Goal: Contribute content: Contribute content

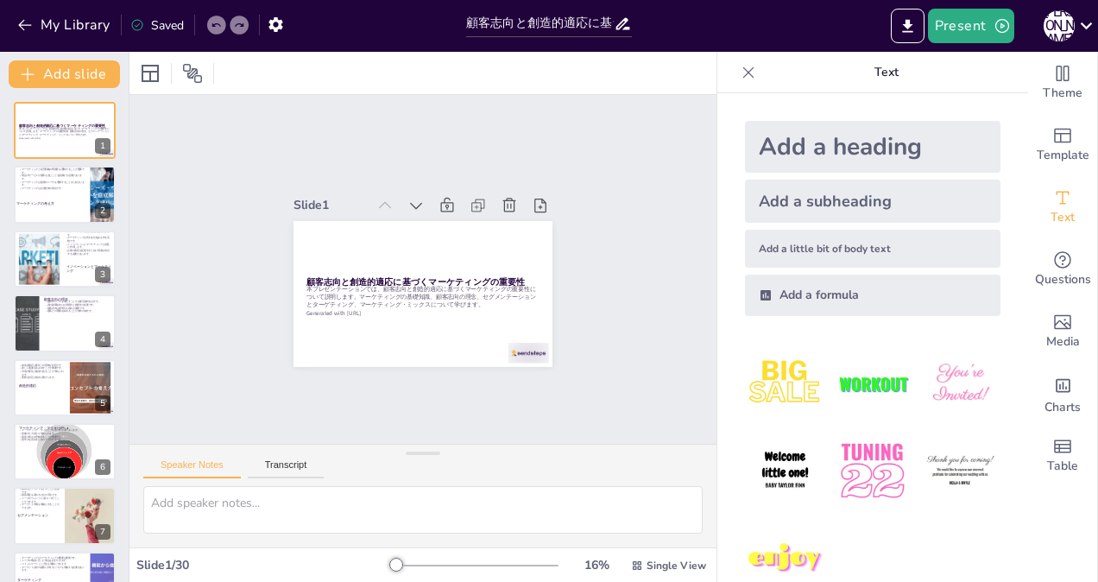
checkbox input "true"
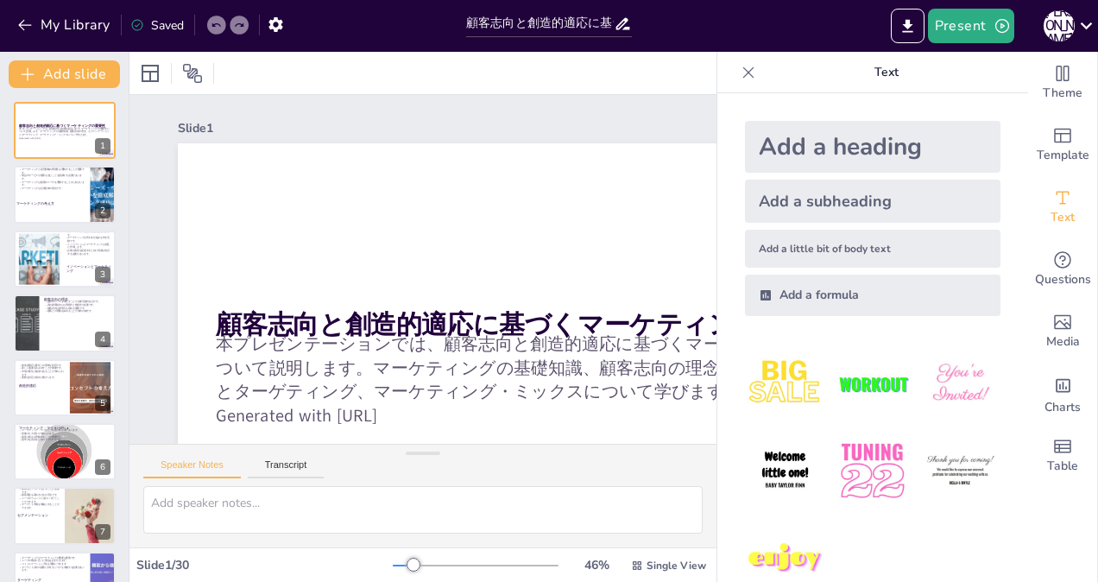
checkbox input "true"
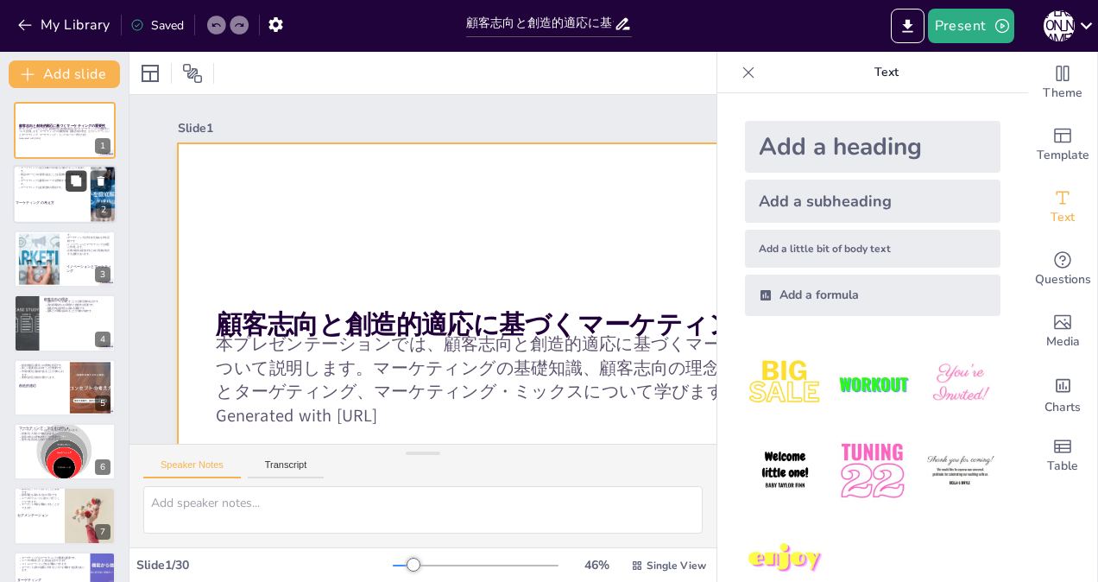
checkbox input "true"
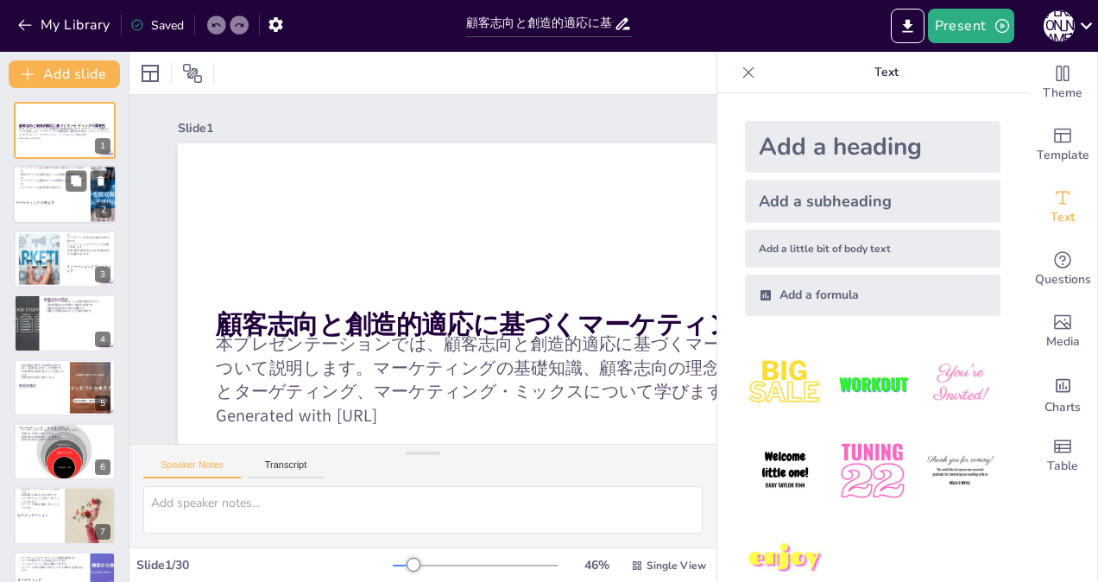
checkbox input "true"
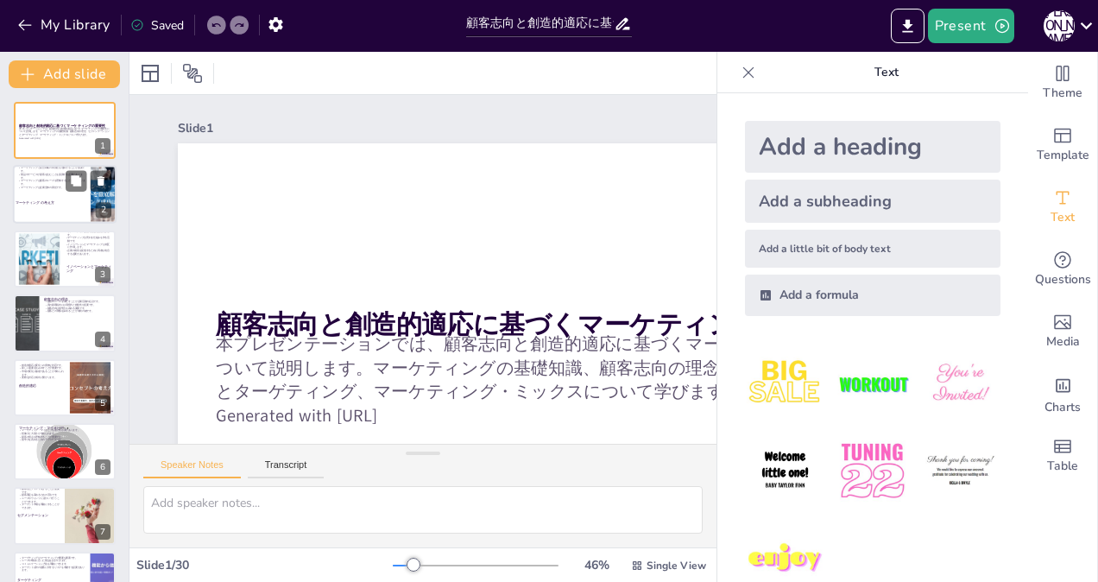
checkbox input "true"
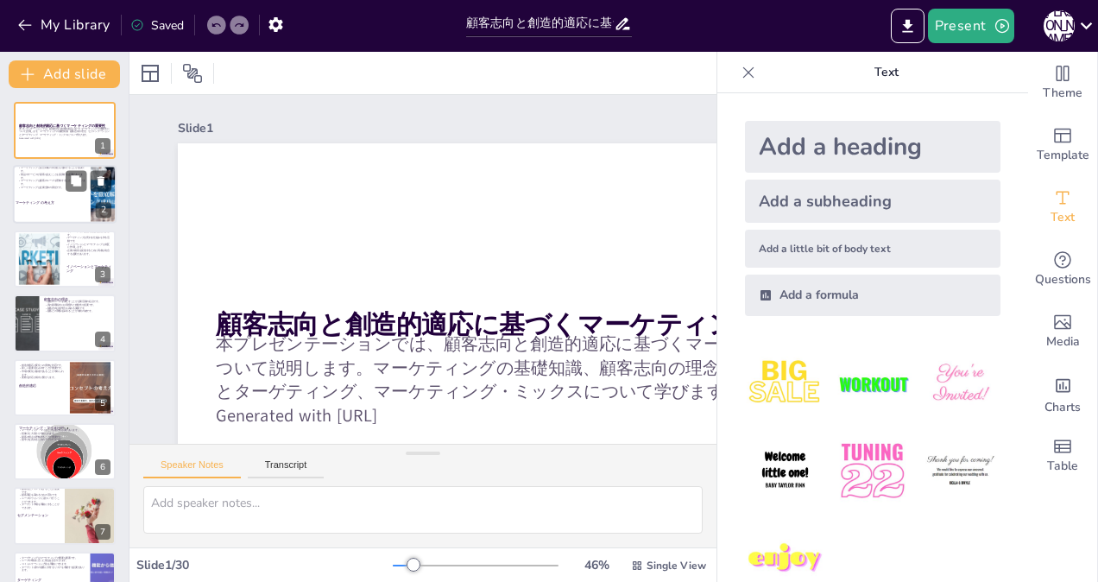
checkbox input "true"
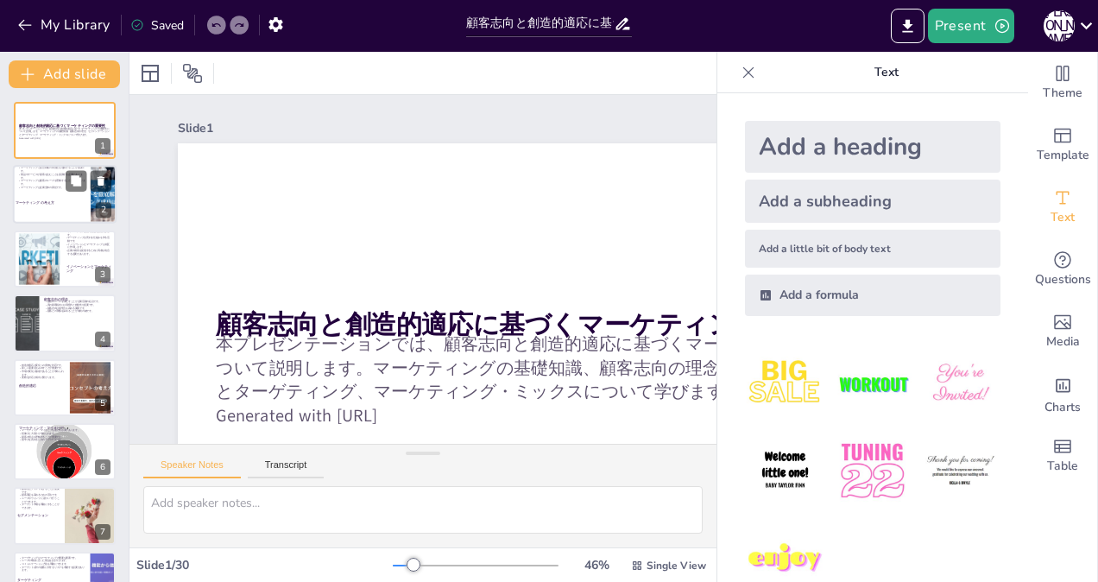
click at [35, 186] on p "マーケティングは企業全体の責任です。" at bounding box center [51, 187] width 67 height 3
checkbox input "true"
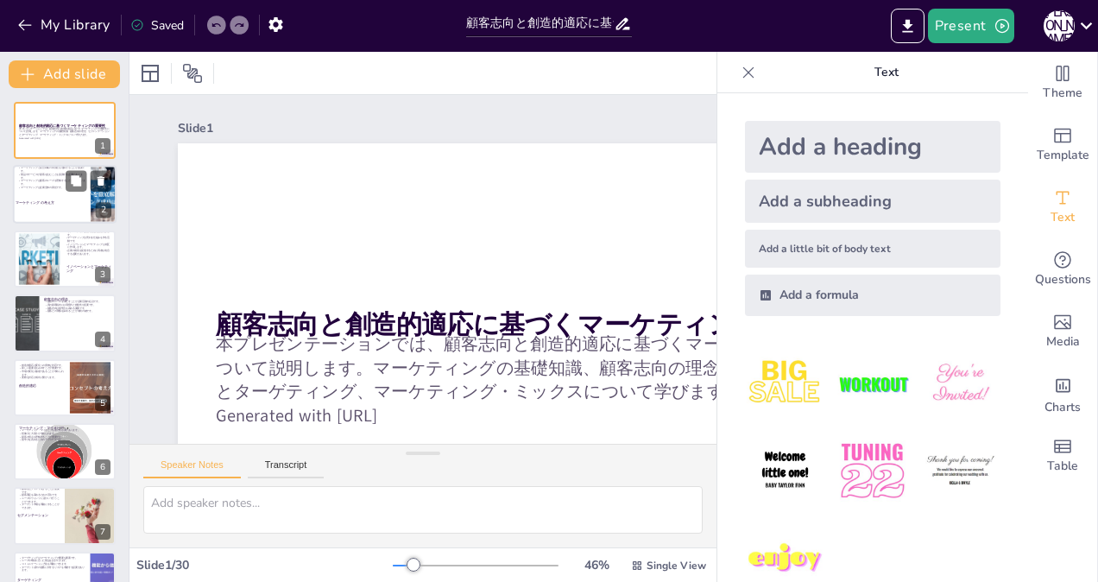
checkbox input "true"
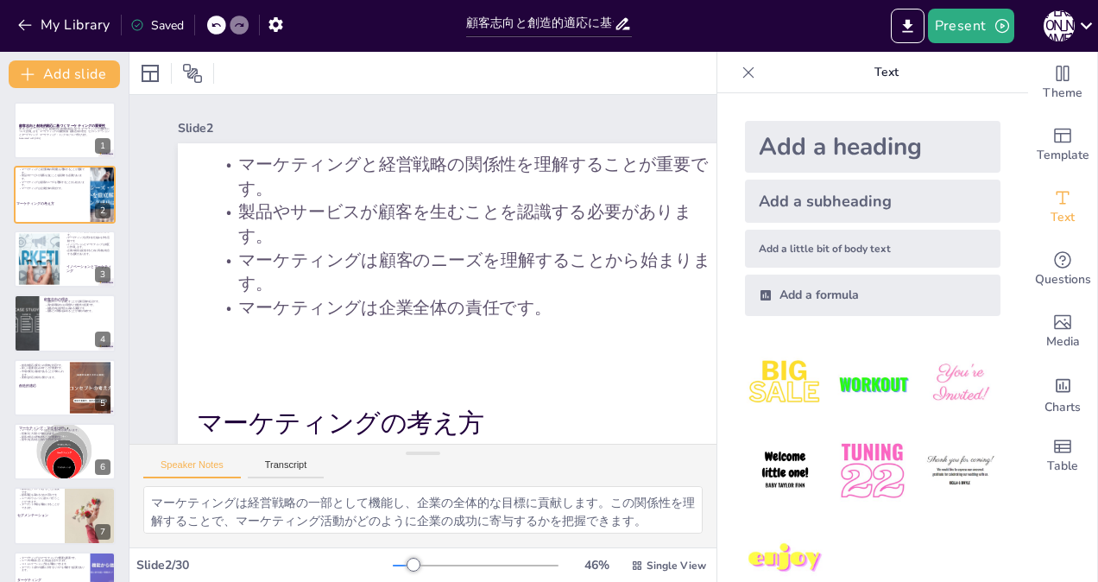
checkbox input "true"
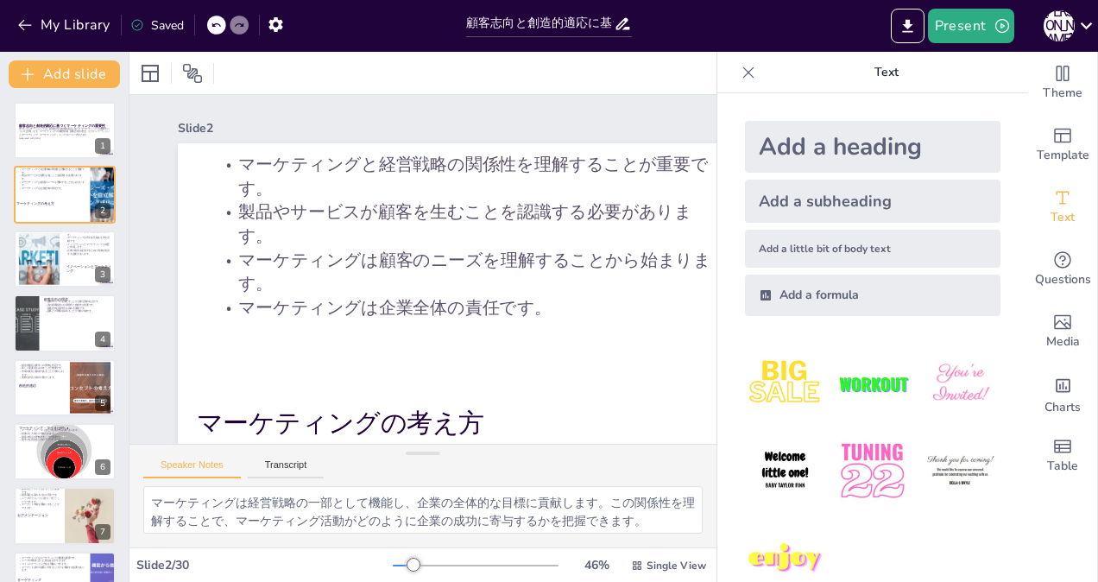
checkbox input "true"
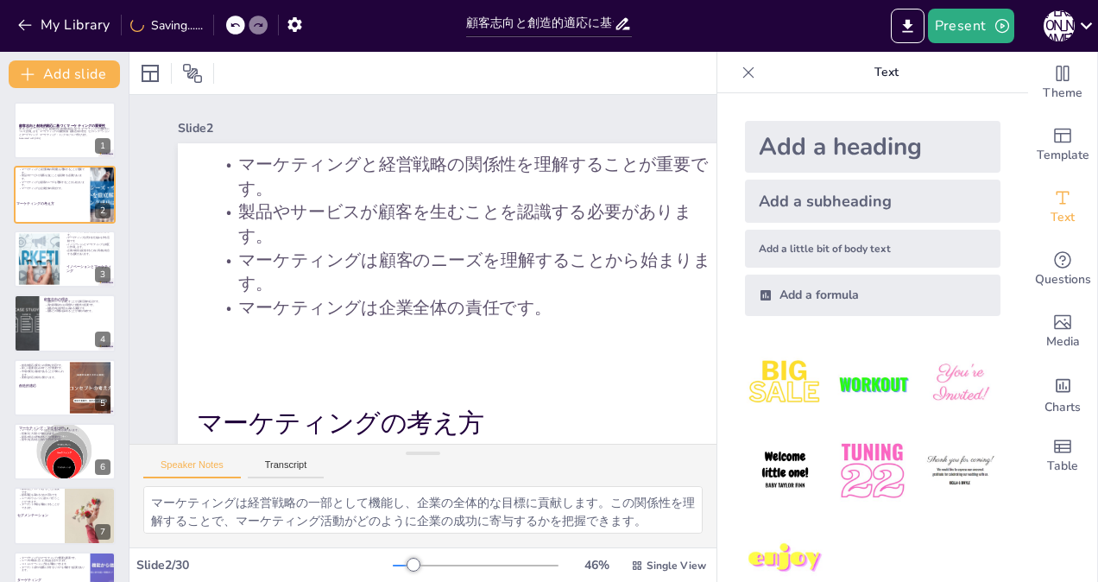
checkbox input "true"
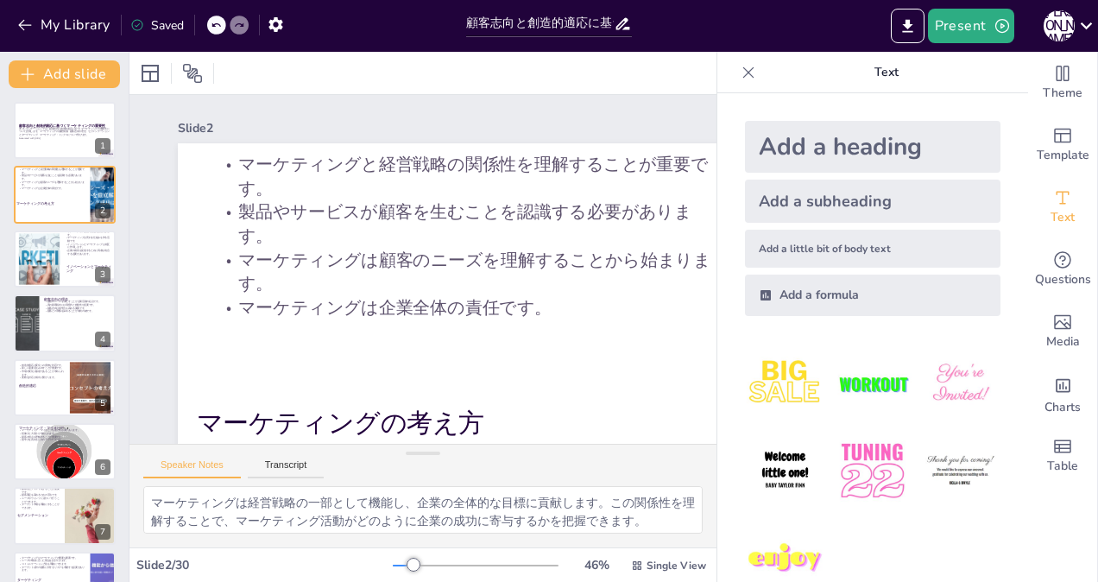
checkbox input "true"
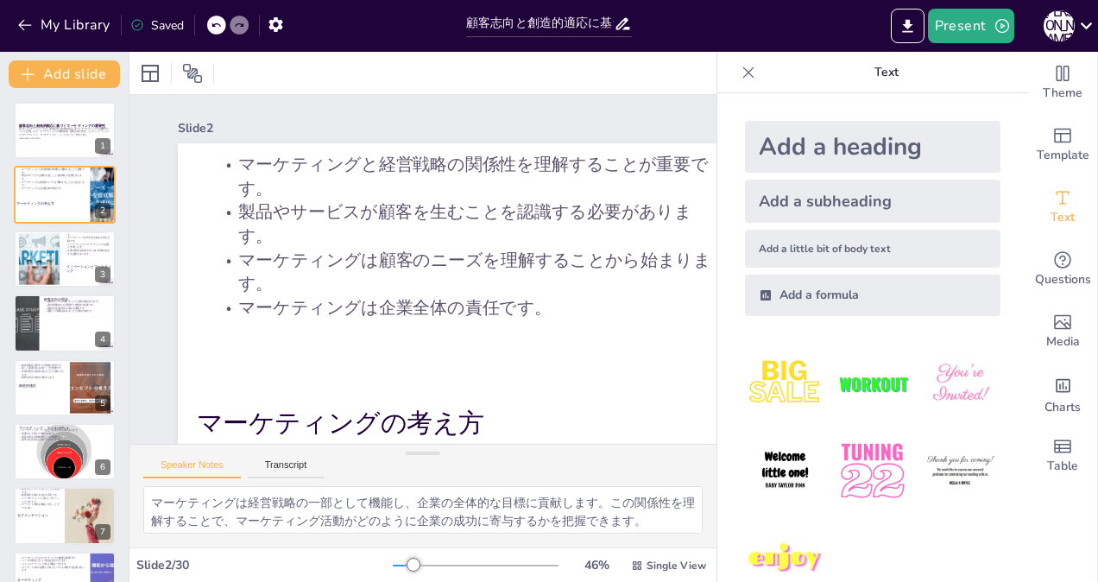
checkbox input "true"
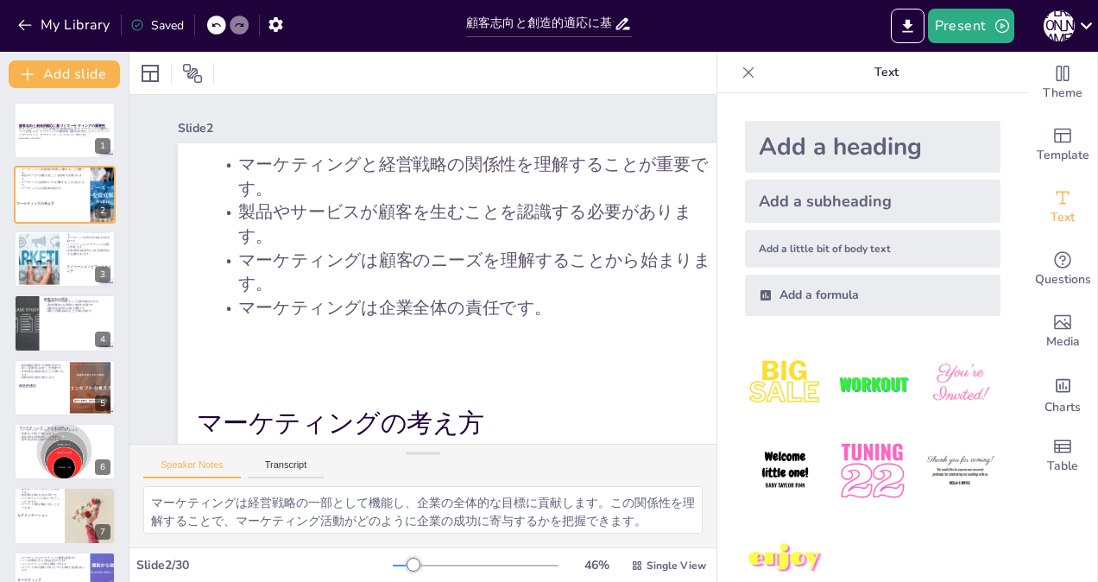
checkbox input "true"
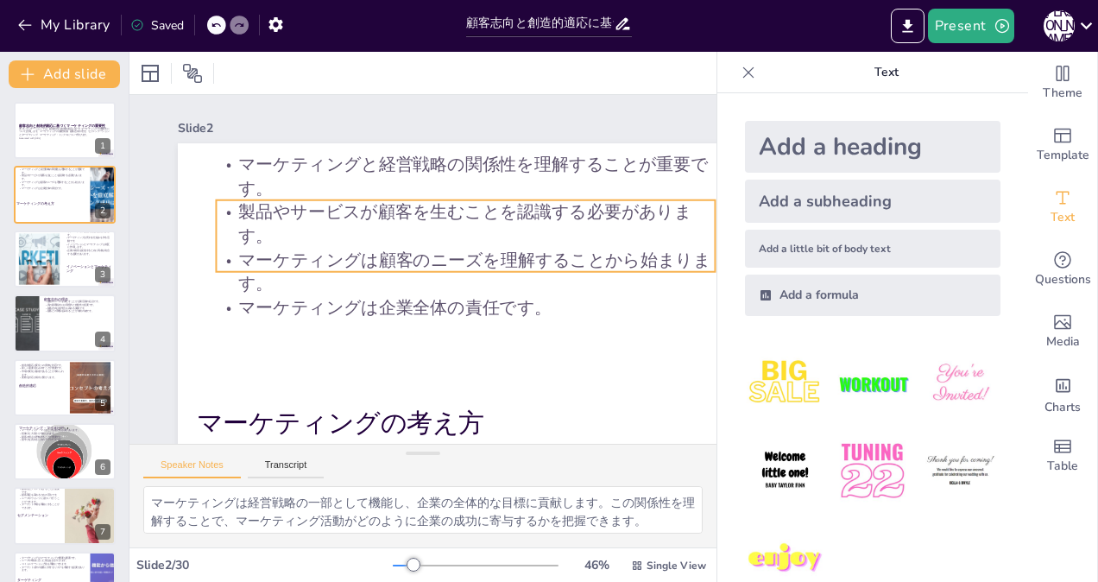
checkbox input "true"
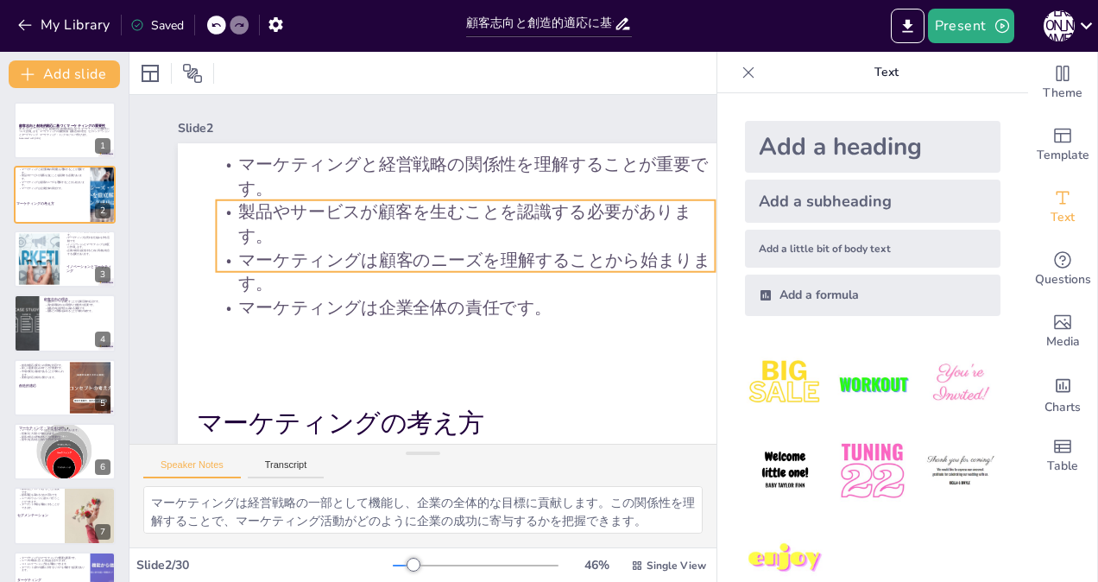
checkbox input "true"
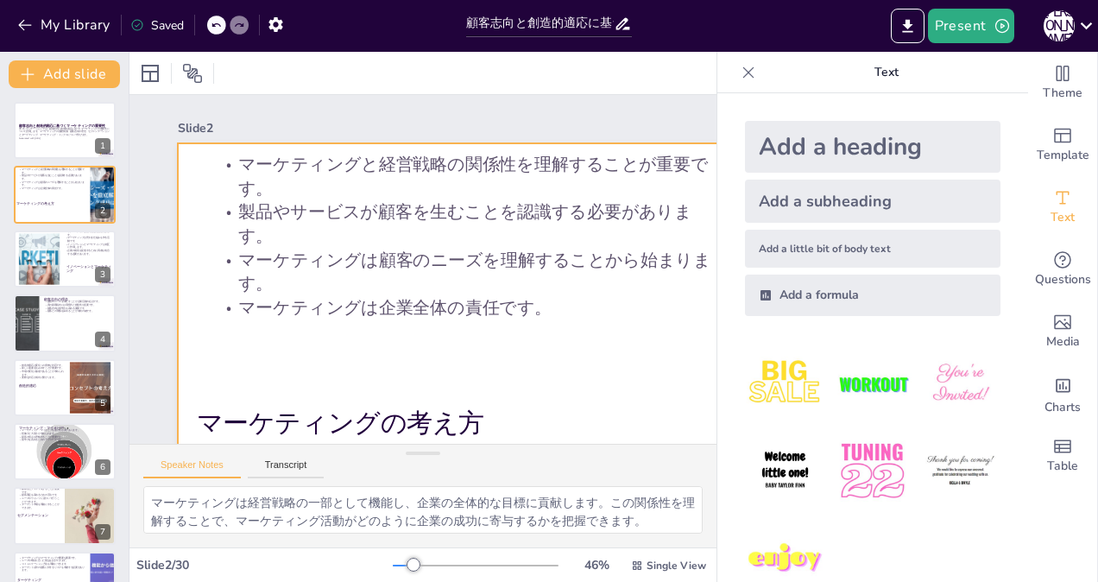
checkbox input "true"
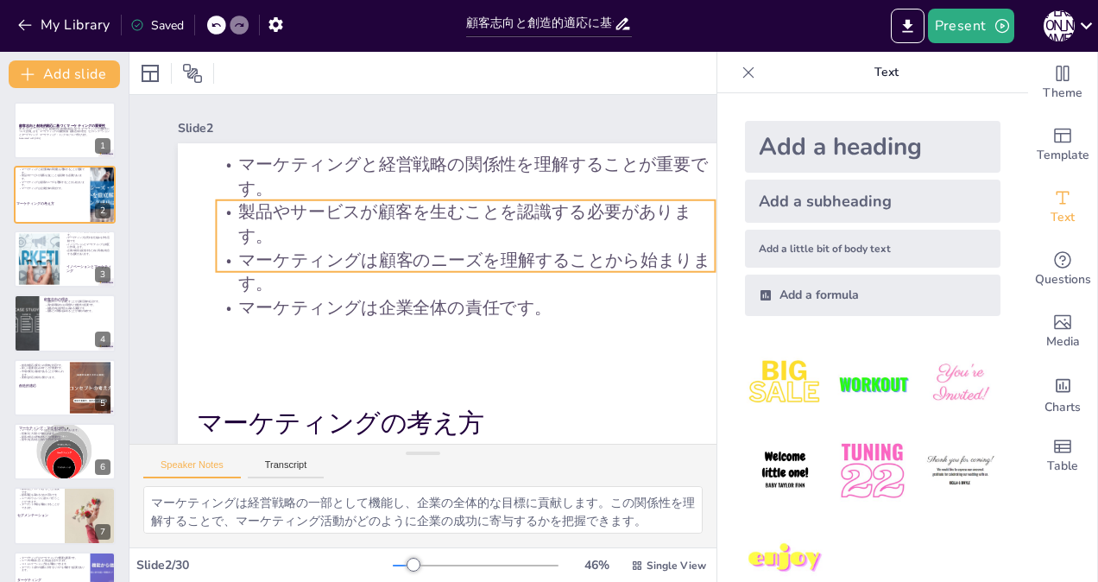
checkbox input "true"
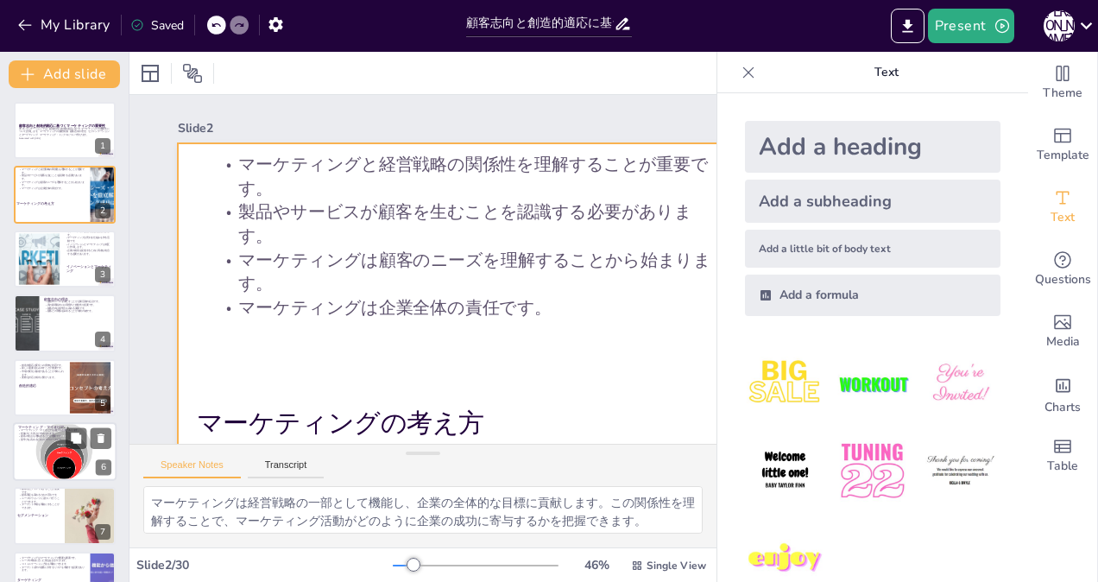
checkbox input "true"
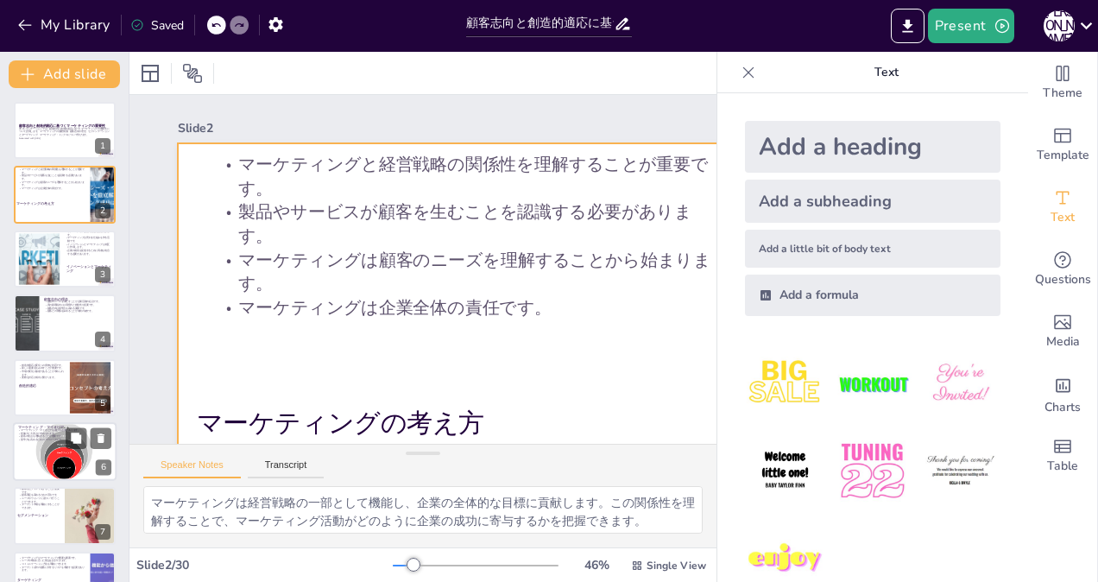
checkbox input "true"
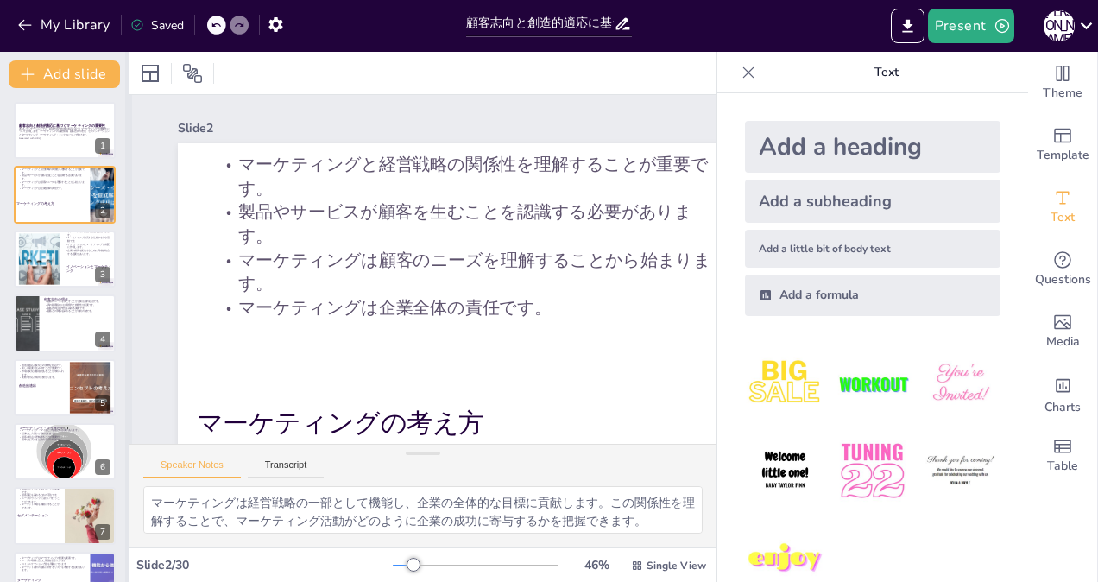
checkbox input "true"
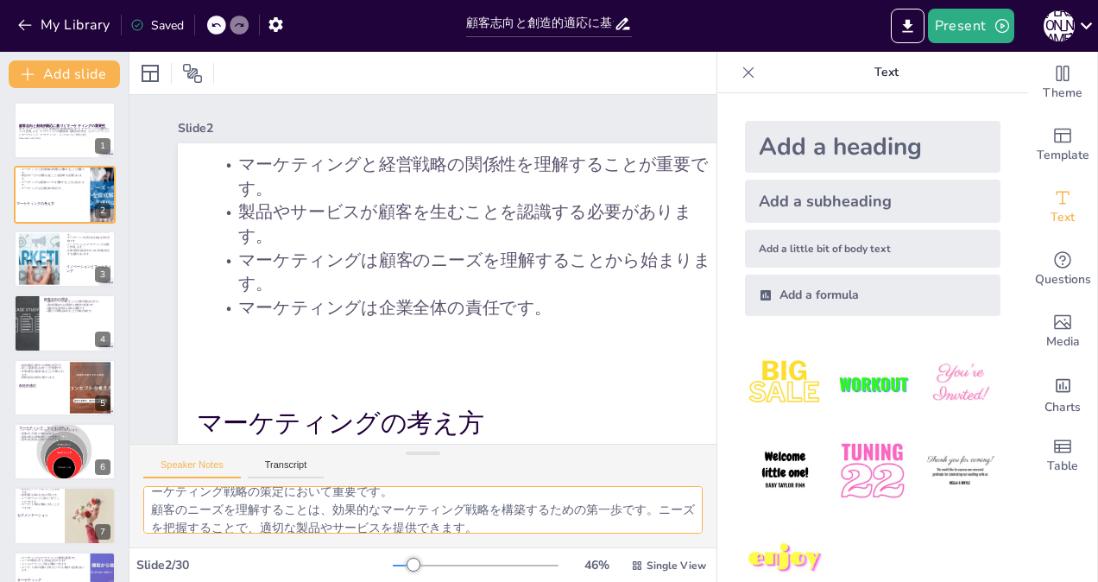
scroll to position [112, 0]
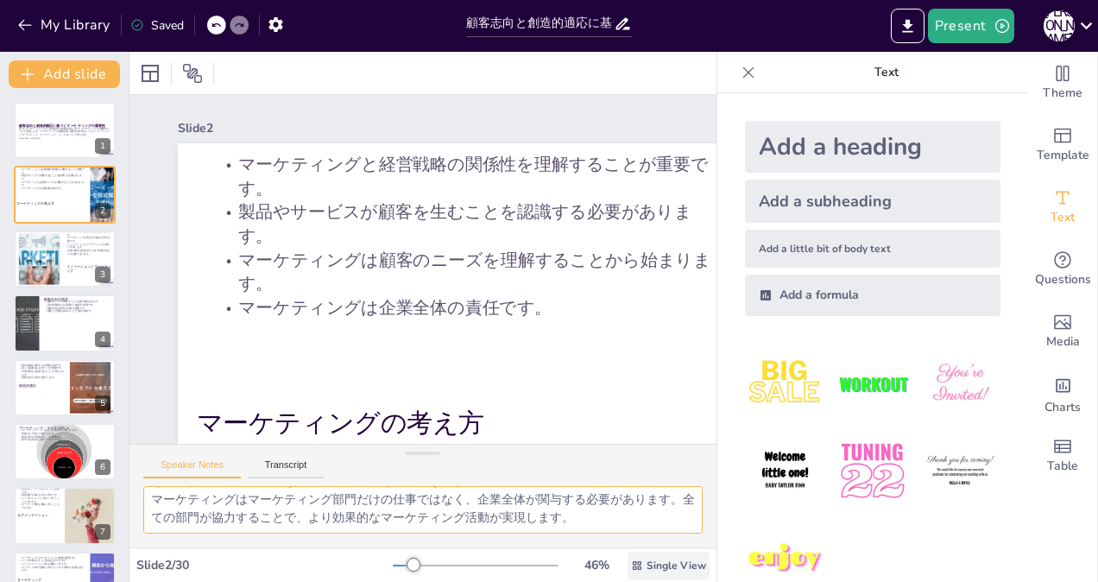
drag, startPoint x: 148, startPoint y: 499, endPoint x: 640, endPoint y: 563, distance: 496.1
click at [640, 563] on div "Slide 1 顧客志向と創造的適応に基づくマーケティングの重要性 本プレゼンテーションでは、顧客志向と創造的適応に基づくマーケティングの重要性について説明し…" at bounding box center [422, 317] width 587 height 530
type textarea "マーケティングは経営戦略の一部として機能し、企業の全体的な目標に貢献します。この関係性を理解することで、マーケティング活動がどのように企業の成功に寄与するかを…"
checkbox input "true"
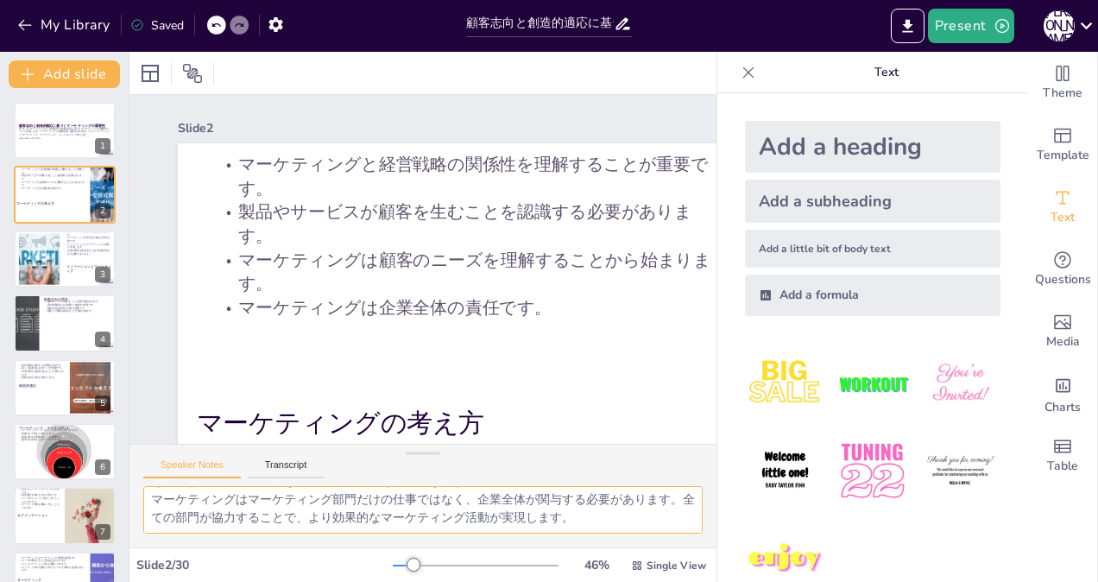
checkbox input "true"
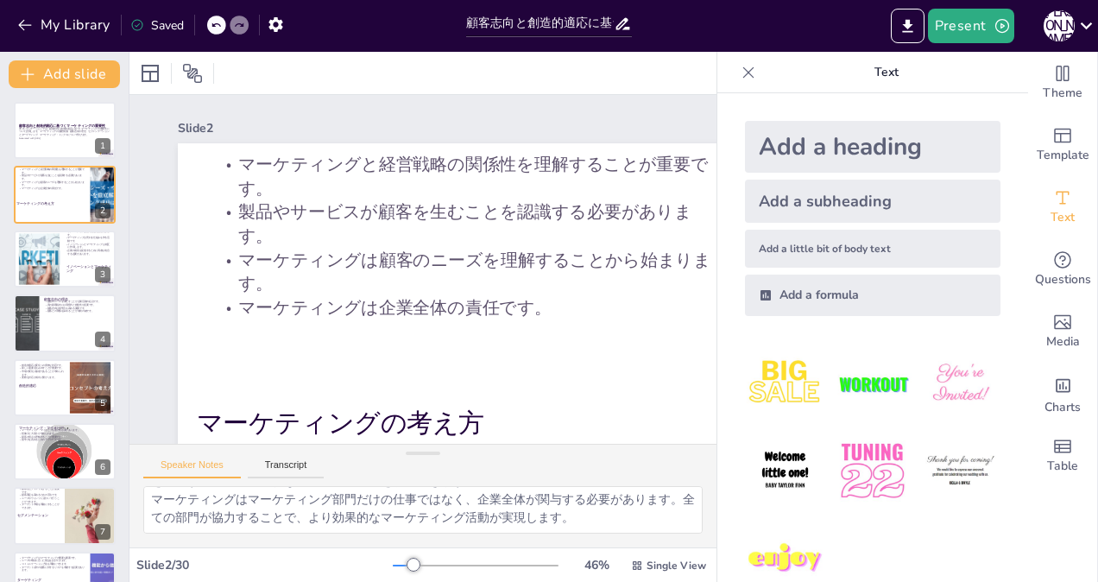
checkbox input "true"
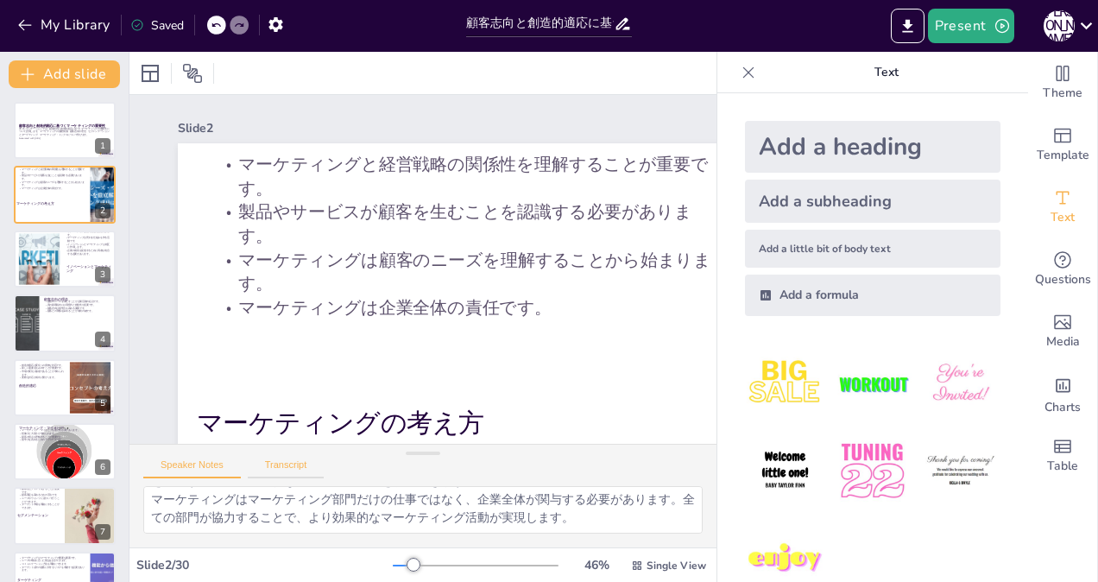
click at [282, 463] on button "Transcript" at bounding box center [286, 468] width 77 height 19
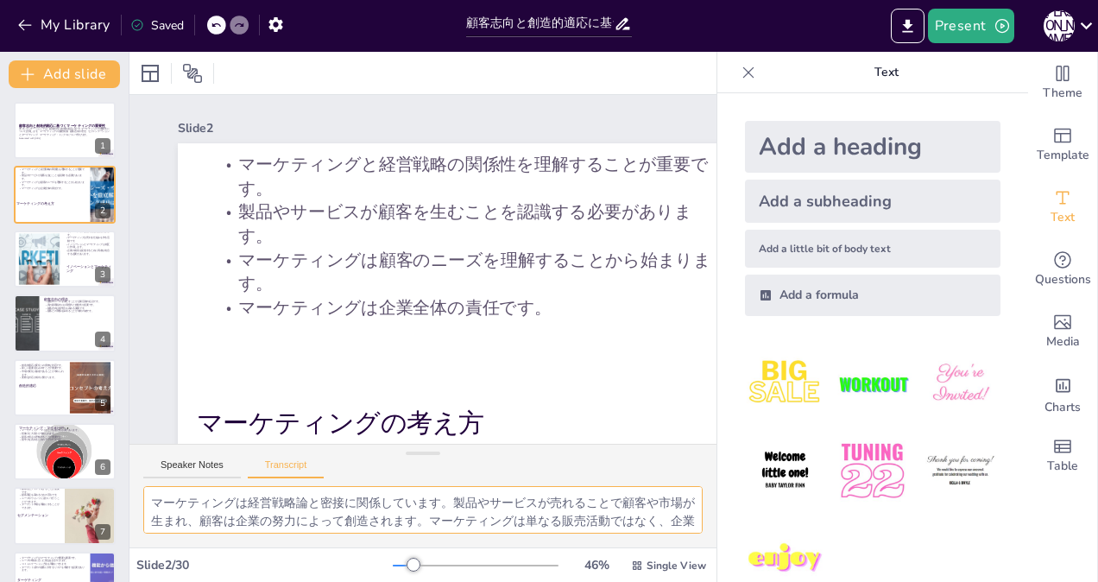
scroll to position [40, 0]
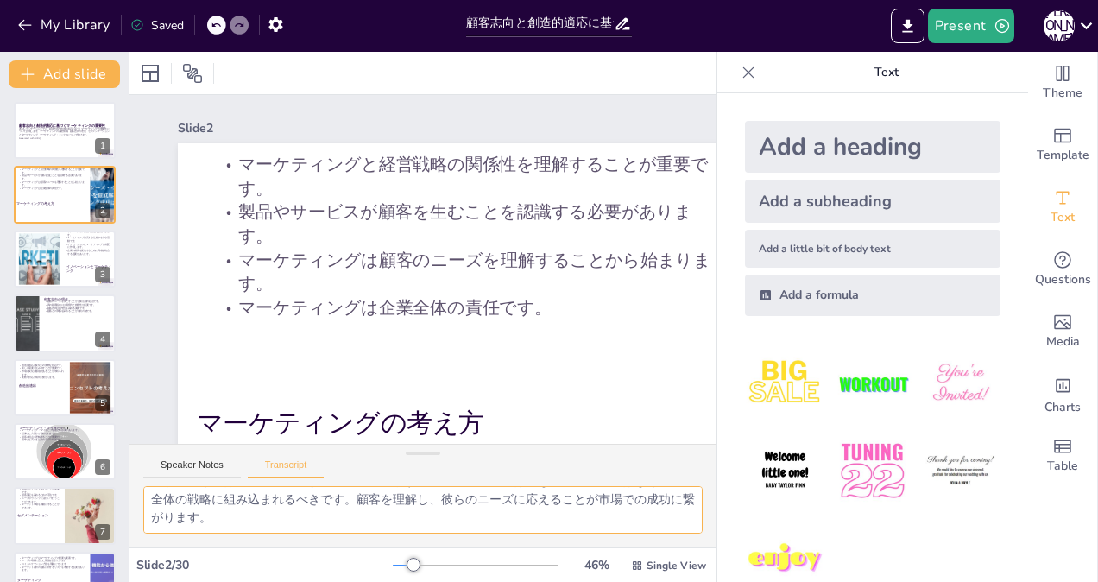
drag, startPoint x: 154, startPoint y: 502, endPoint x: 344, endPoint y: 546, distance: 194.9
click at [344, 546] on div "マーケティングは経営戦略論と密接に関係しています。製品やサービスが売れることで顧客や市場が生まれ、顧客は企業の努力によって創造されます。マーケティングは単なる…" at bounding box center [422, 516] width 587 height 61
checkbox input "true"
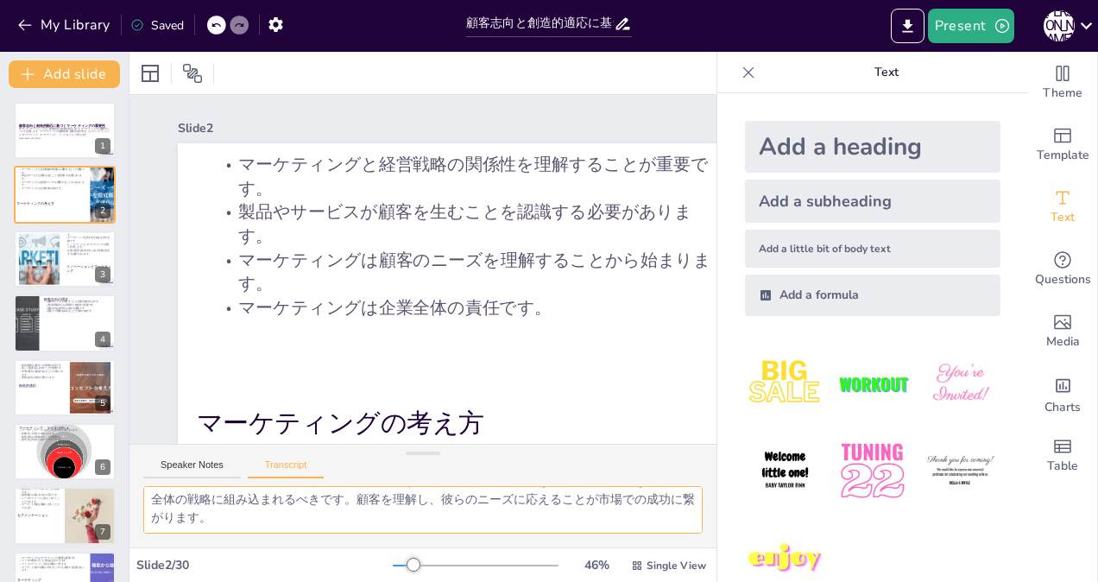
checkbox input "true"
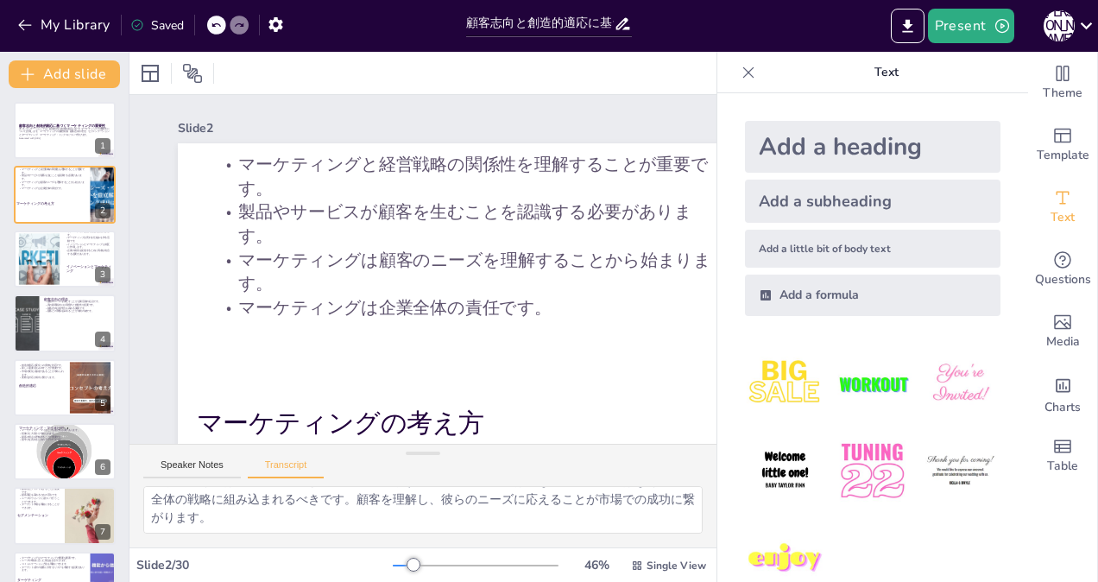
checkbox input "true"
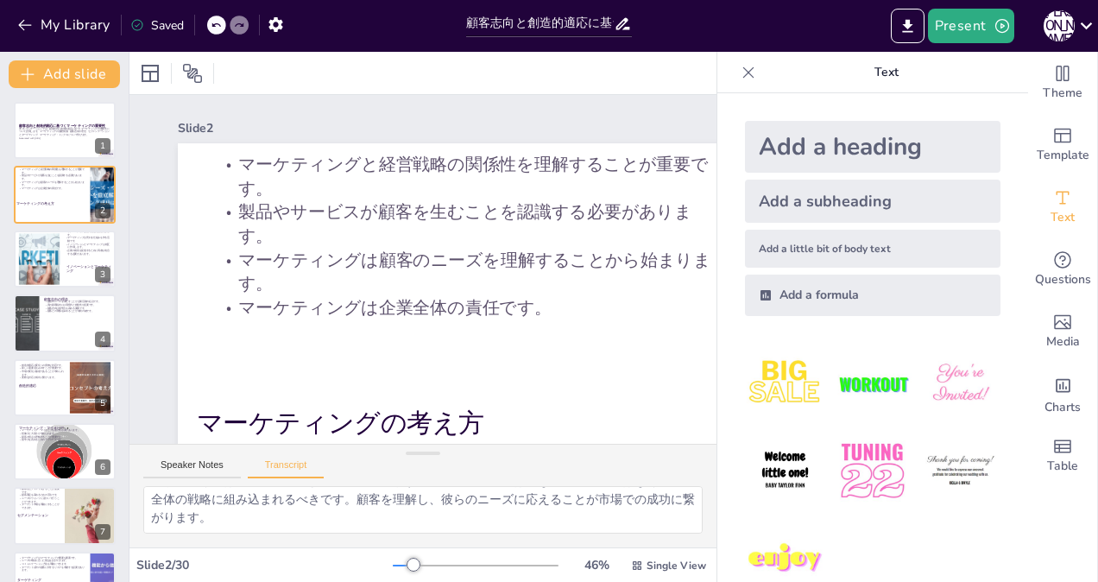
checkbox input "true"
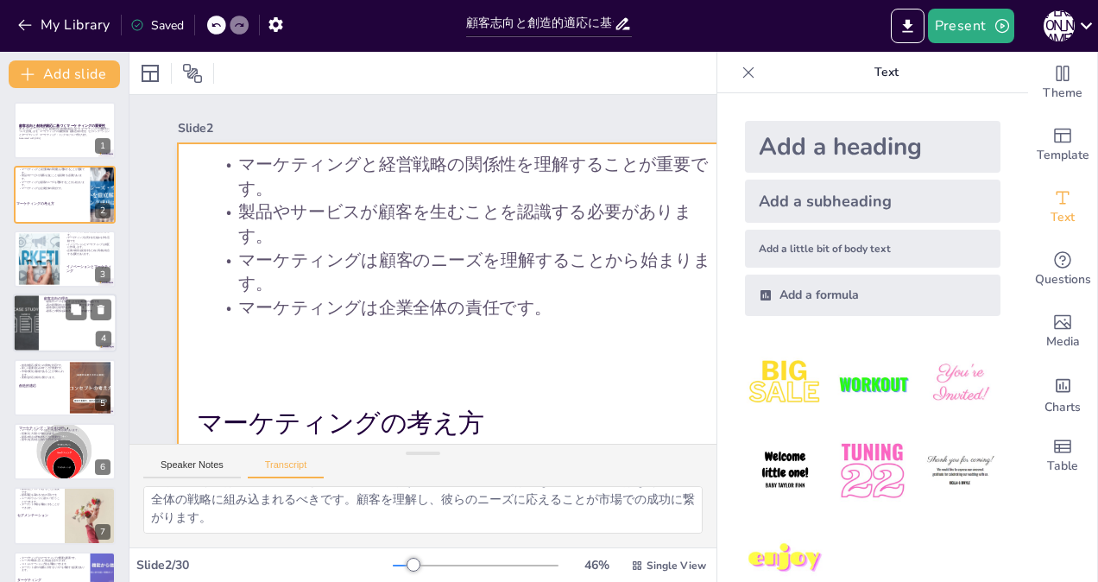
checkbox input "true"
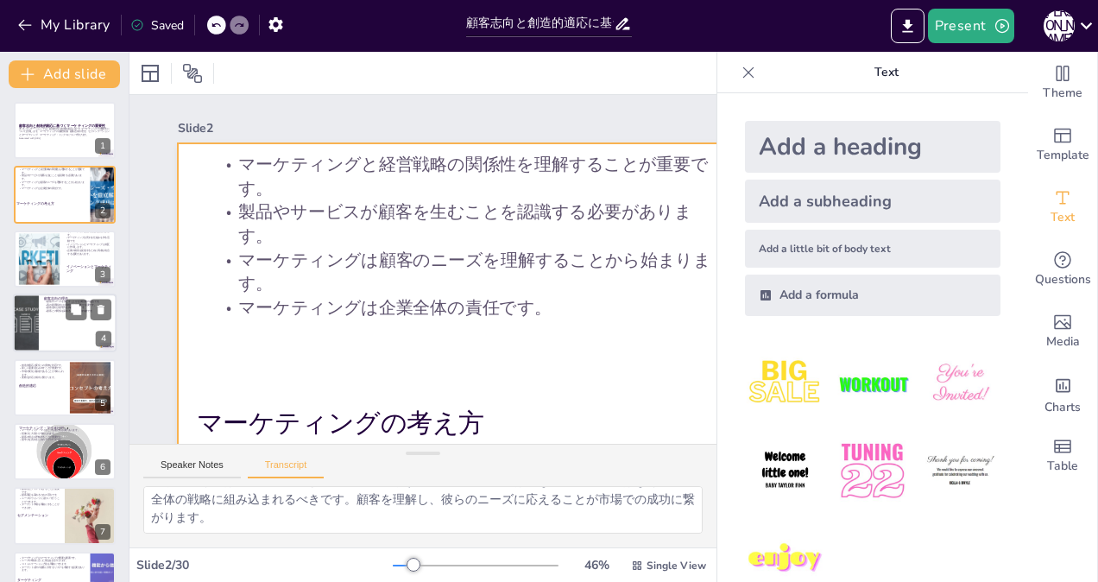
checkbox input "true"
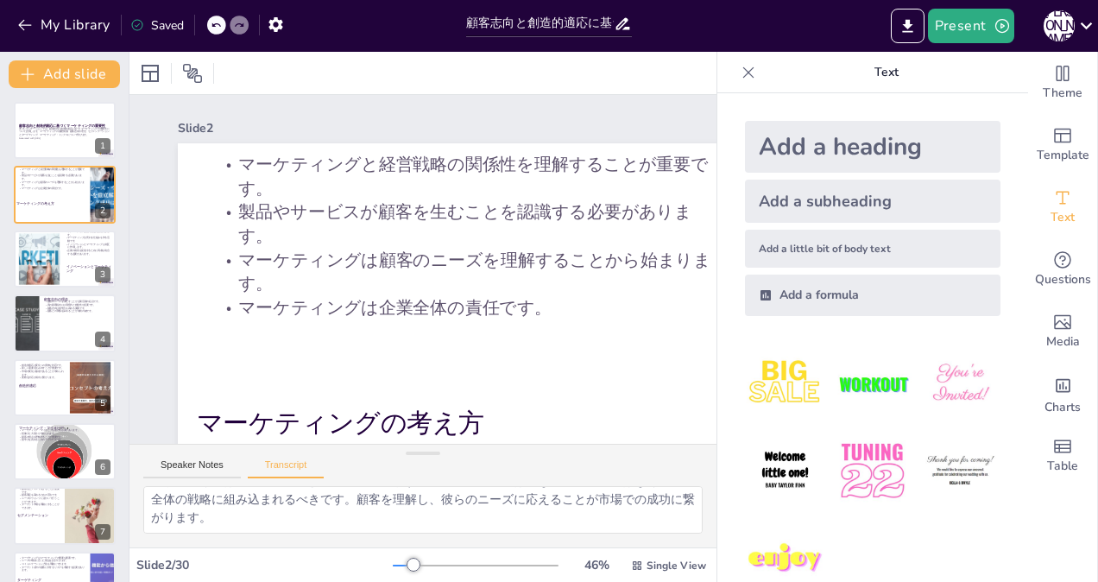
checkbox input "true"
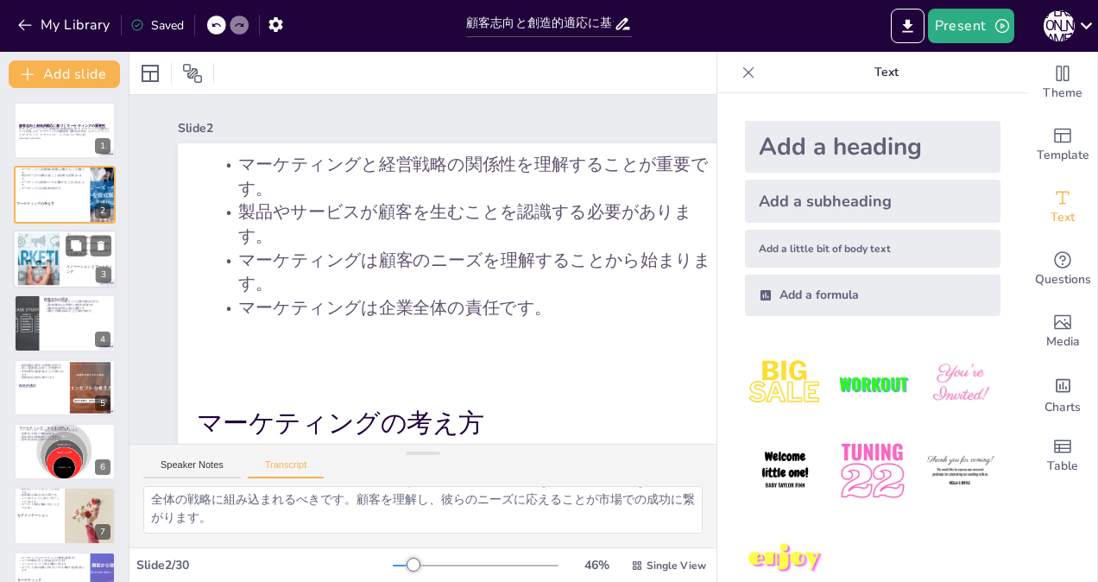
checkbox input "true"
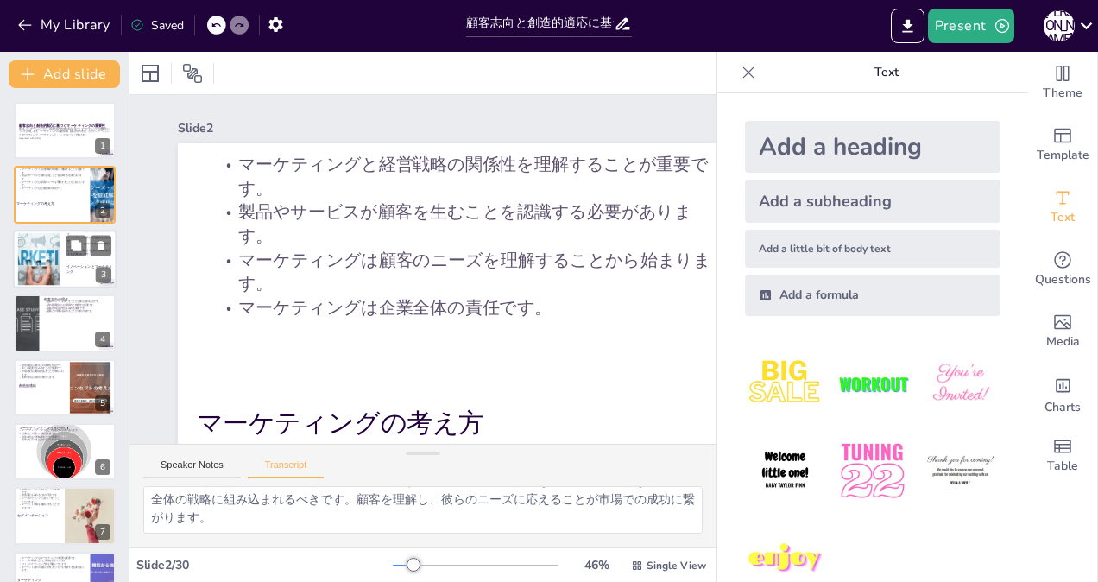
checkbox input "true"
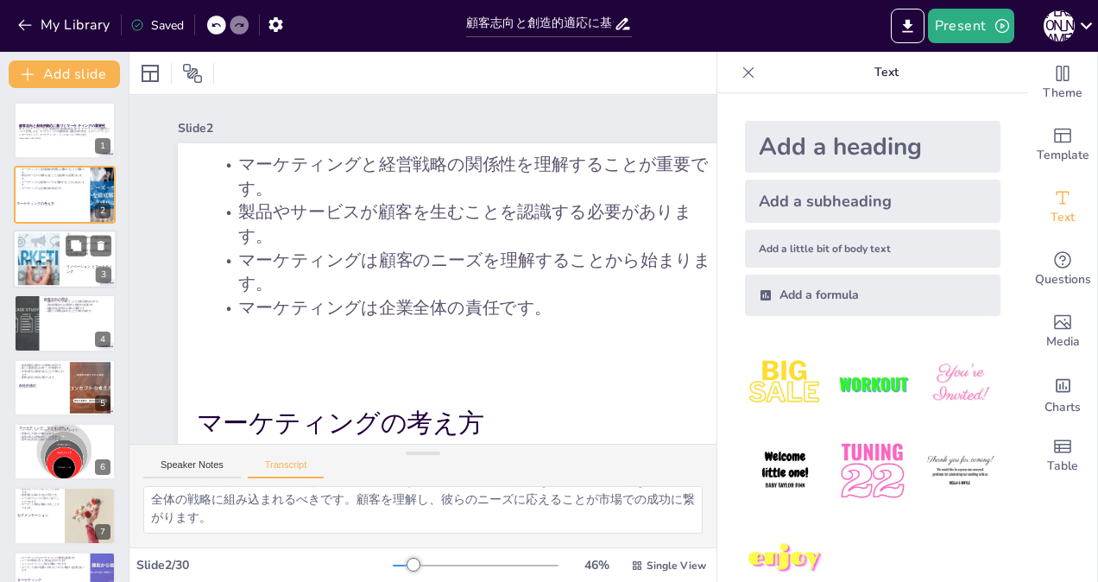
click at [31, 249] on div at bounding box center [39, 258] width 78 height 53
checkbox input "true"
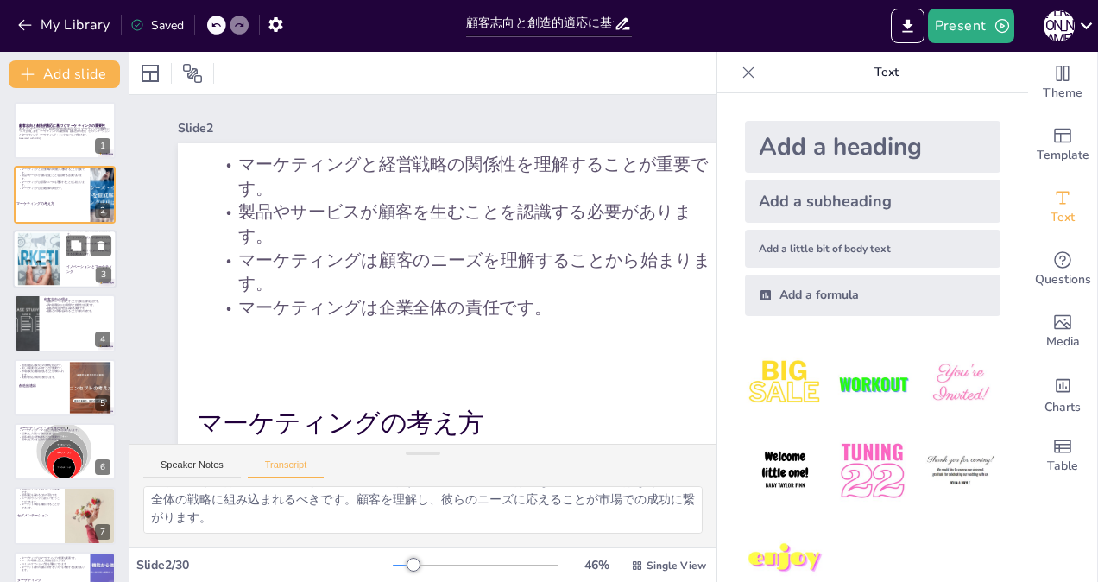
checkbox input "true"
type textarea "イノベーションとマーケティングは、顧客の創造に欠かせない2つの基本的活動です。イノベーションは競争優位をもたらし、マーケティングは売れる仕組みを作ります。これ…"
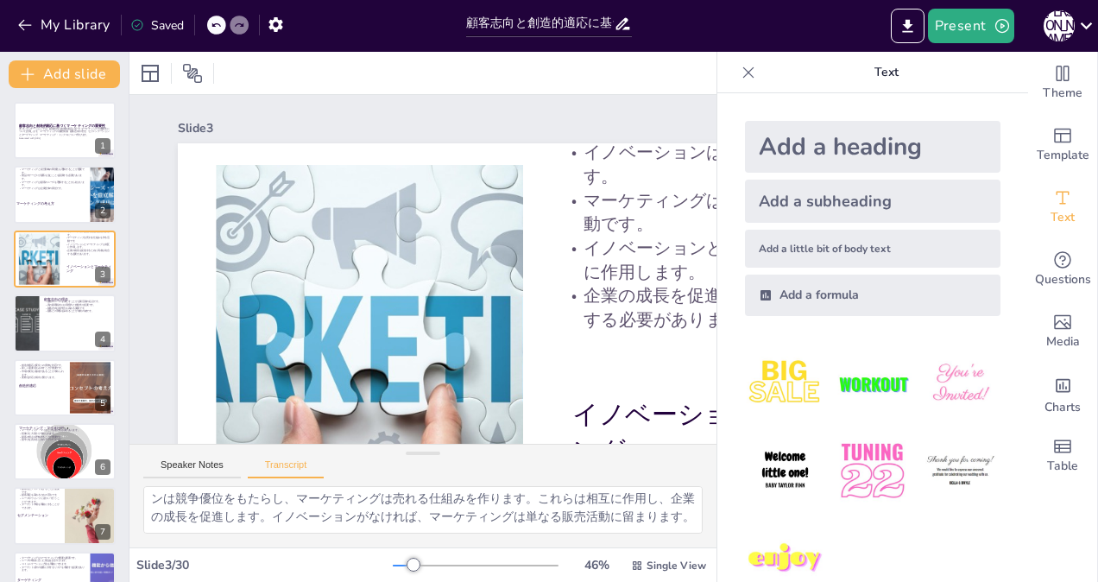
checkbox input "true"
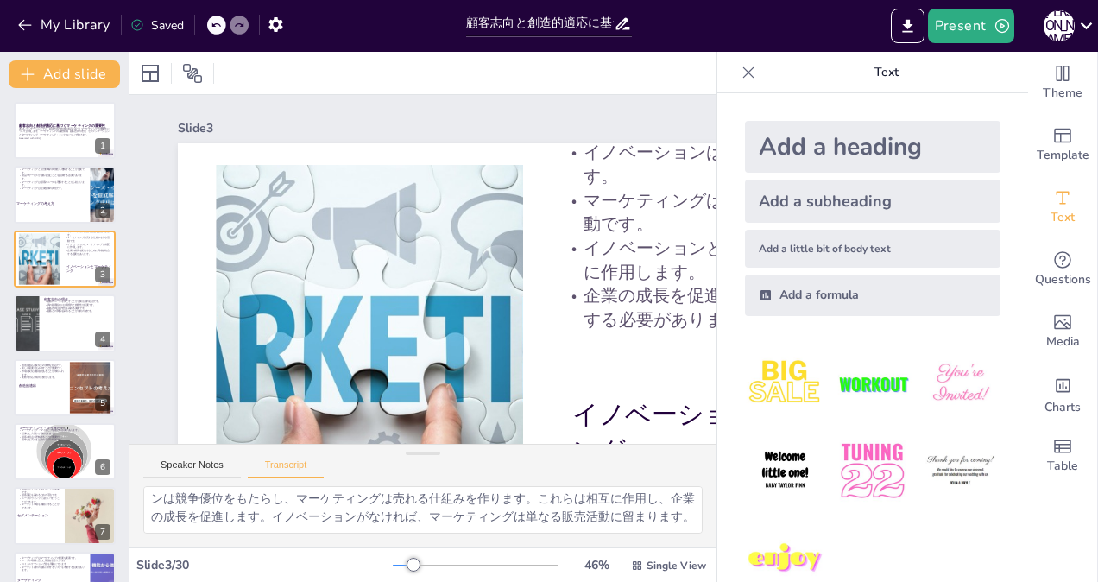
checkbox input "true"
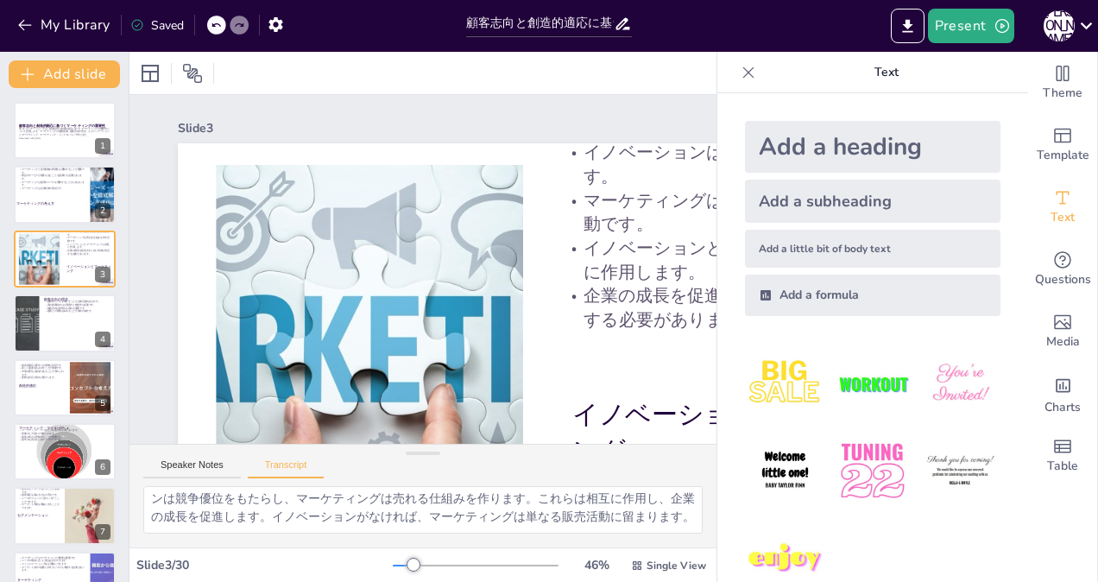
checkbox input "true"
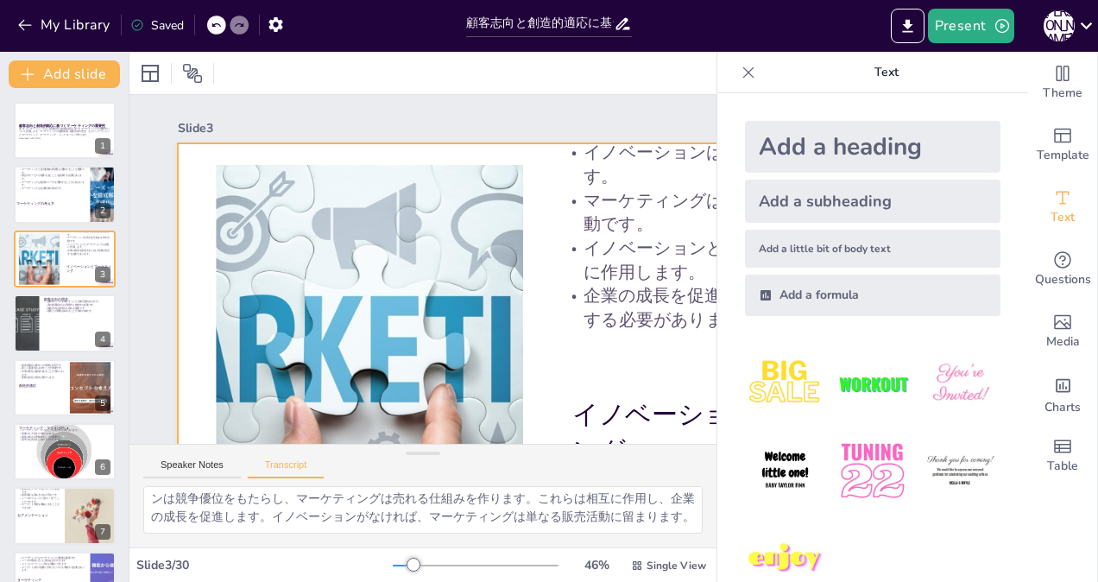
checkbox input "true"
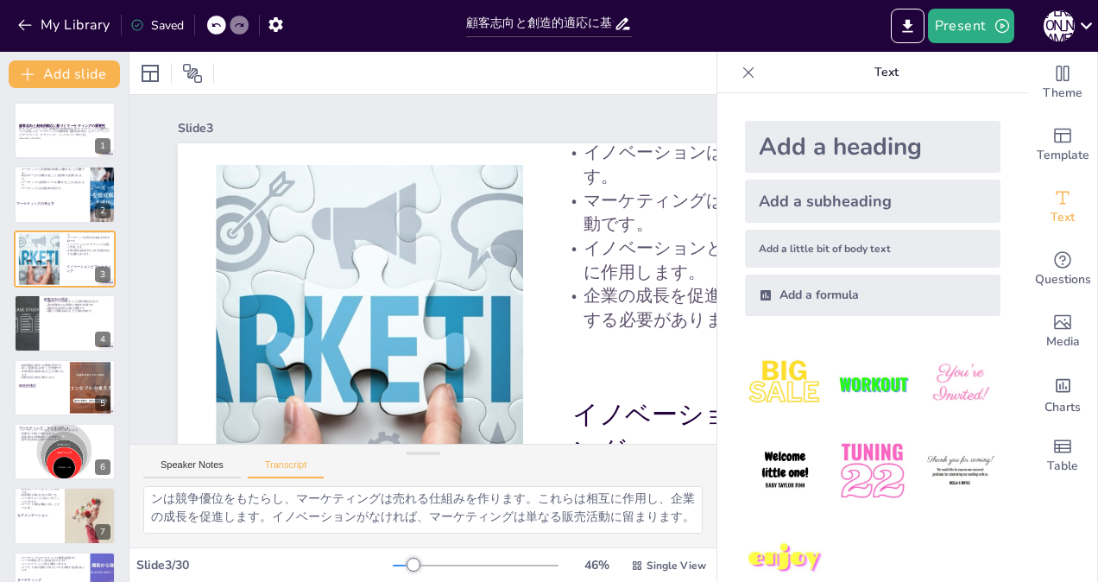
checkbox input "true"
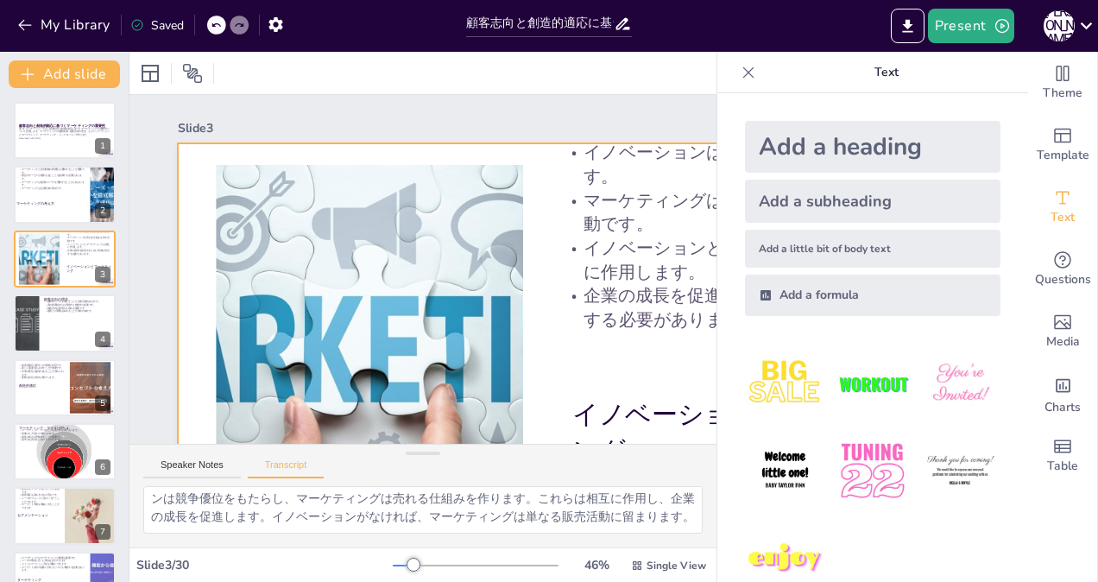
checkbox input "true"
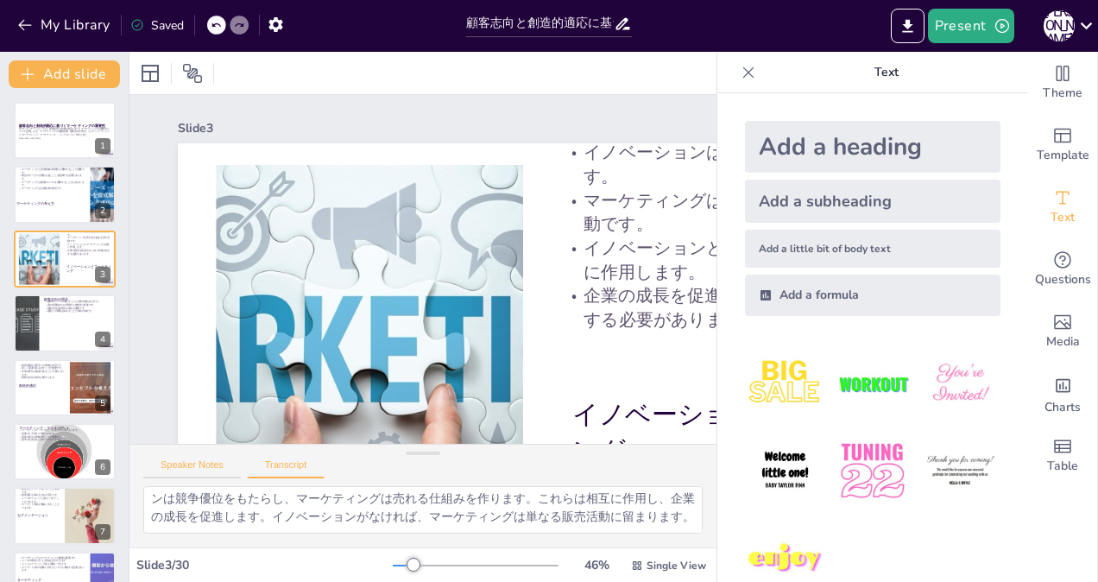
click at [181, 466] on button "Speaker Notes" at bounding box center [192, 468] width 98 height 19
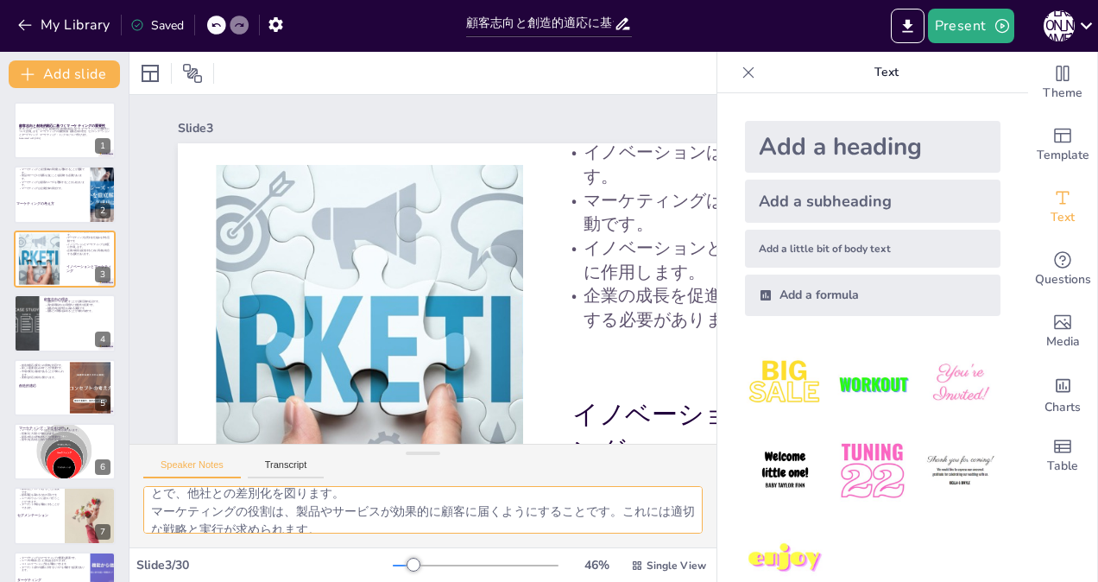
scroll to position [112, 0]
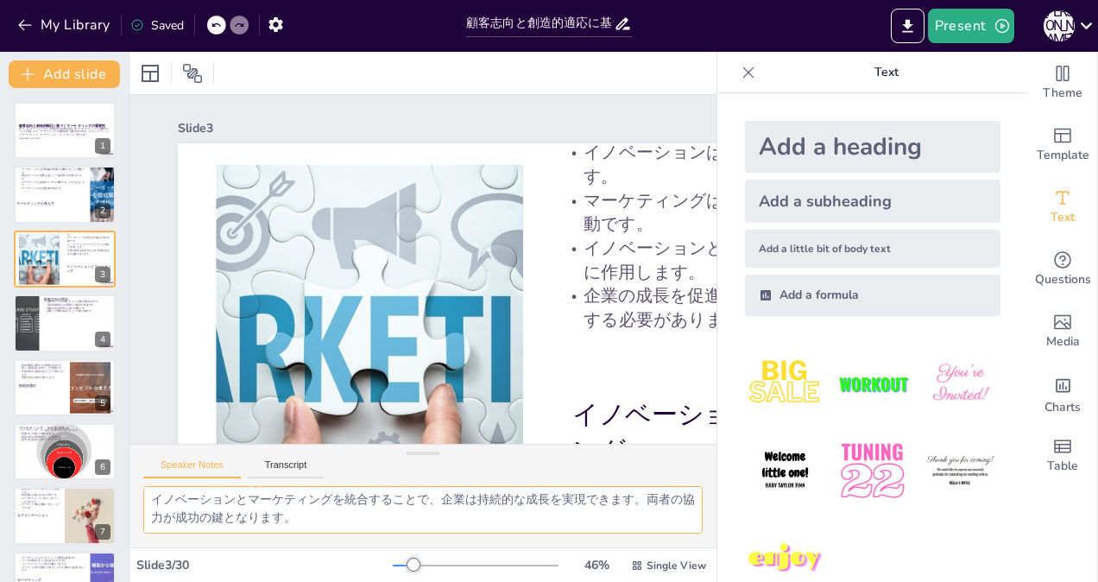
drag, startPoint x: 151, startPoint y: 501, endPoint x: 352, endPoint y: 564, distance: 211.0
click at [352, 564] on div "Slide 1 顧客志向と創造的適応に基づくマーケティングの重要性 本プレゼンテーションでは、顧客志向と創造的適応に基づくマーケティングの重要性について説明し…" at bounding box center [422, 317] width 587 height 530
checkbox input "true"
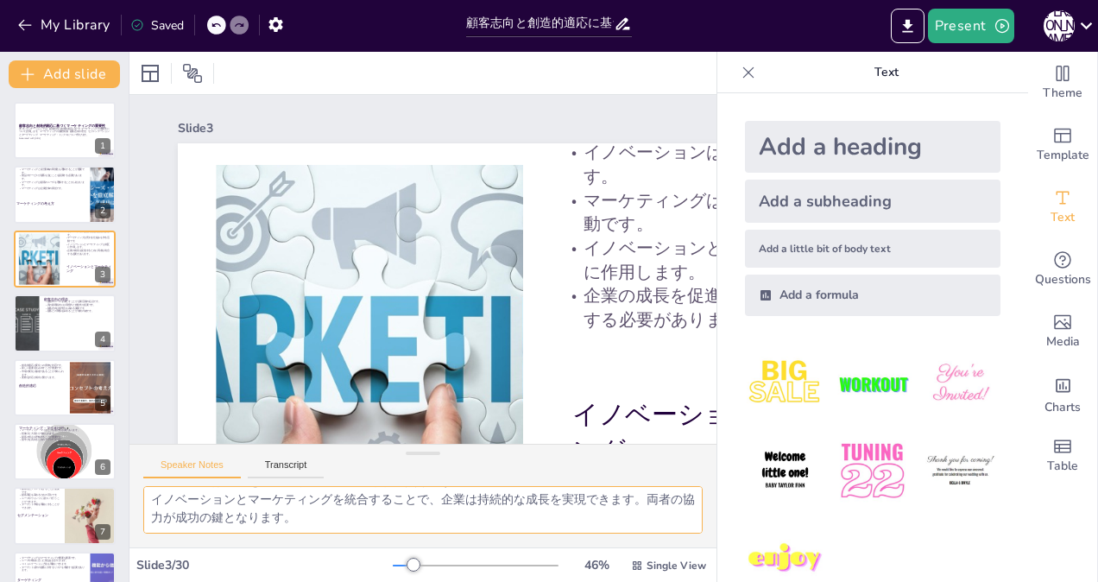
checkbox input "true"
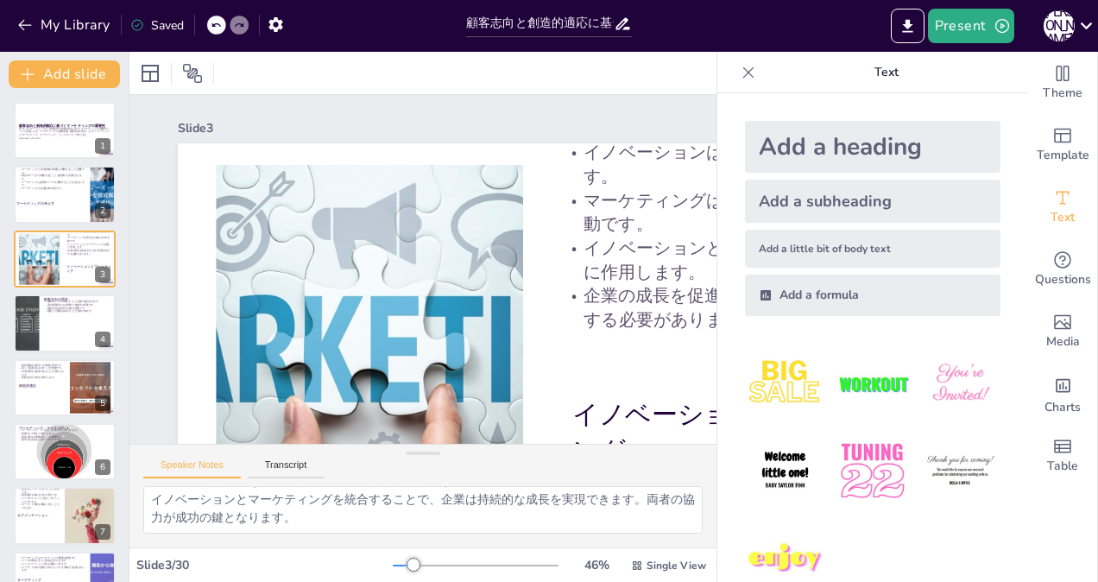
checkbox input "true"
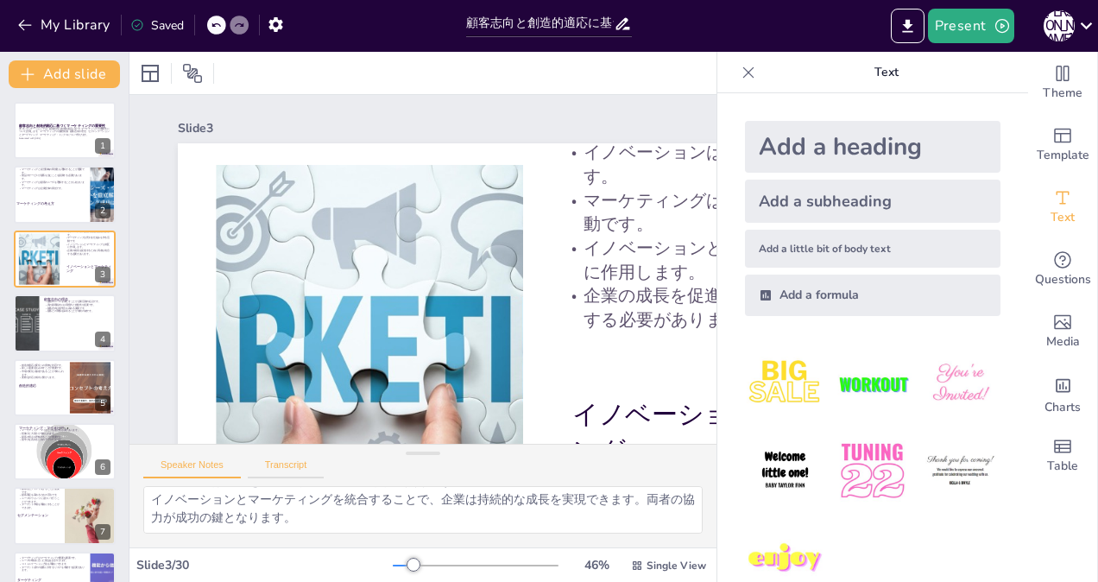
click at [287, 463] on button "Transcript" at bounding box center [286, 468] width 77 height 19
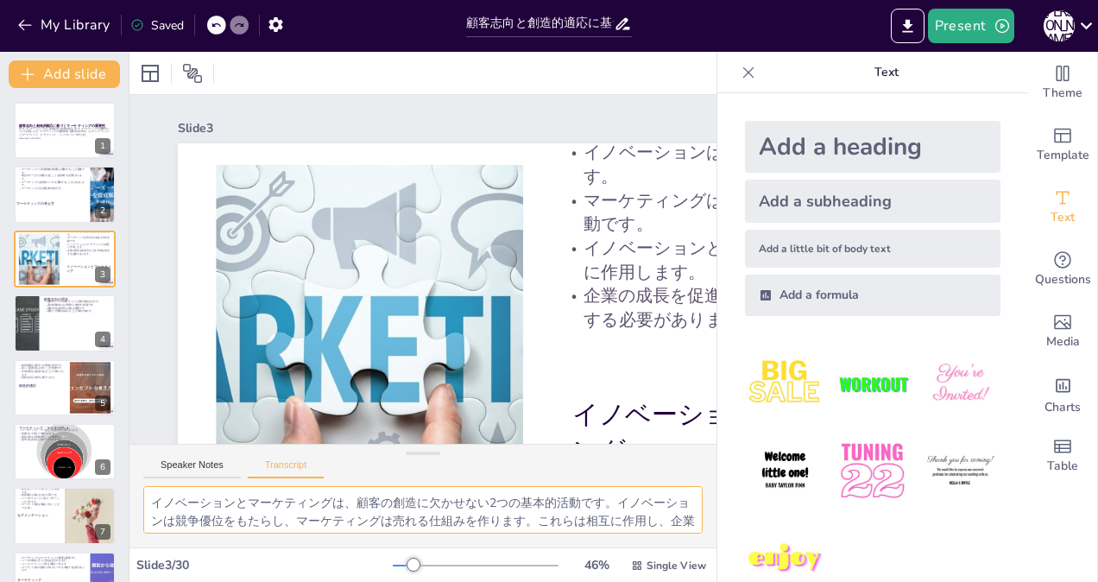
scroll to position [40, 0]
drag, startPoint x: 150, startPoint y: 501, endPoint x: 442, endPoint y: 558, distance: 297.4
click at [442, 558] on div "Slide 1 顧客志向と創造的適応に基づくマーケティングの重要性 本プレゼンテーションでは、顧客志向と創造的適応に基づくマーケティングの重要性について説明し…" at bounding box center [422, 317] width 587 height 530
checkbox input "true"
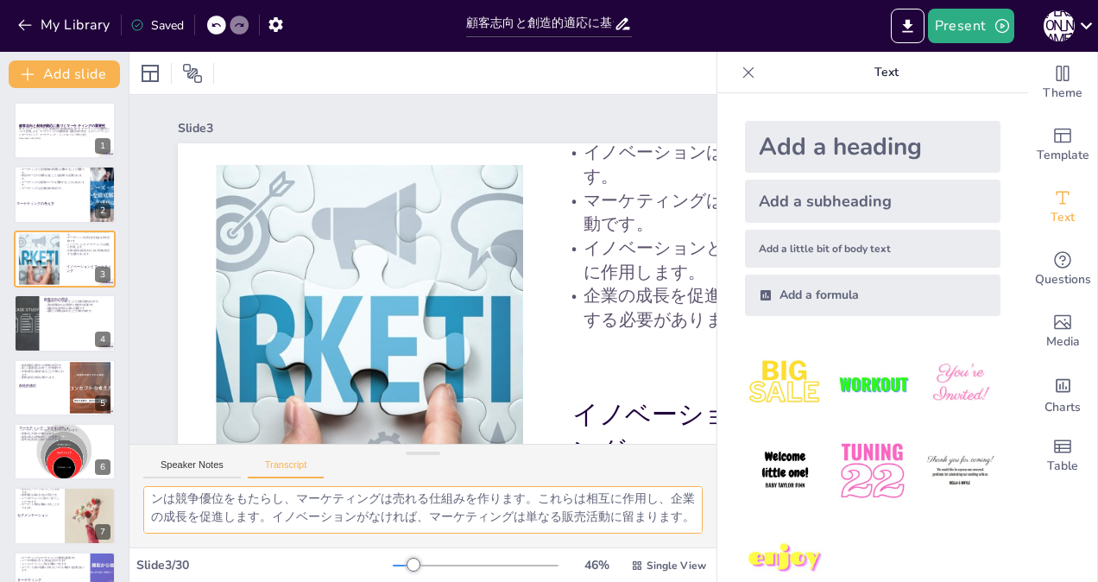
checkbox input "true"
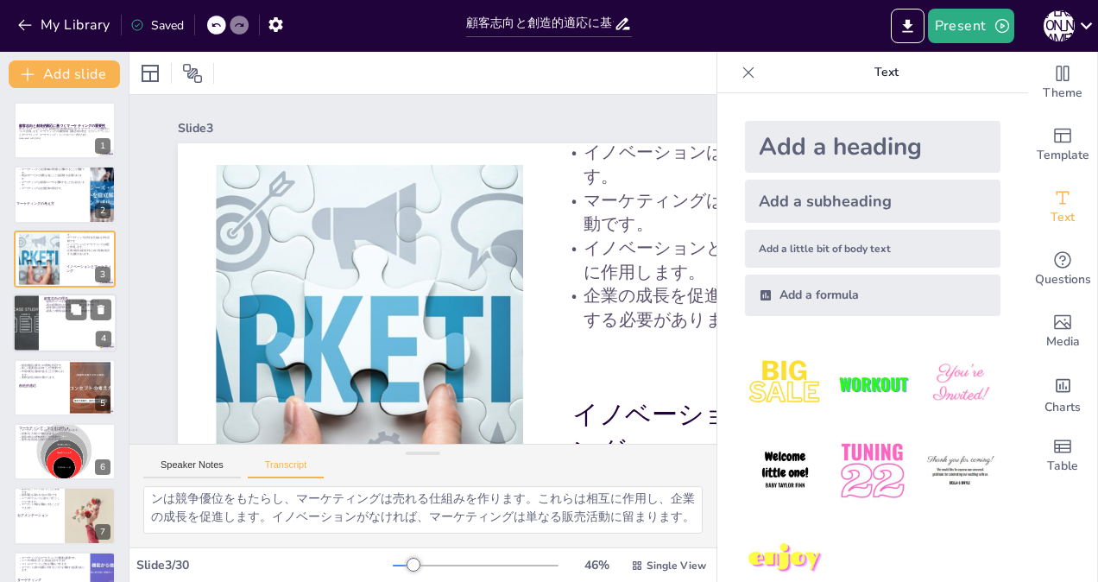
click at [59, 314] on div at bounding box center [65, 322] width 104 height 59
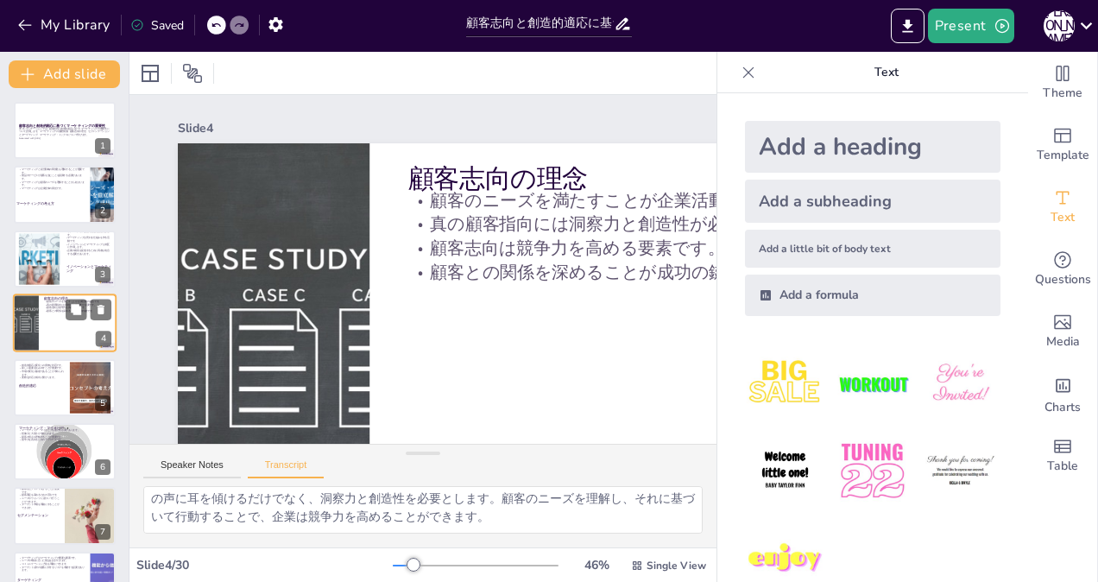
scroll to position [22, 0]
click at [193, 464] on button "Speaker Notes" at bounding box center [192, 468] width 98 height 19
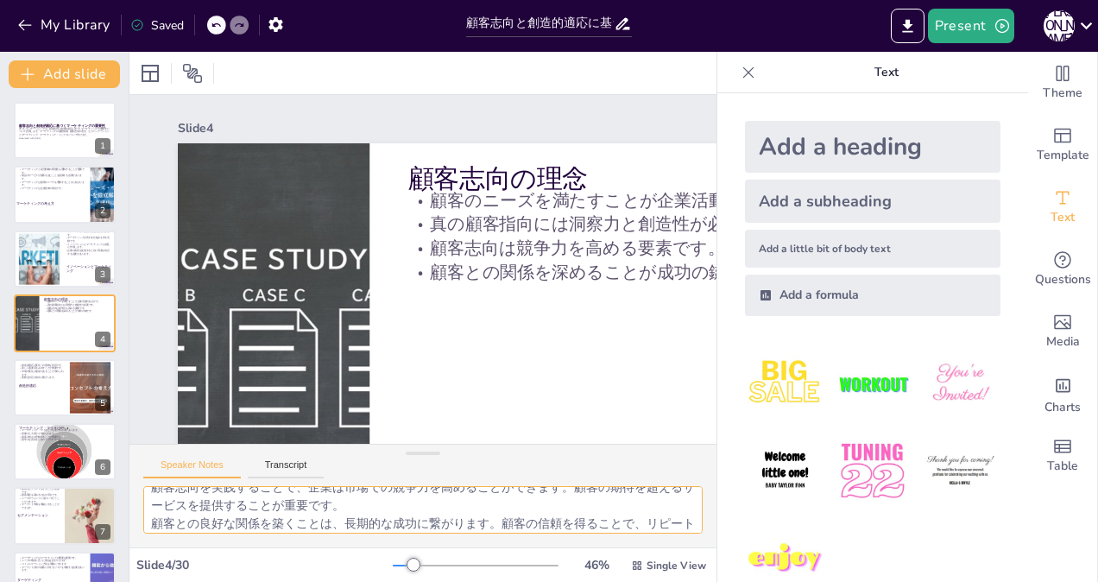
scroll to position [112, 0]
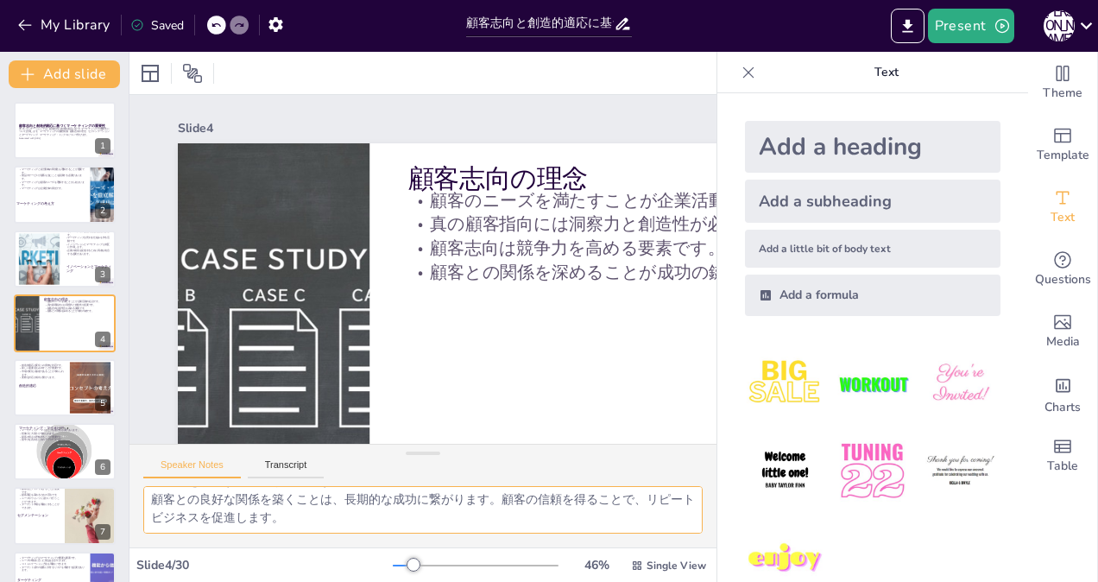
drag, startPoint x: 148, startPoint y: 495, endPoint x: 438, endPoint y: 599, distance: 308.2
click at [438, 581] on html "My Library Saved 顧客志向と創造的適応に基づくマーケティングの重要性 Present [PERSON_NAME] Document fonts…" at bounding box center [549, 291] width 1098 height 582
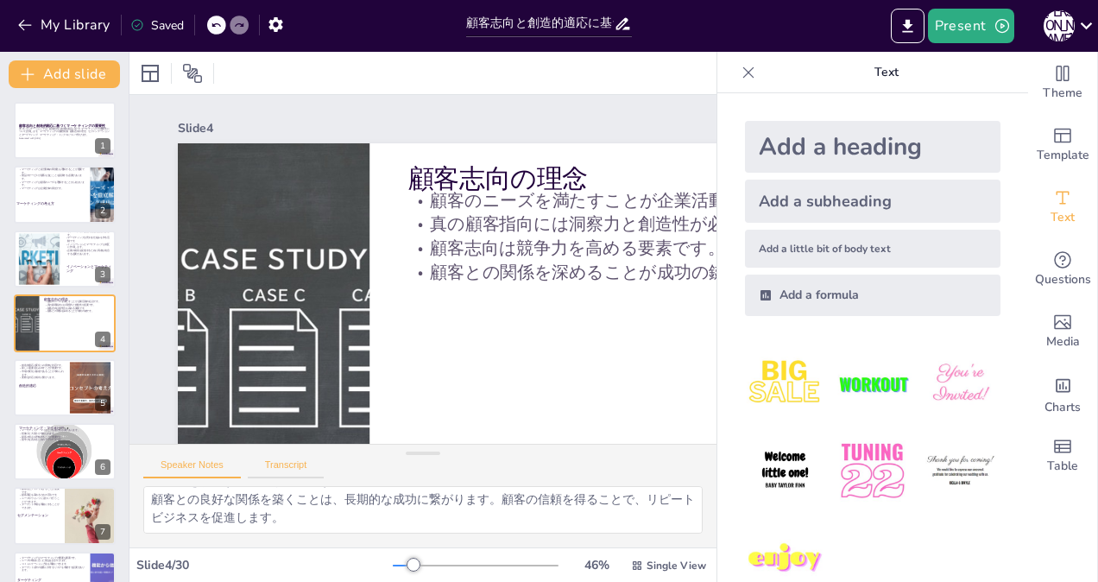
click at [287, 465] on button "Transcript" at bounding box center [286, 468] width 77 height 19
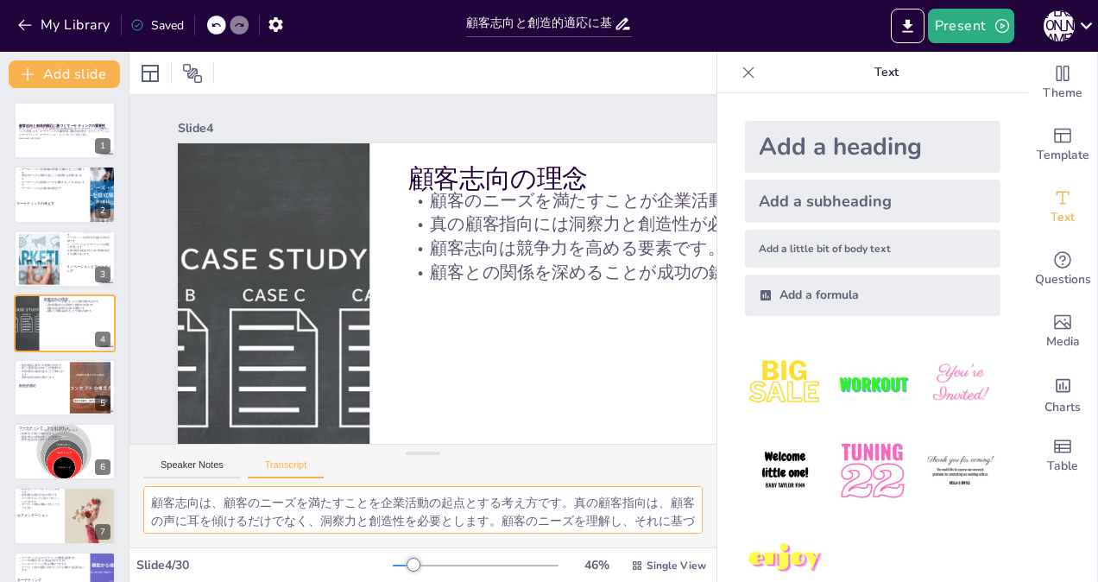
scroll to position [22, 0]
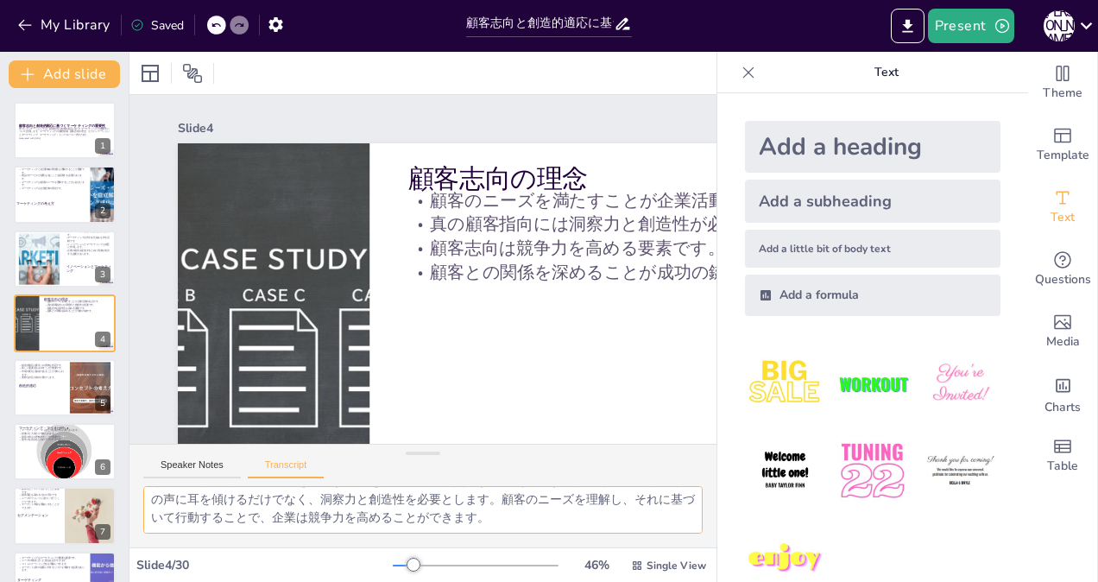
drag, startPoint x: 150, startPoint y: 501, endPoint x: 651, endPoint y: 615, distance: 513.6
click at [651, 581] on html "My Library Saved 顧客志向と創造的適応に基づくマーケティングの重要性 Present [PERSON_NAME] Document fonts…" at bounding box center [549, 291] width 1098 height 582
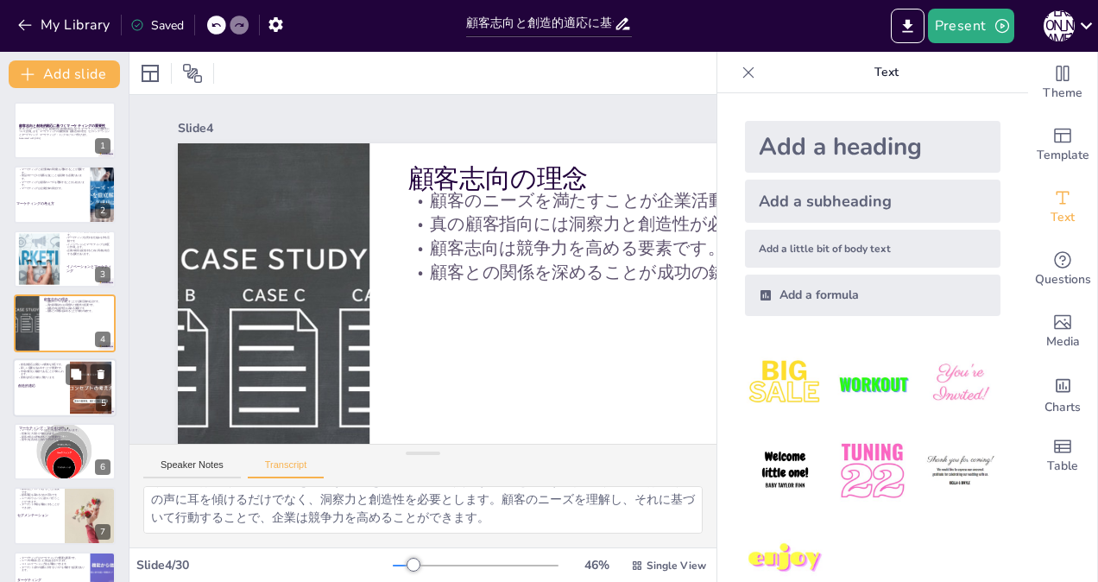
click at [46, 383] on p "創造的適応" at bounding box center [41, 384] width 47 height 5
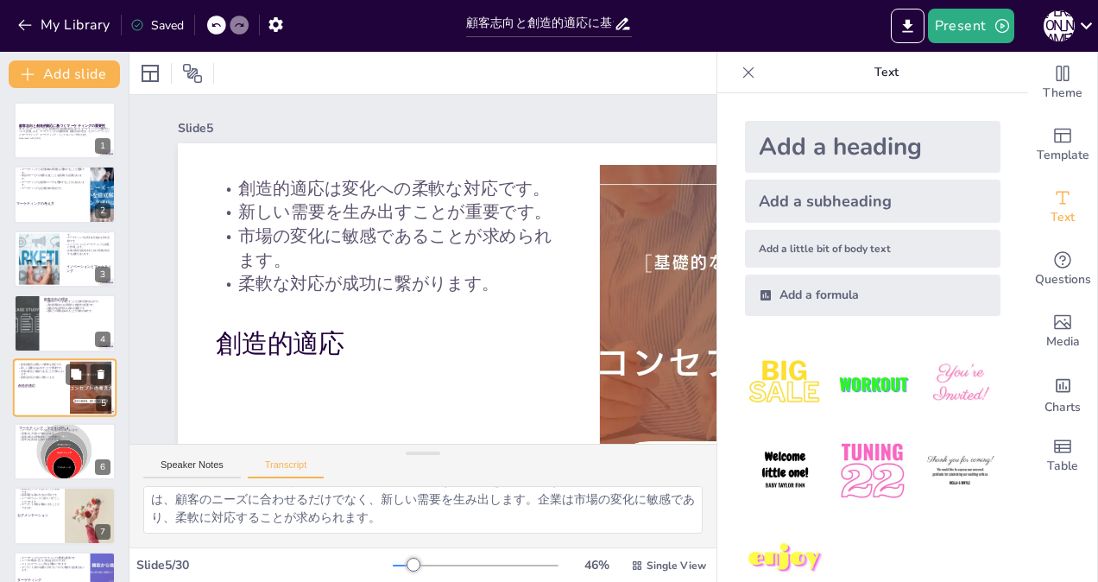
scroll to position [52, 0]
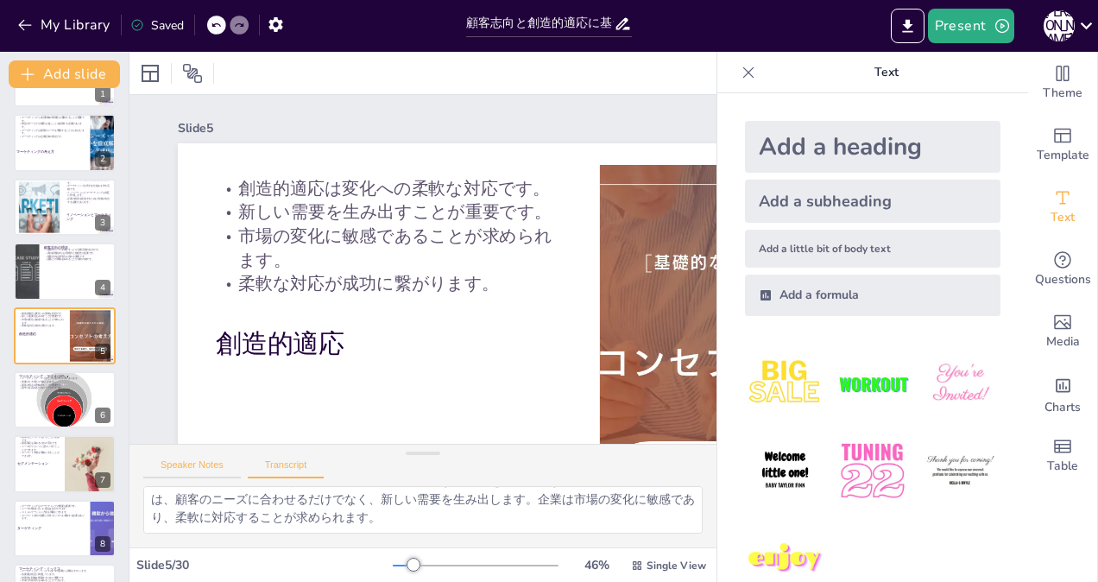
click at [181, 460] on button "Speaker Notes" at bounding box center [192, 468] width 98 height 19
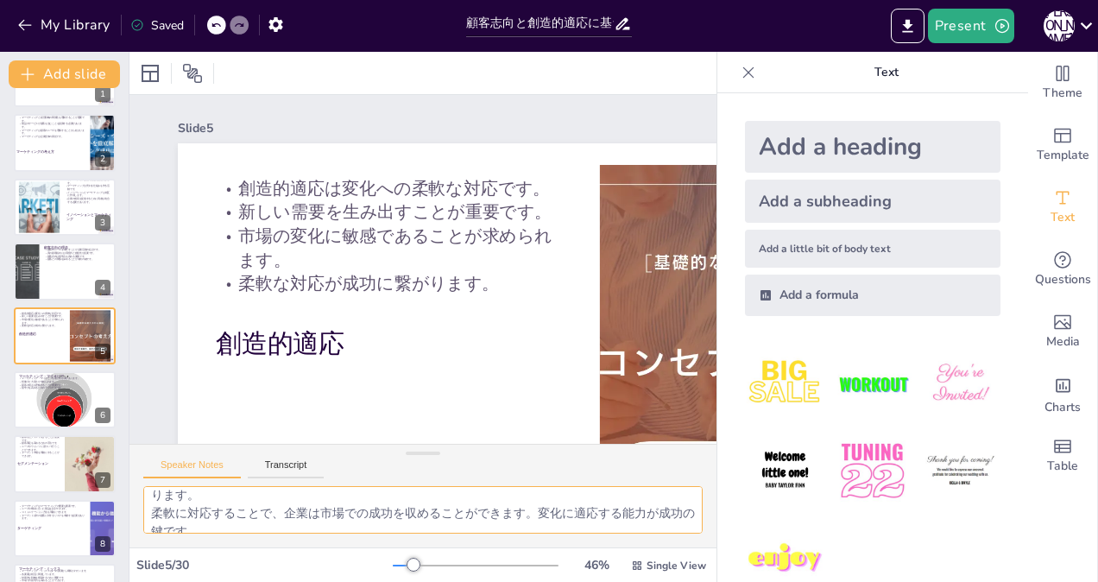
scroll to position [112, 0]
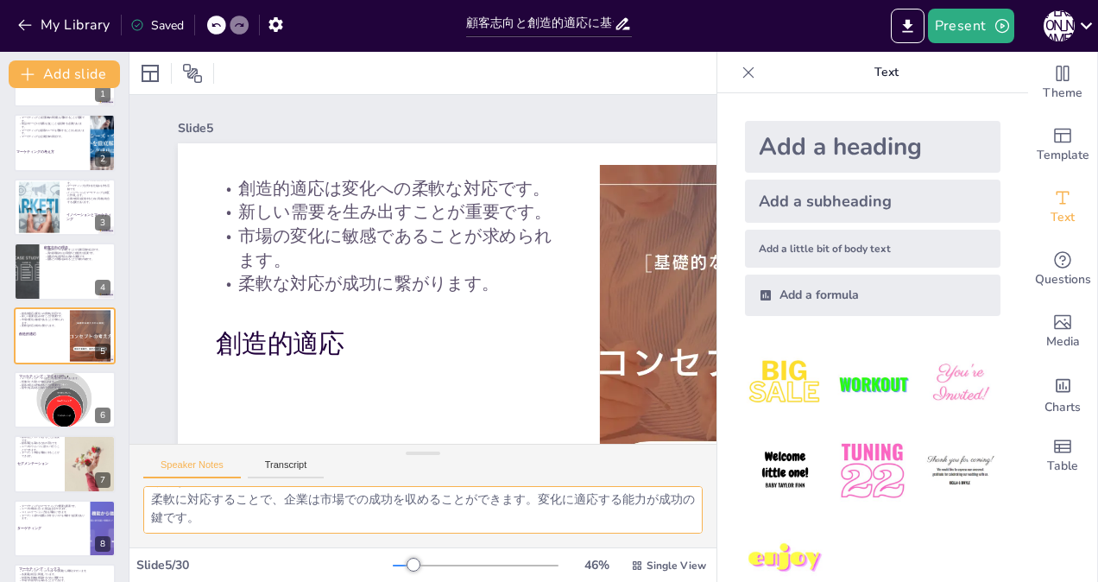
drag, startPoint x: 147, startPoint y: 499, endPoint x: 432, endPoint y: 558, distance: 290.8
click at [432, 558] on div "Slide 1 顧客志向と創造的適応に基づくマーケティングの重要性 本プレゼンテーションでは、顧客志向と創造的適応に基づくマーケティングの重要性について説明し…" at bounding box center [422, 317] width 587 height 530
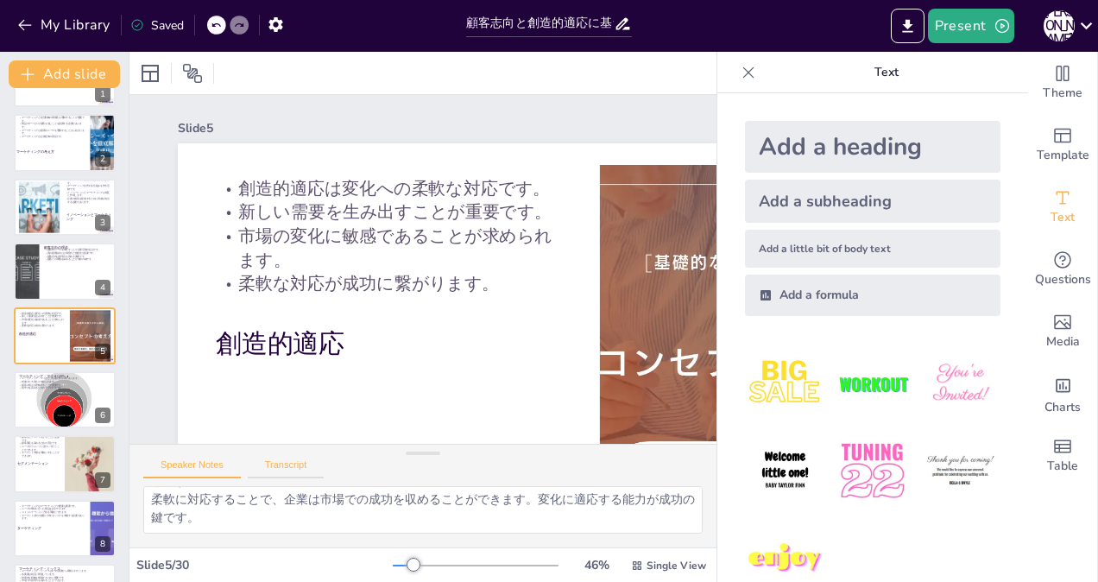
click at [288, 467] on button "Transcript" at bounding box center [286, 468] width 77 height 19
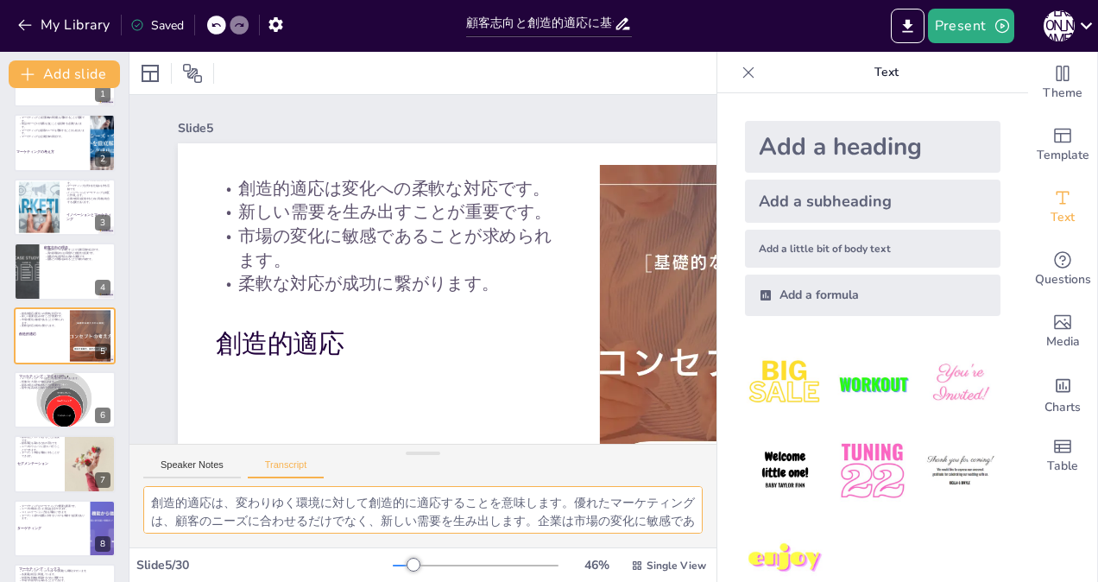
scroll to position [22, 0]
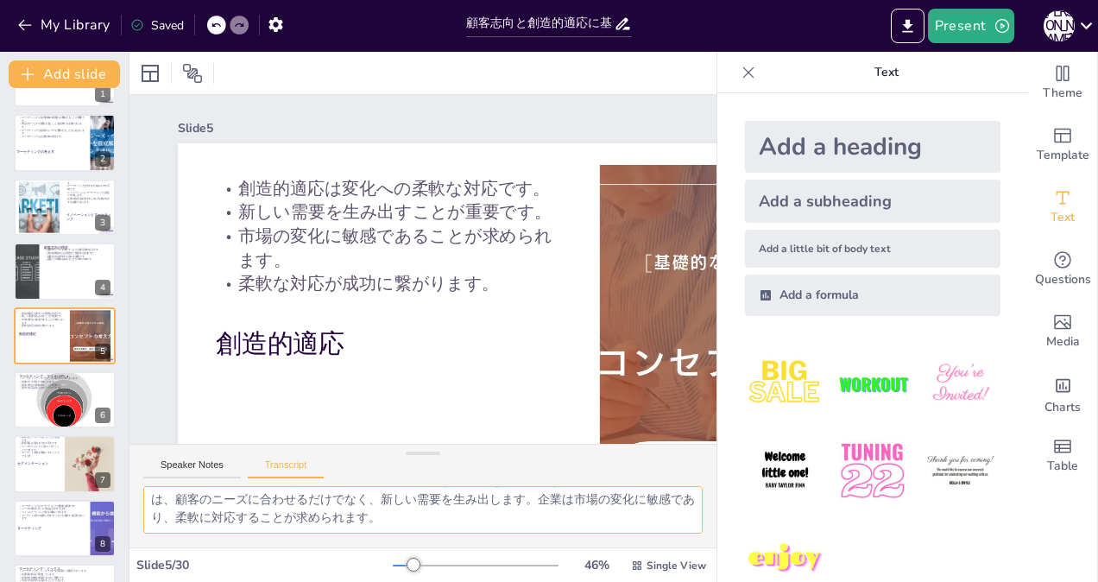
drag, startPoint x: 152, startPoint y: 501, endPoint x: 558, endPoint y: 598, distance: 417.2
click at [558, 581] on html "My Library Saved 顧客志向と創造的適応に基づくマーケティングの重要性 Present [PERSON_NAME] Document fonts…" at bounding box center [549, 291] width 1098 height 582
click at [31, 394] on div at bounding box center [65, 399] width 122 height 59
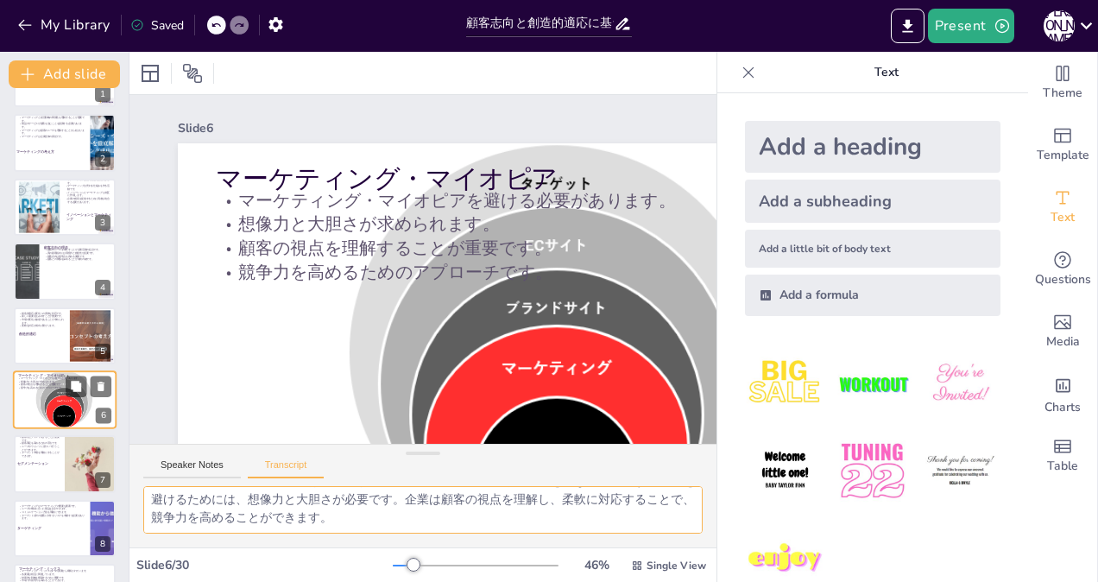
scroll to position [117, 0]
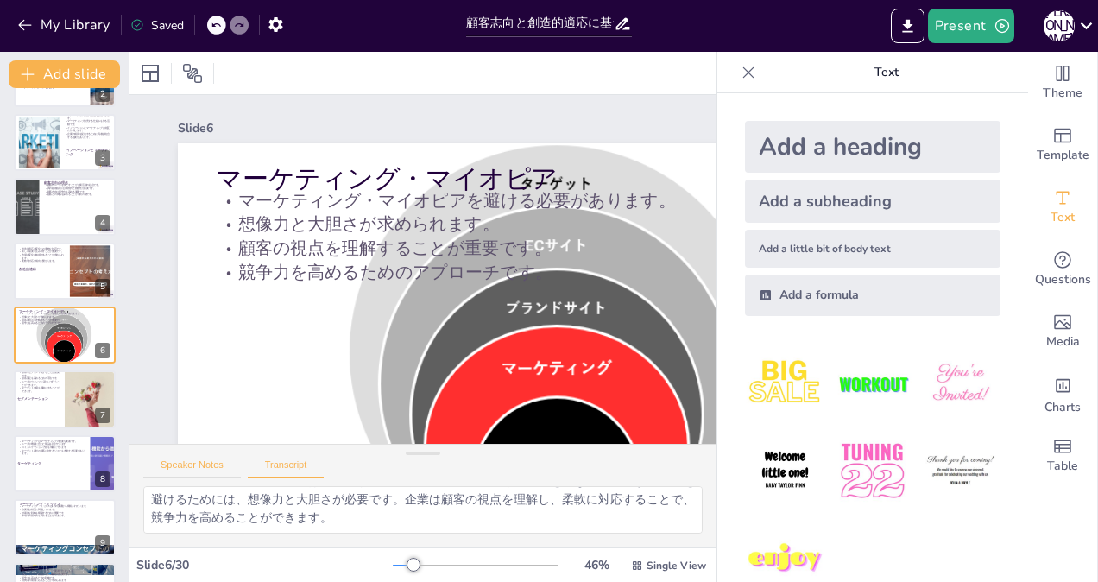
click at [183, 461] on button "Speaker Notes" at bounding box center [192, 468] width 98 height 19
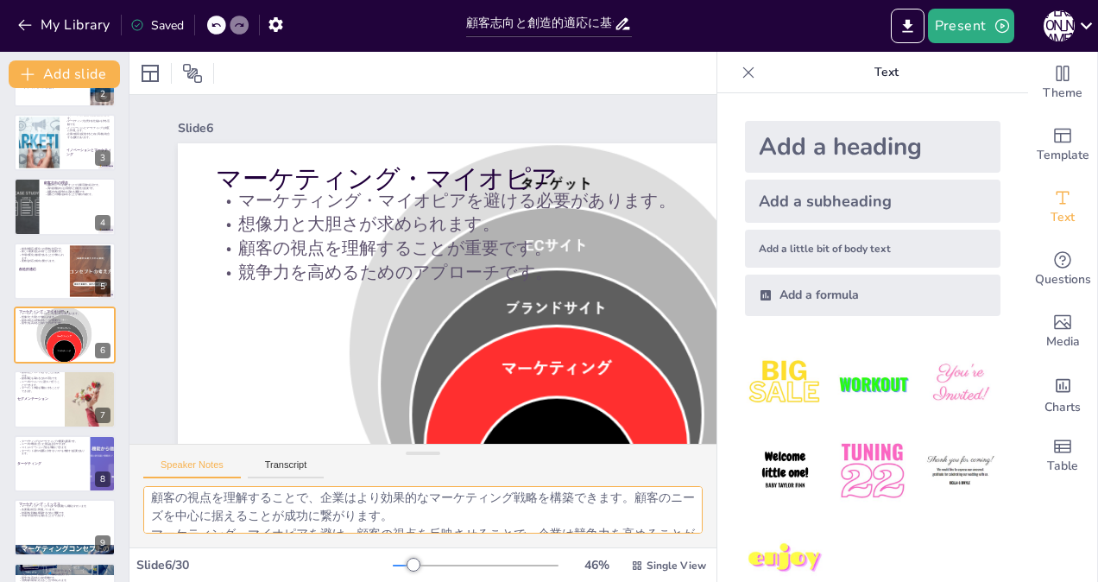
scroll to position [112, 0]
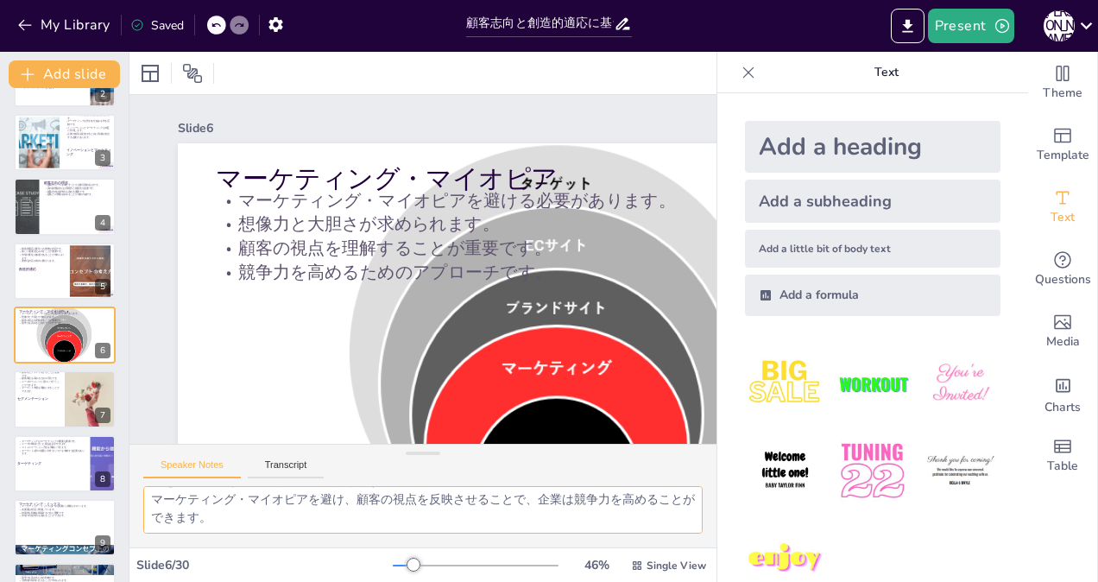
drag, startPoint x: 152, startPoint y: 495, endPoint x: 627, endPoint y: 619, distance: 490.5
click at [627, 581] on html "My Library Saved 顧客志向と創造的適応に基づくマーケティングの重要性 Present [PERSON_NAME] Document fonts…" at bounding box center [549, 291] width 1098 height 582
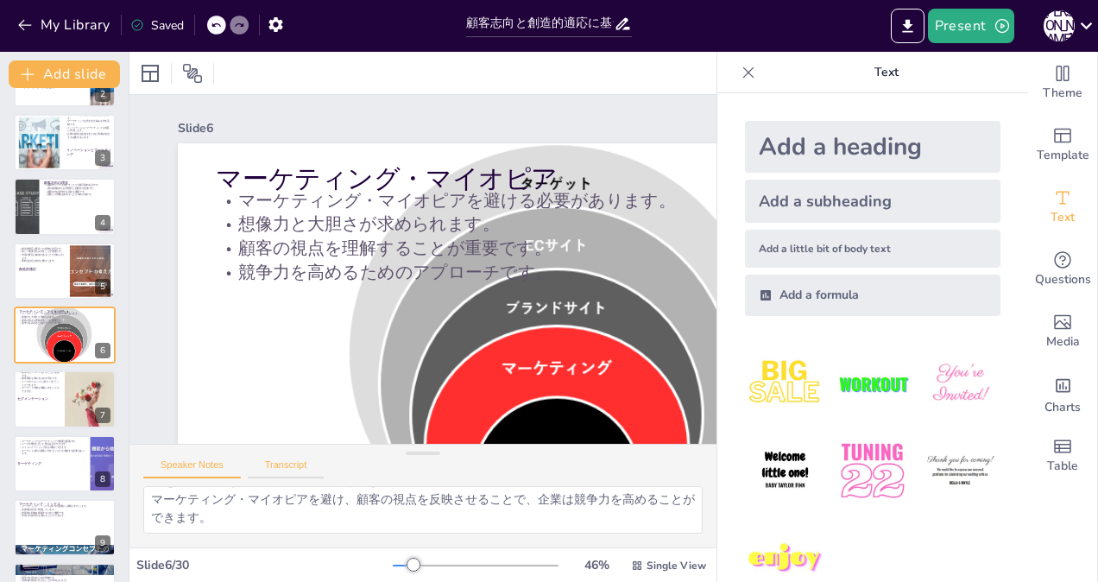
click at [291, 461] on button "Transcript" at bounding box center [286, 468] width 77 height 19
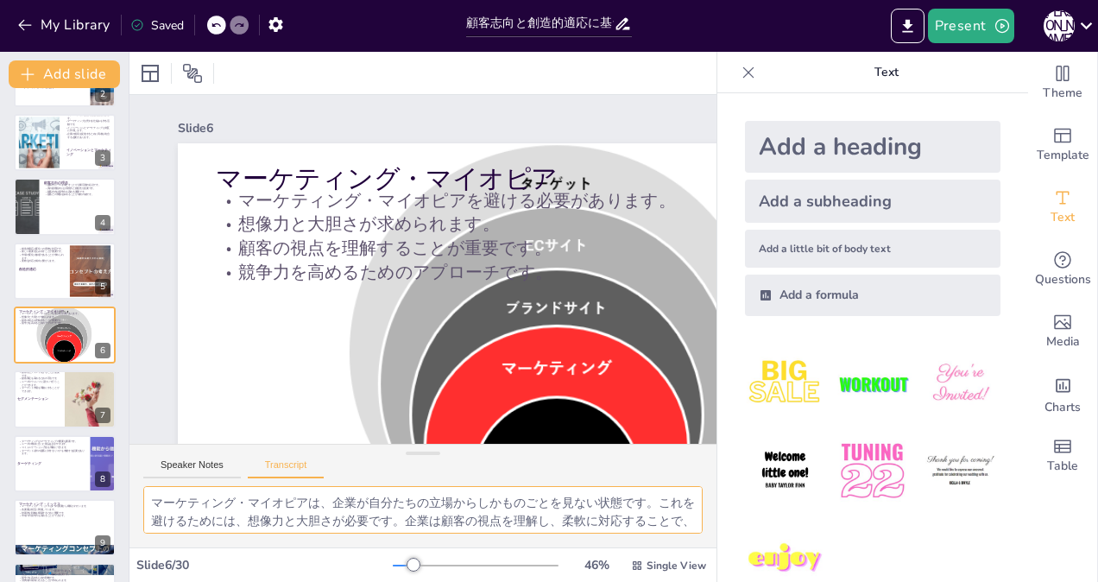
scroll to position [22, 0]
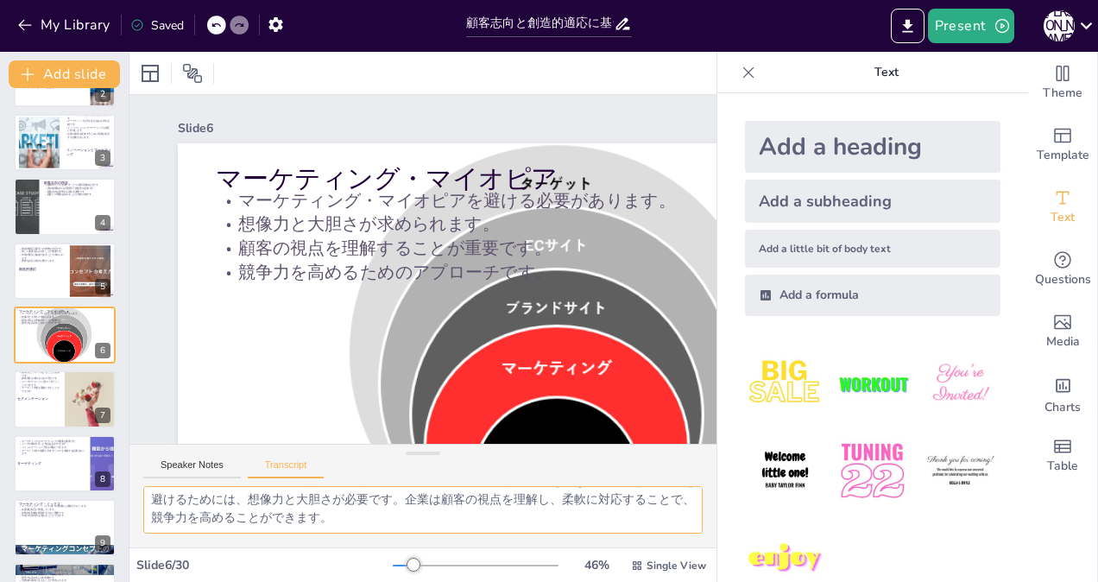
drag, startPoint x: 152, startPoint y: 498, endPoint x: 589, endPoint y: 595, distance: 447.3
click at [589, 581] on html "My Library Saved 顧客志向と創造的適応に基づくマーケティングの重要性 Present [PERSON_NAME] Document fonts…" at bounding box center [549, 291] width 1098 height 582
click at [42, 384] on p "ニーズやウォンツに基づいて行うことができます。" at bounding box center [38, 383] width 41 height 6
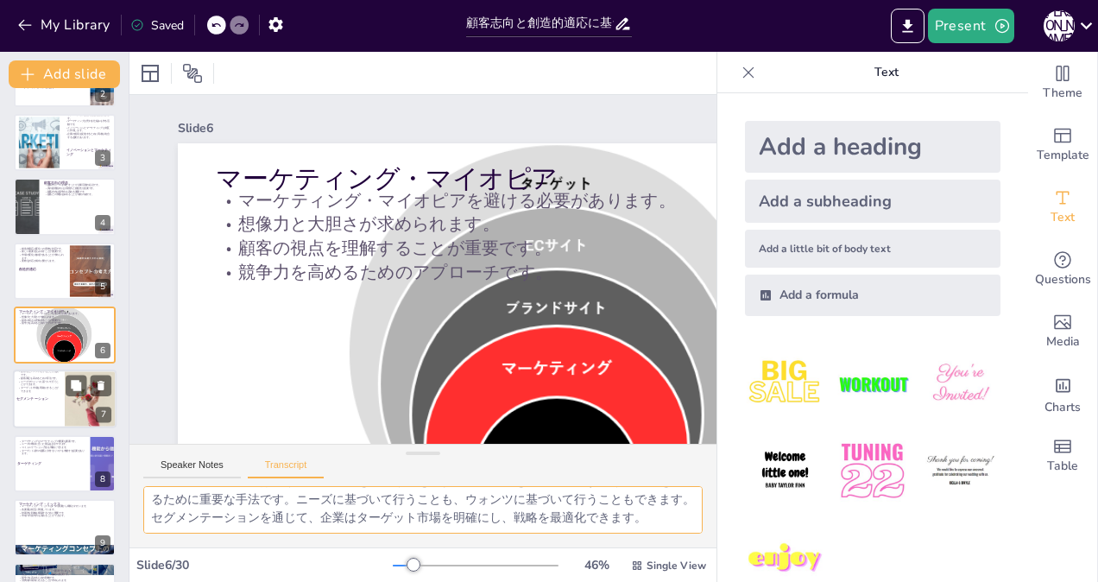
scroll to position [180, 0]
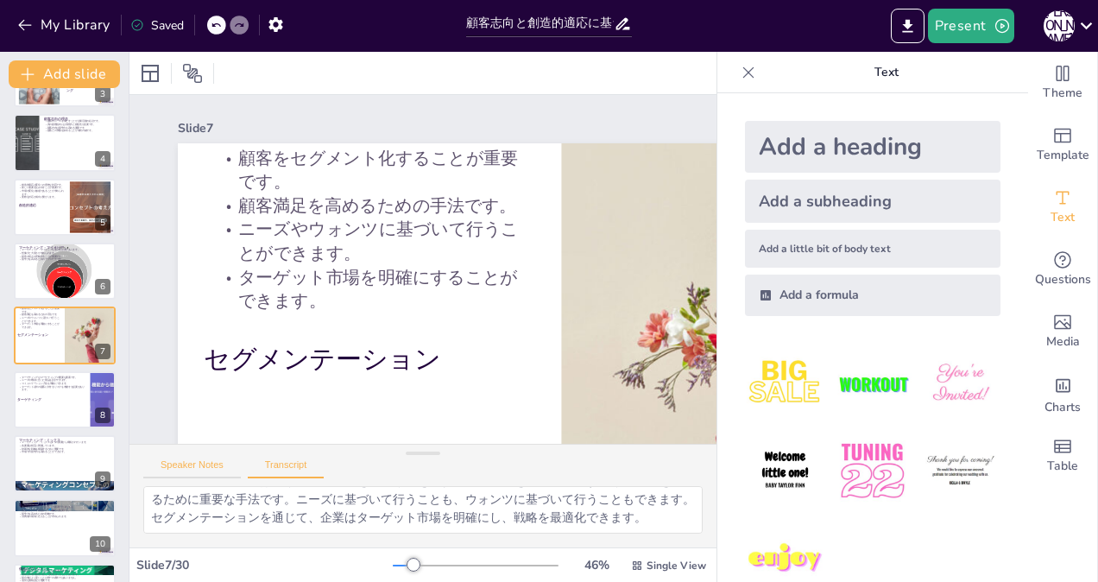
click at [178, 463] on button "Speaker Notes" at bounding box center [192, 468] width 98 height 19
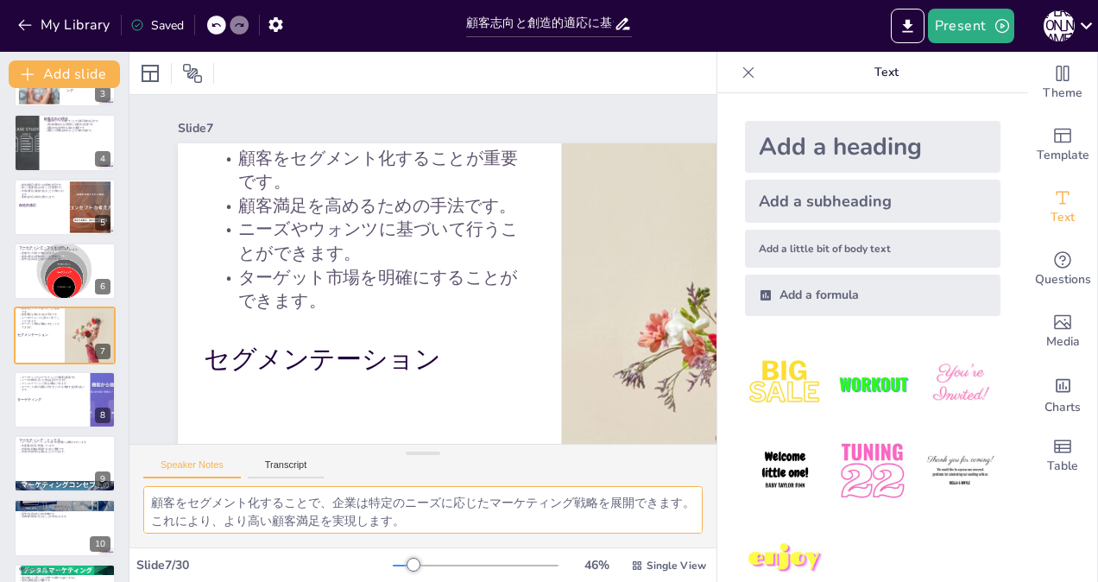
scroll to position [112, 0]
drag, startPoint x: 148, startPoint y: 495, endPoint x: 680, endPoint y: 626, distance: 547.4
click at [680, 581] on html "My Library Saved 顧客志向と創造的適応に基づくマーケティングの重要性 Present [PERSON_NAME] Document fonts…" at bounding box center [549, 291] width 1098 height 582
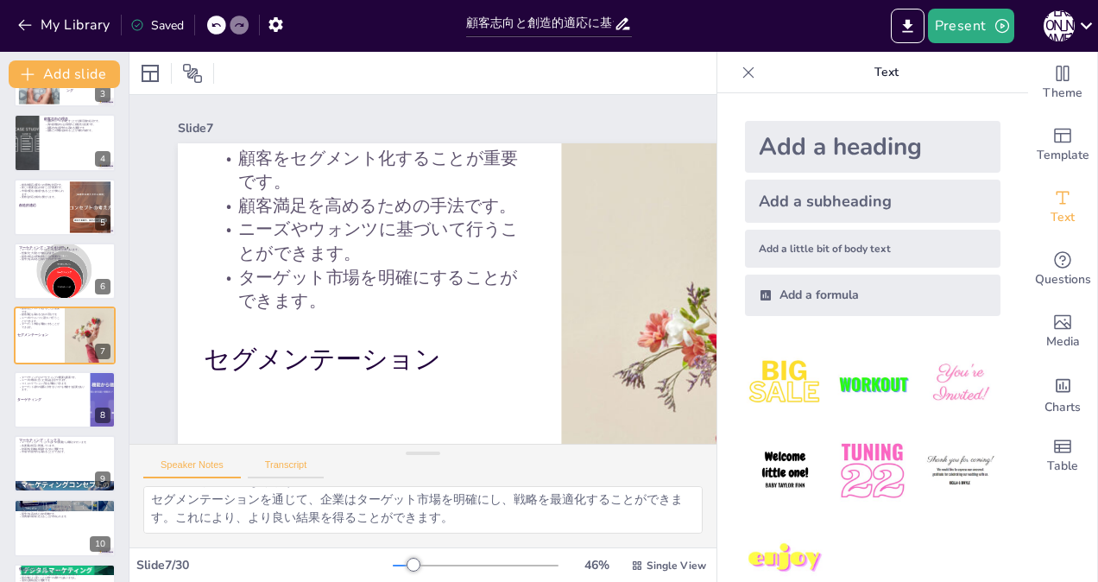
click at [291, 461] on button "Transcript" at bounding box center [286, 468] width 77 height 19
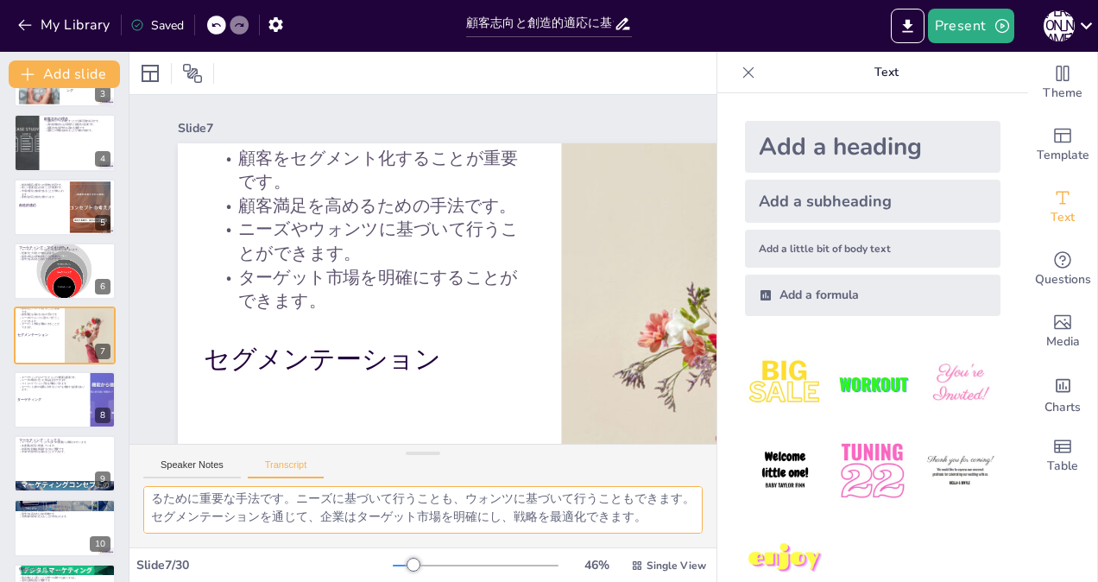
scroll to position [40, 0]
drag, startPoint x: 152, startPoint y: 497, endPoint x: 675, endPoint y: 587, distance: 530.7
click at [675, 581] on html "My Library Saved 顧客志向と創造的適応に基づくマーケティングの重要性 Present [PERSON_NAME] Document fonts…" at bounding box center [549, 291] width 1098 height 582
click at [29, 382] on p "コミュニケーション方法を明確にできます。" at bounding box center [51, 382] width 67 height 3
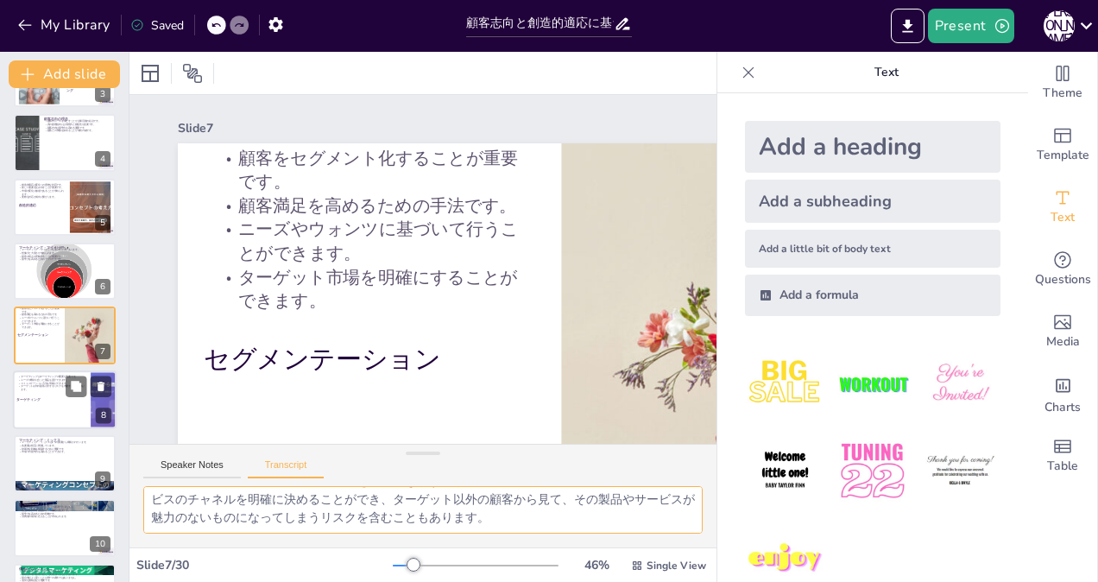
scroll to position [245, 0]
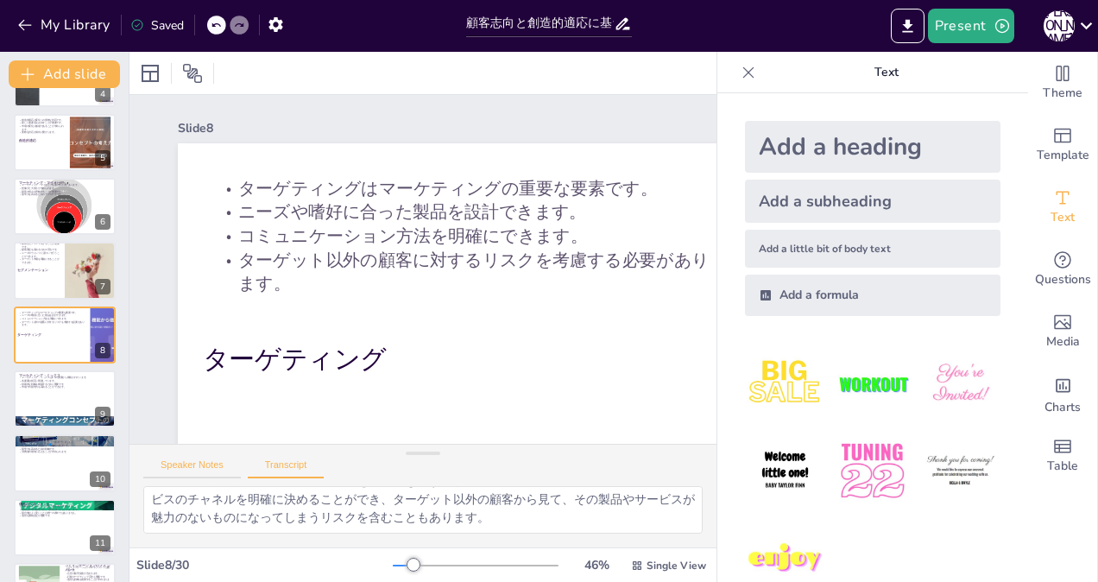
click at [192, 462] on button "Speaker Notes" at bounding box center [192, 468] width 98 height 19
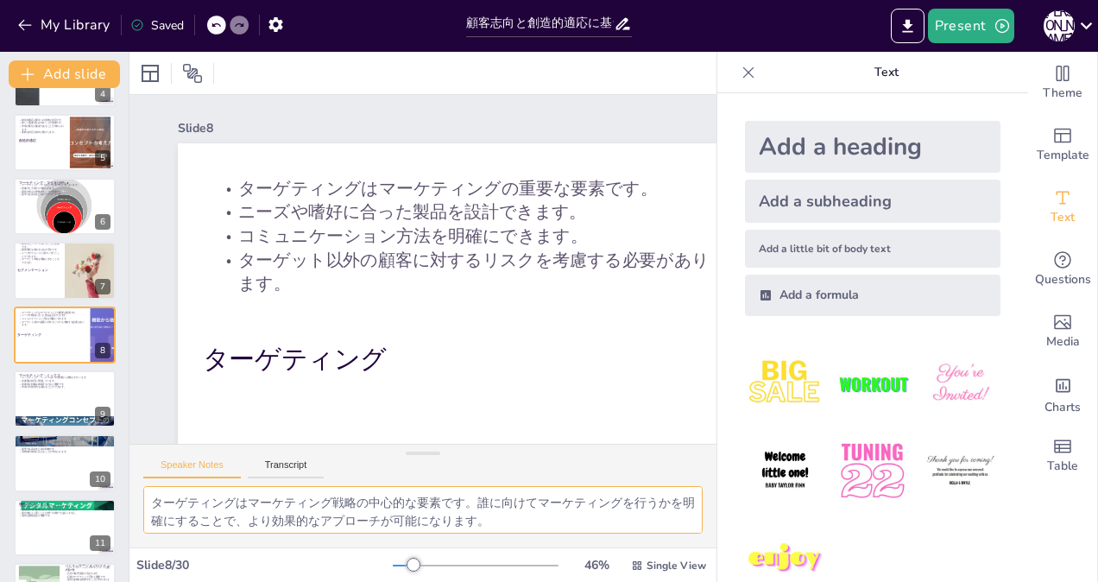
scroll to position [112, 0]
drag, startPoint x: 152, startPoint y: 500, endPoint x: 719, endPoint y: 616, distance: 578.9
click at [719, 581] on html "My Library Saved 顧客志向と創造的適応に基づくマーケティングの重要性 Present [PERSON_NAME] Document fonts…" at bounding box center [549, 291] width 1098 height 582
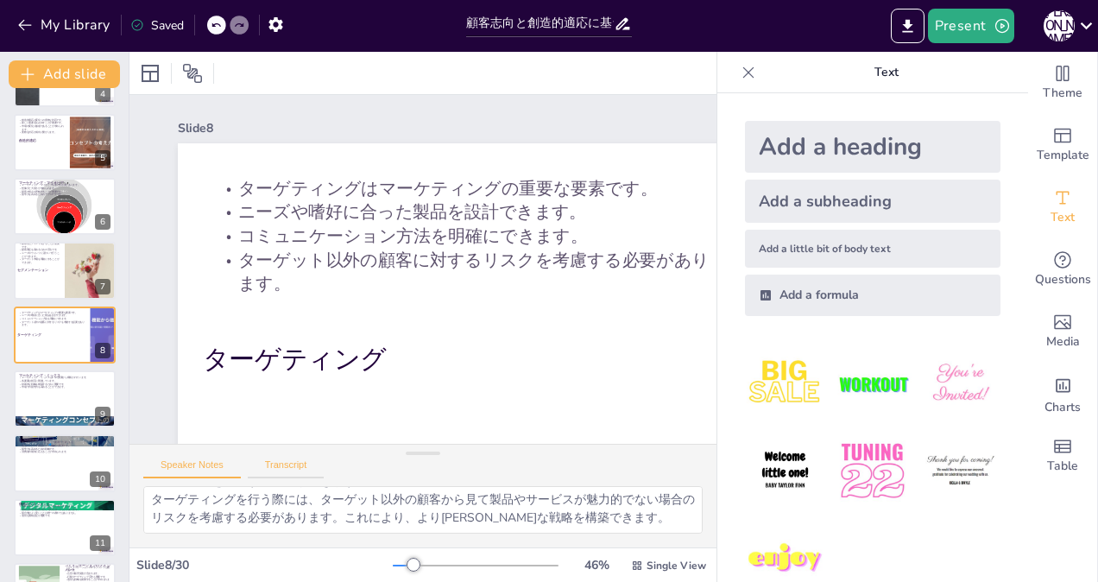
click at [284, 462] on button "Transcript" at bounding box center [286, 468] width 77 height 19
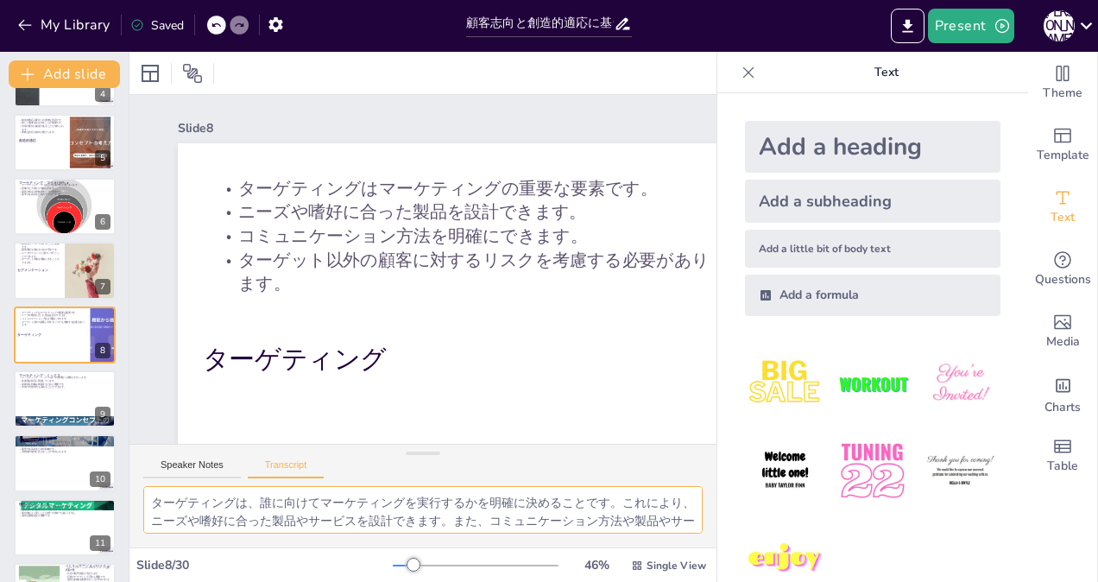
scroll to position [40, 0]
drag, startPoint x: 154, startPoint y: 499, endPoint x: 689, endPoint y: 580, distance: 541.2
click at [689, 580] on div "Slide 1 顧客志向と創造的適応に基づくマーケティングの重要性 本プレゼンテーションでは、顧客志向と創造的適応に基づくマーケティングの重要性について説明し…" at bounding box center [422, 317] width 587 height 530
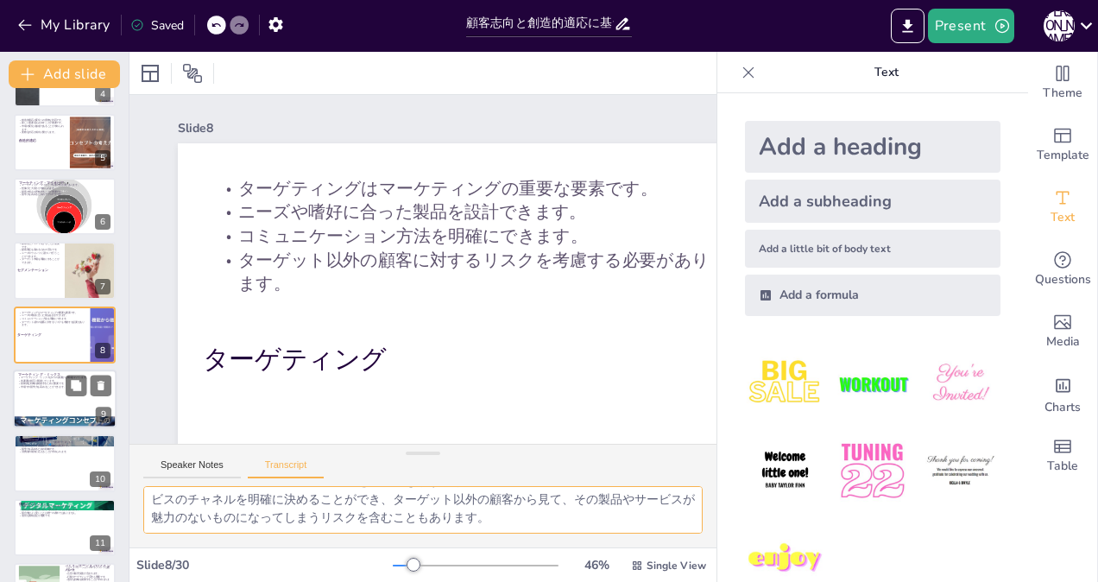
click at [60, 394] on div at bounding box center [65, 398] width 104 height 59
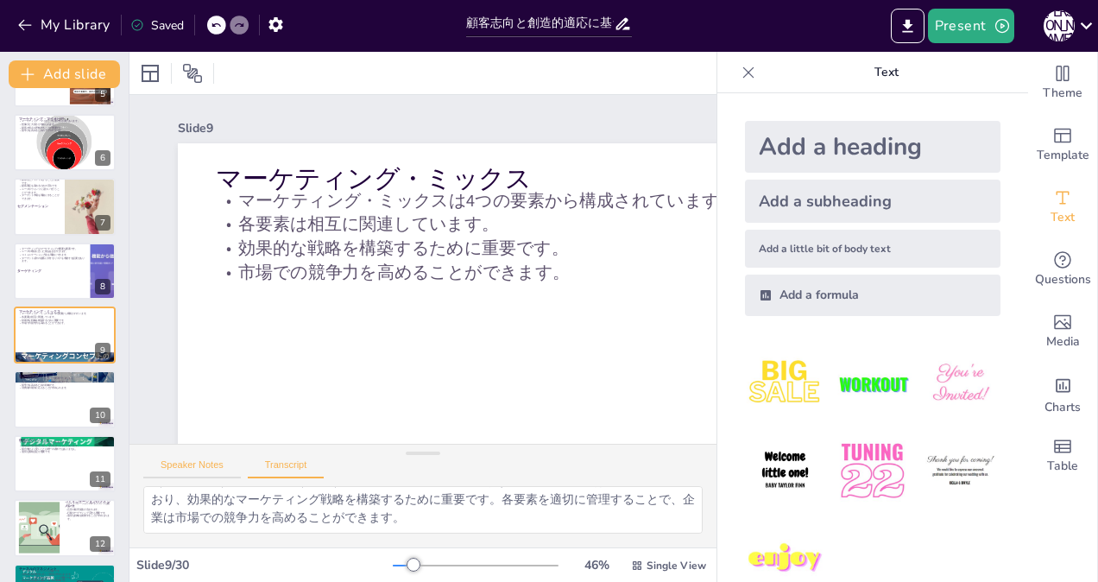
click at [172, 464] on button "Speaker Notes" at bounding box center [192, 468] width 98 height 19
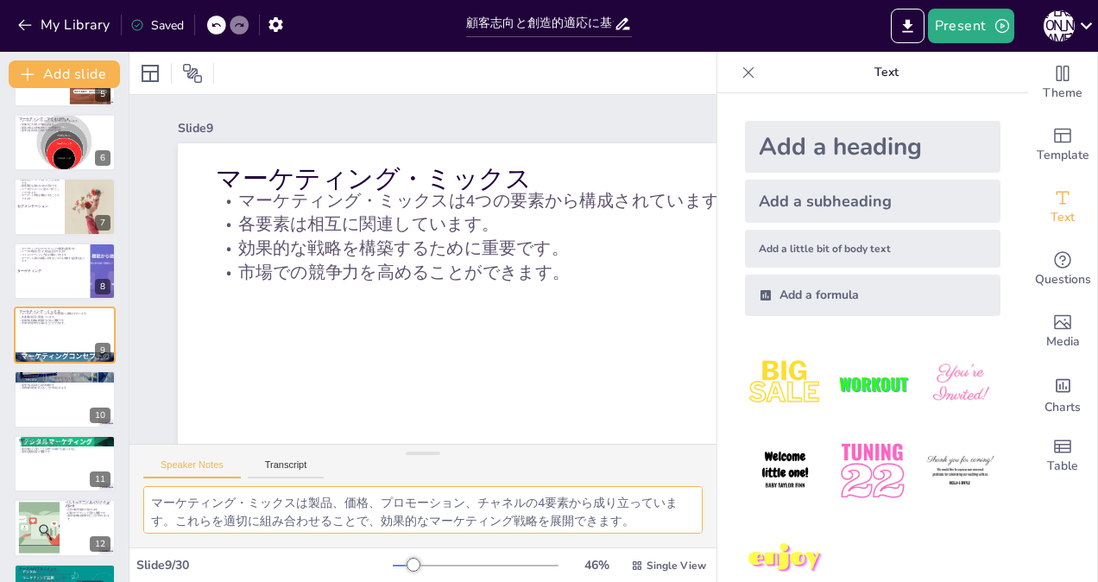
scroll to position [112, 0]
drag, startPoint x: 151, startPoint y: 502, endPoint x: 690, endPoint y: 626, distance: 553.4
click at [690, 581] on html "My Library Saved 顧客志向と創造的適応に基づくマーケティングの重要性 Present [PERSON_NAME] Document fonts…" at bounding box center [549, 291] width 1098 height 582
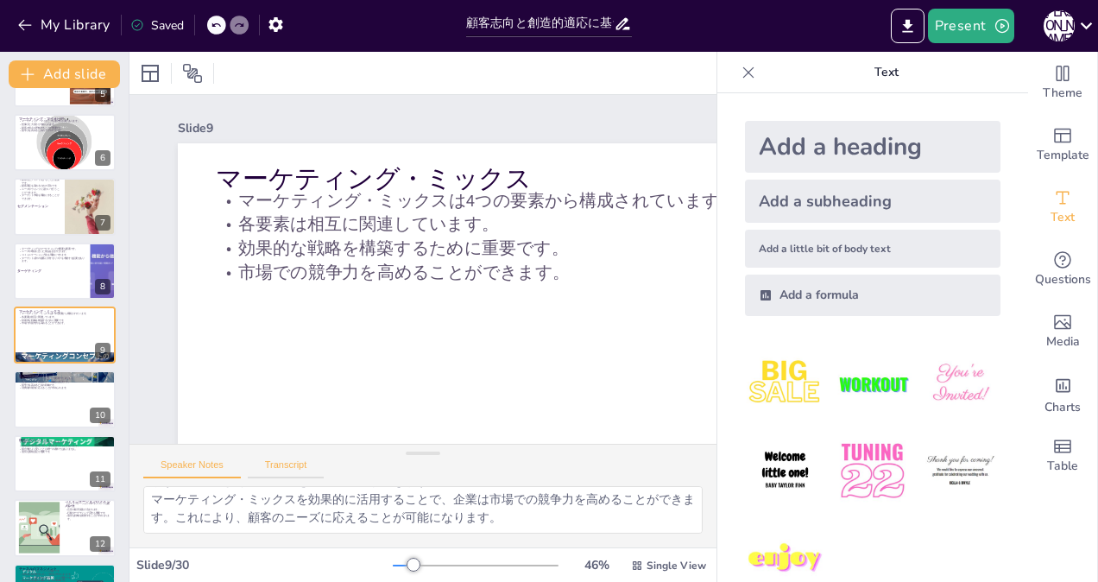
click at [283, 459] on button "Transcript" at bounding box center [286, 468] width 77 height 19
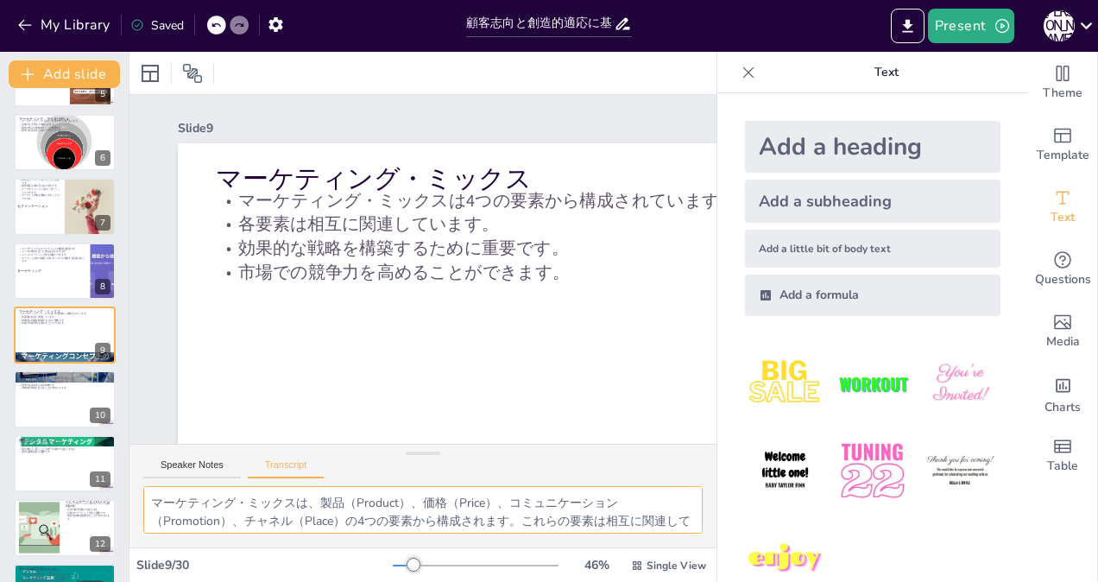
scroll to position [40, 0]
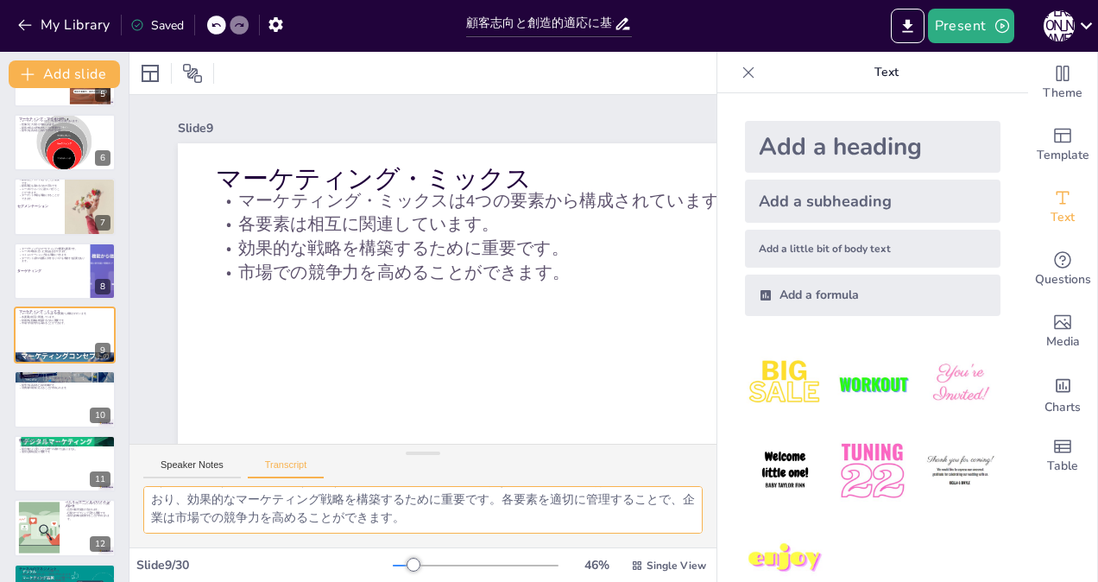
drag, startPoint x: 150, startPoint y: 500, endPoint x: 659, endPoint y: 596, distance: 518.2
click at [659, 581] on html "My Library Saved 顧客志向と創造的適応に基づくマーケティングの重要性 Present [PERSON_NAME] Document fonts…" at bounding box center [549, 291] width 1098 height 582
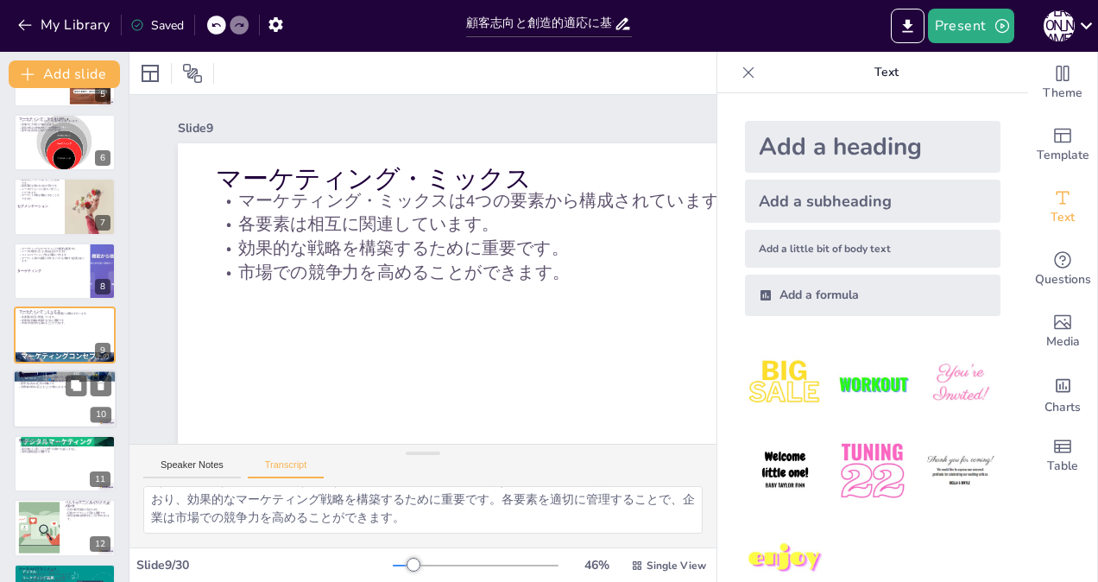
click at [43, 393] on div at bounding box center [65, 399] width 104 height 59
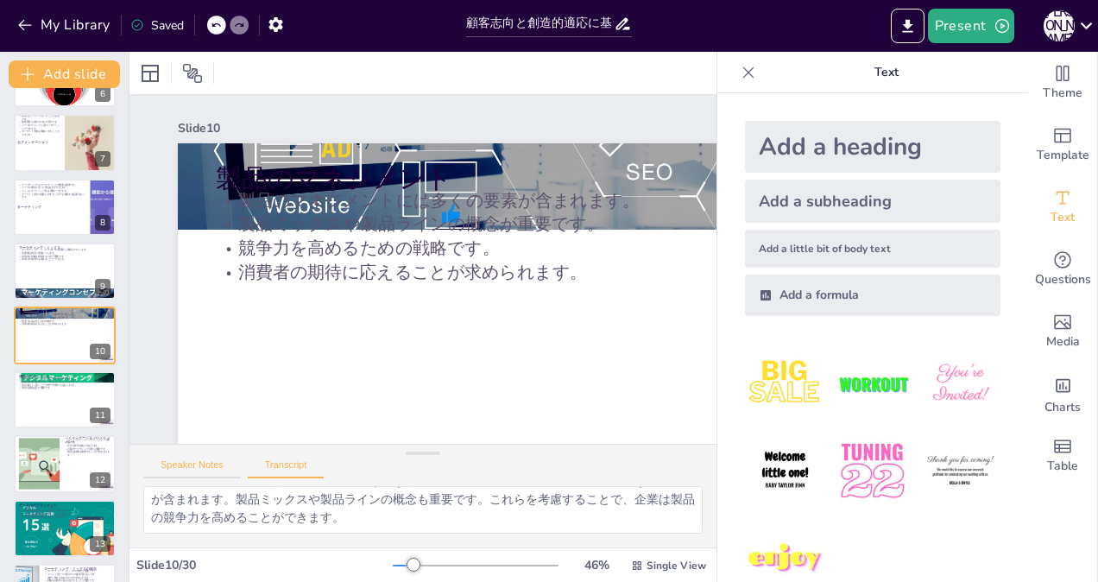
click at [167, 463] on button "Speaker Notes" at bounding box center [192, 468] width 98 height 19
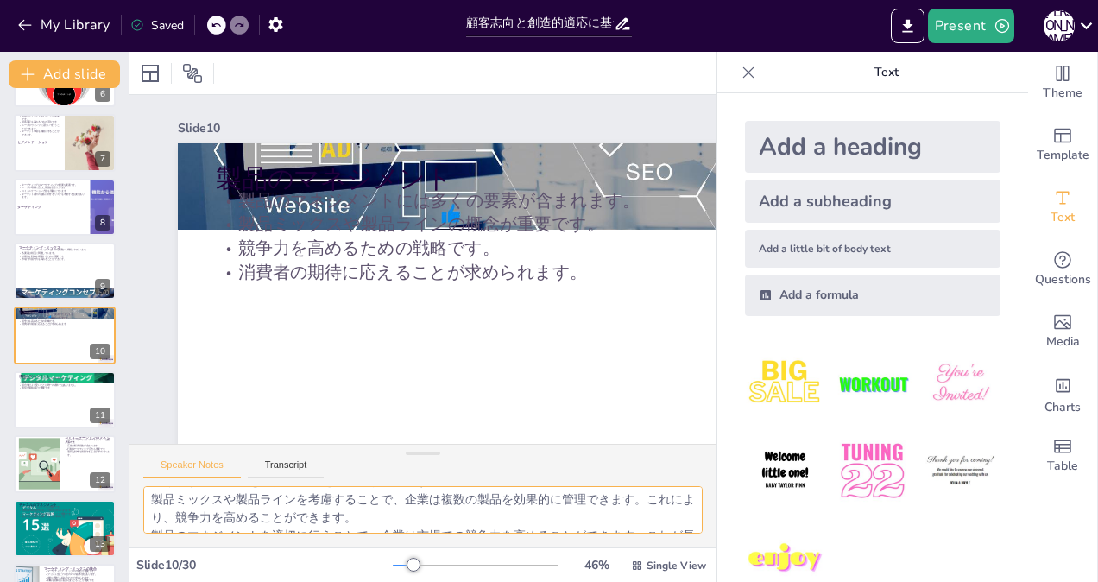
scroll to position [112, 0]
drag, startPoint x: 148, startPoint y: 503, endPoint x: 681, endPoint y: 590, distance: 539.6
click at [681, 581] on html "My Library Saved 顧客志向と創造的適応に基づくマーケティングの重要性 Present [PERSON_NAME] Document fonts…" at bounding box center [549, 291] width 1098 height 582
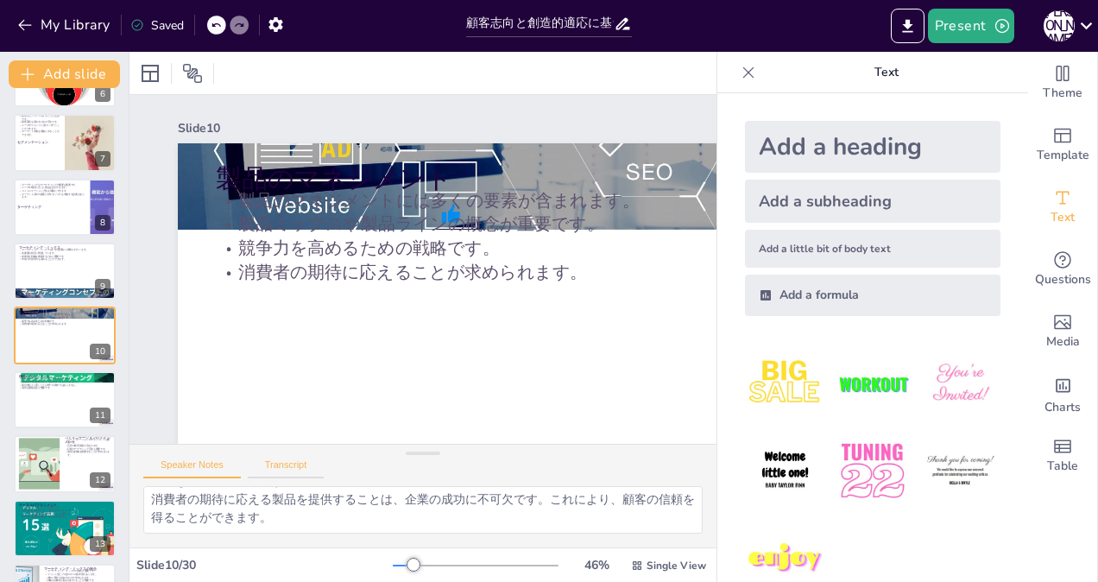
click at [287, 463] on button "Transcript" at bounding box center [286, 468] width 77 height 19
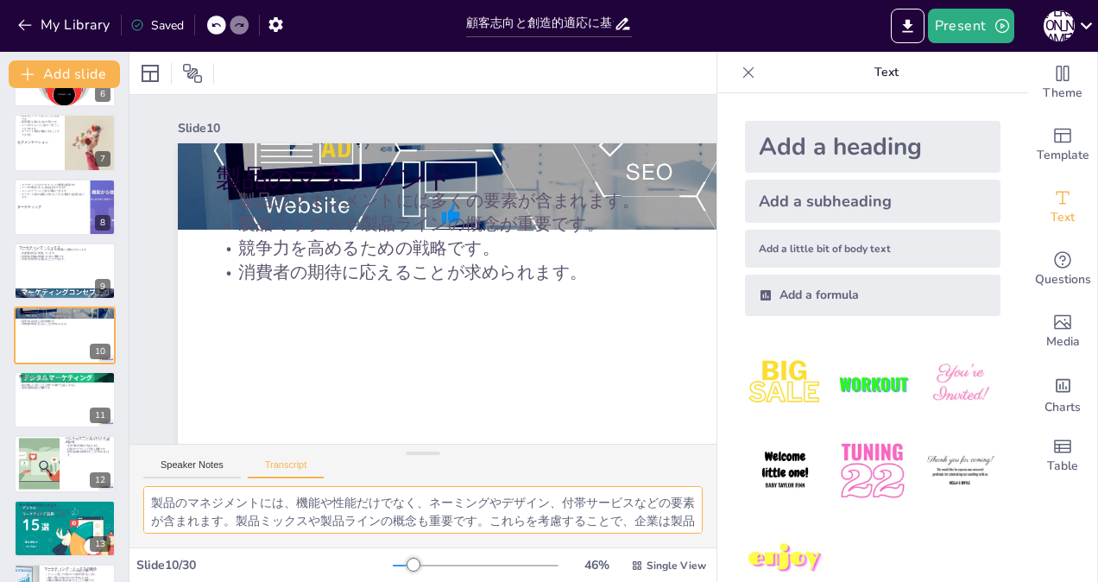
scroll to position [22, 0]
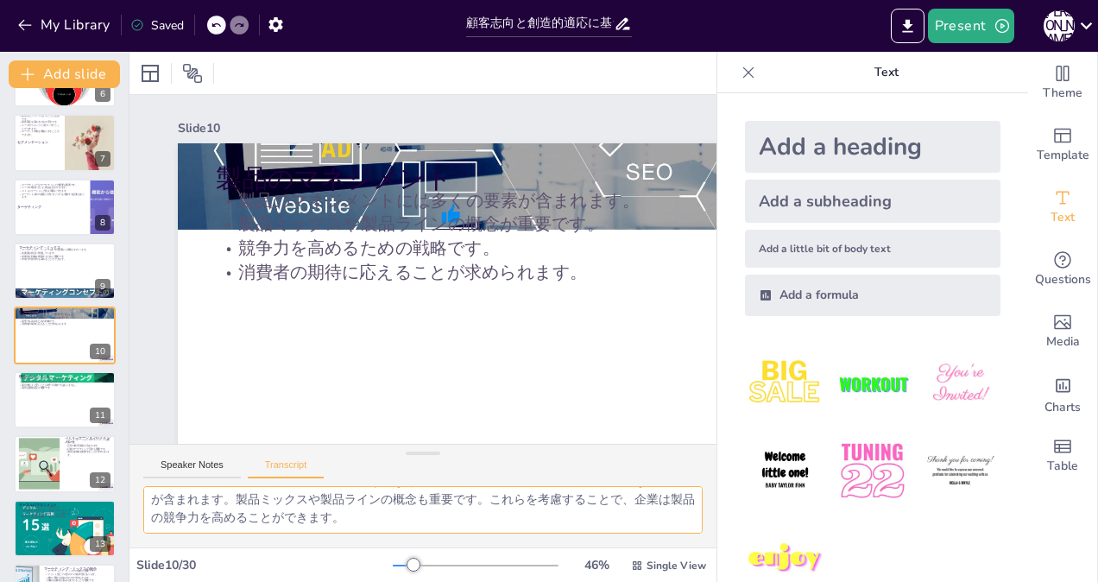
drag, startPoint x: 149, startPoint y: 500, endPoint x: 673, endPoint y: 586, distance: 531.0
click at [673, 581] on html "My Library Saved 顧客志向と創造的適応に基づくマーケティングの重要性 Present [PERSON_NAME] Document fonts…" at bounding box center [549, 291] width 1098 height 582
click at [36, 457] on div at bounding box center [39, 464] width 97 height 53
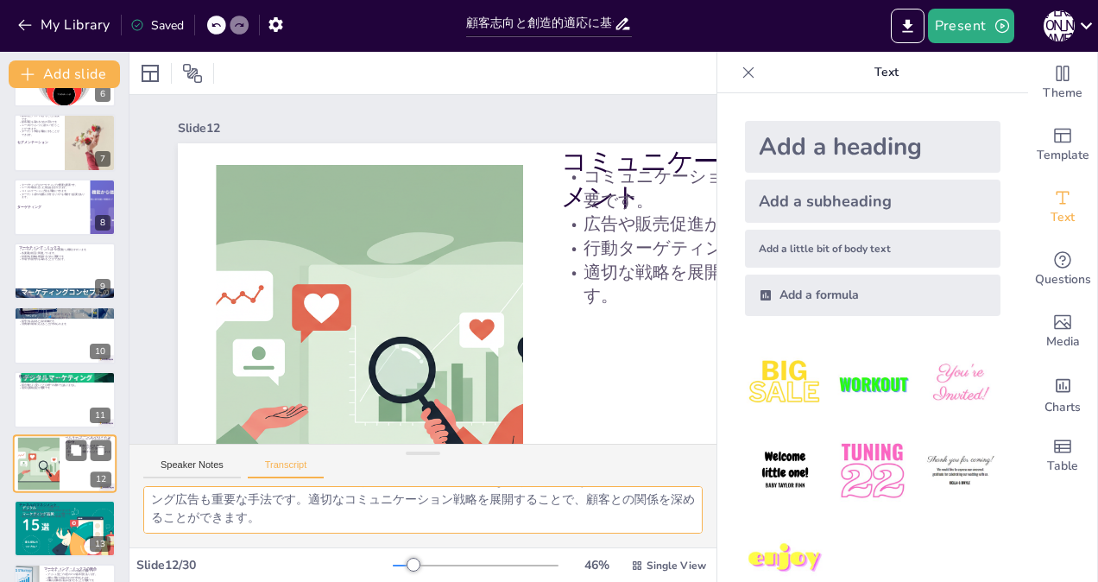
scroll to position [501, 0]
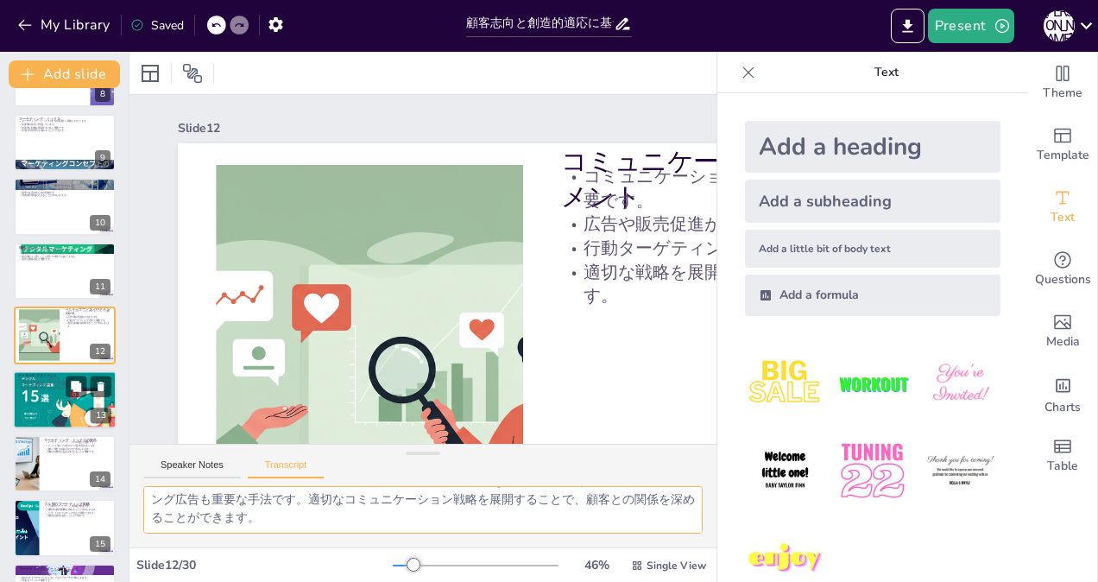
click at [36, 403] on div at bounding box center [65, 399] width 104 height 59
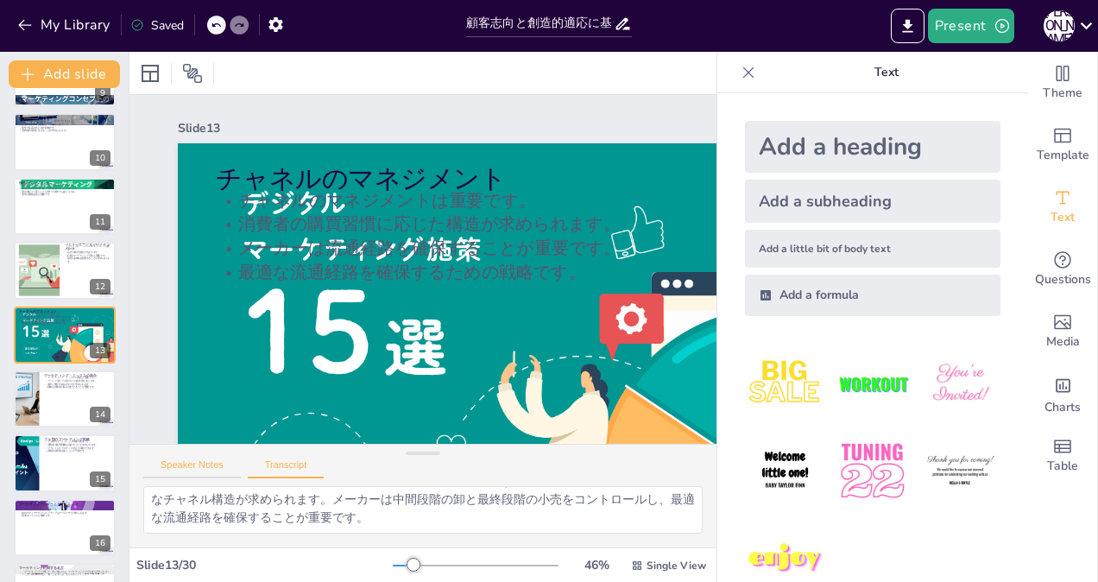
click at [177, 466] on button "Speaker Notes" at bounding box center [192, 468] width 98 height 19
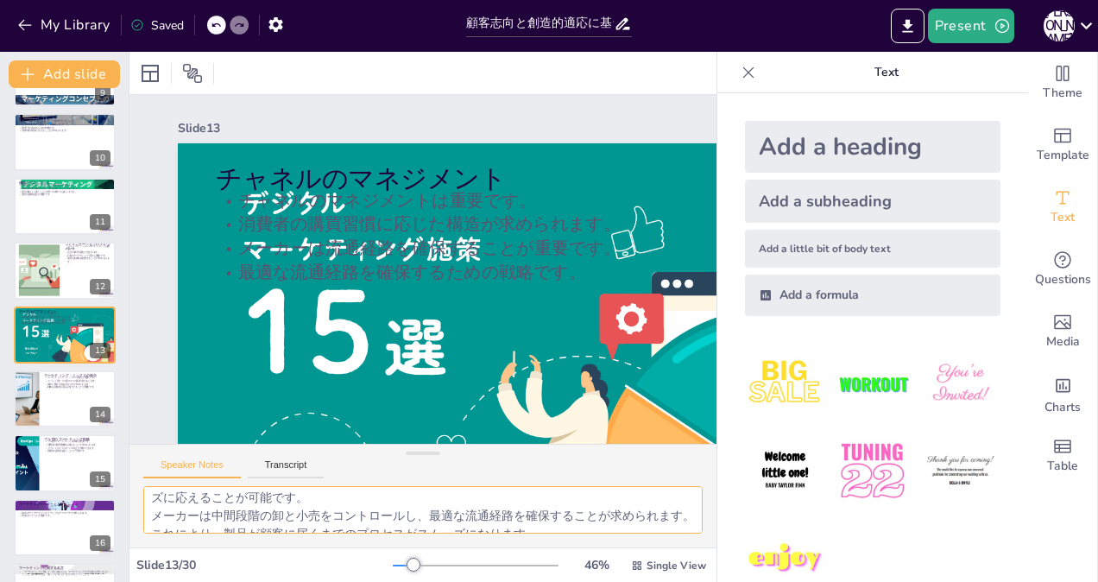
scroll to position [112, 0]
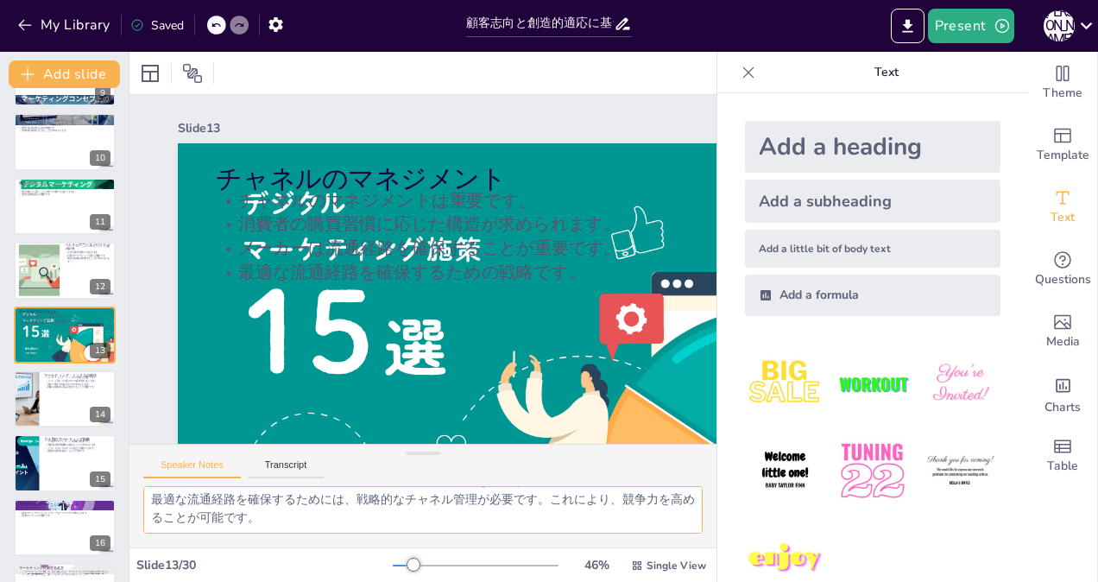
drag, startPoint x: 148, startPoint y: 501, endPoint x: 580, endPoint y: 595, distance: 441.5
click at [580, 581] on html "My Library Saved 顧客志向と創造的適応に基づくマーケティングの重要性 Present [PERSON_NAME] Document fonts…" at bounding box center [549, 291] width 1098 height 582
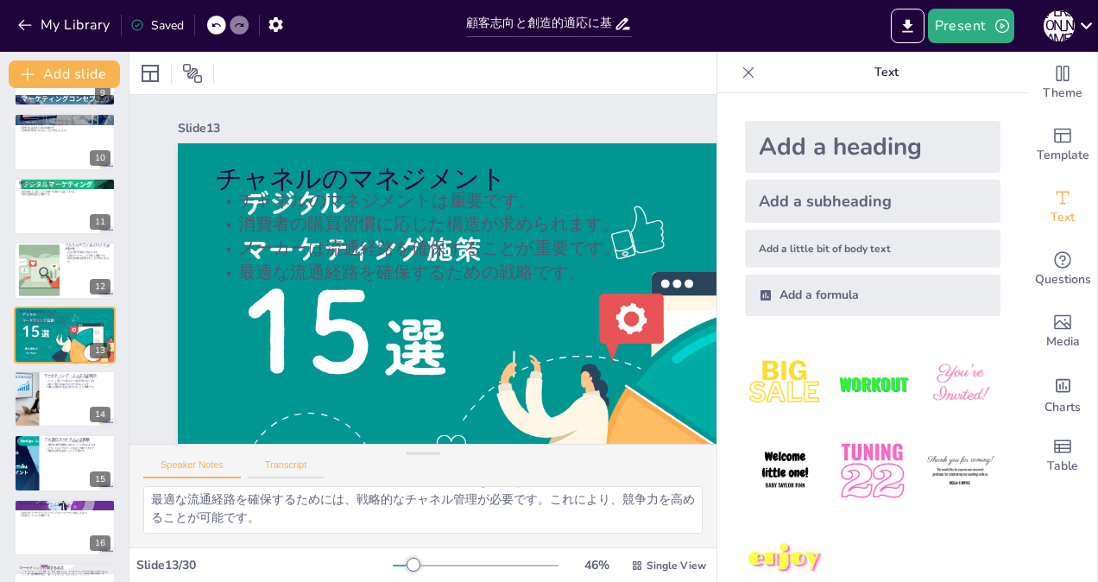
click at [301, 459] on button "Transcript" at bounding box center [286, 468] width 77 height 19
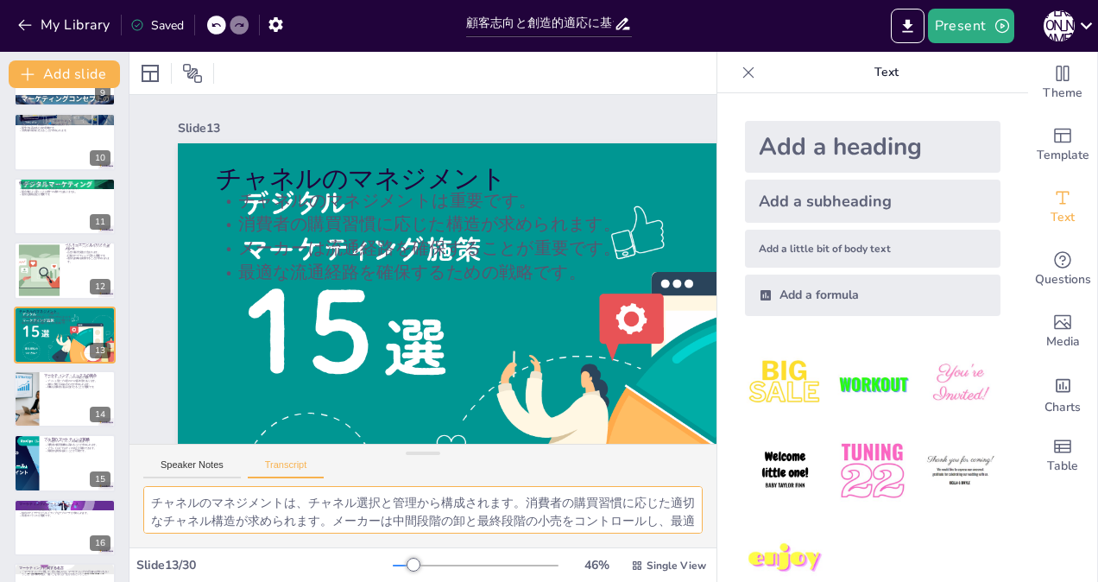
scroll to position [22, 0]
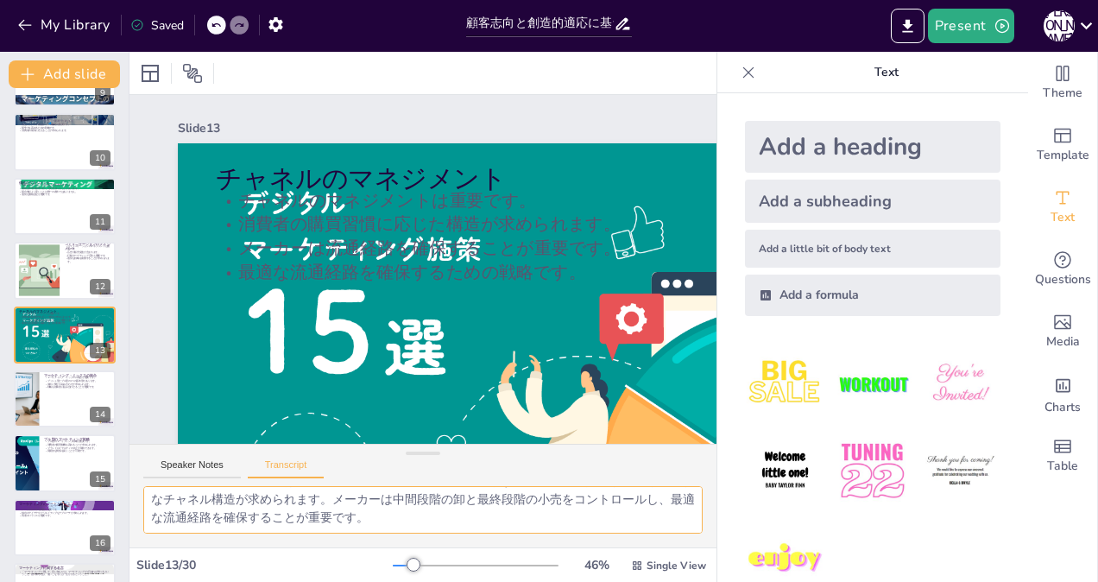
drag, startPoint x: 149, startPoint y: 500, endPoint x: 606, endPoint y: 596, distance: 466.5
click at [606, 581] on html "My Library Saved 顧客志向と創造的適応に基づくマーケティングの重要性 Present [PERSON_NAME] Document fonts…" at bounding box center [549, 291] width 1098 height 582
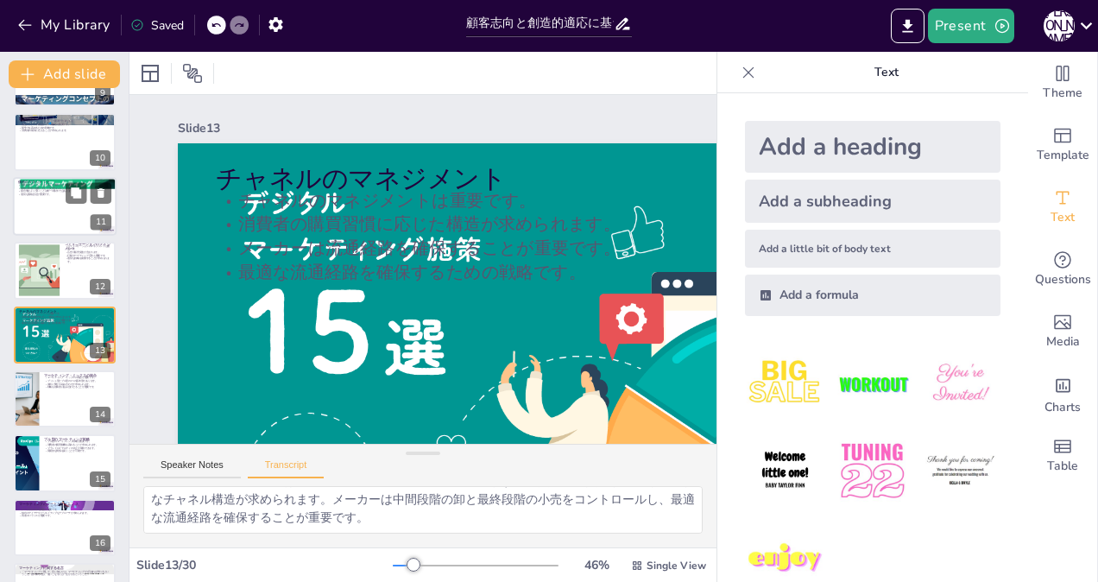
click at [52, 217] on div at bounding box center [65, 206] width 104 height 59
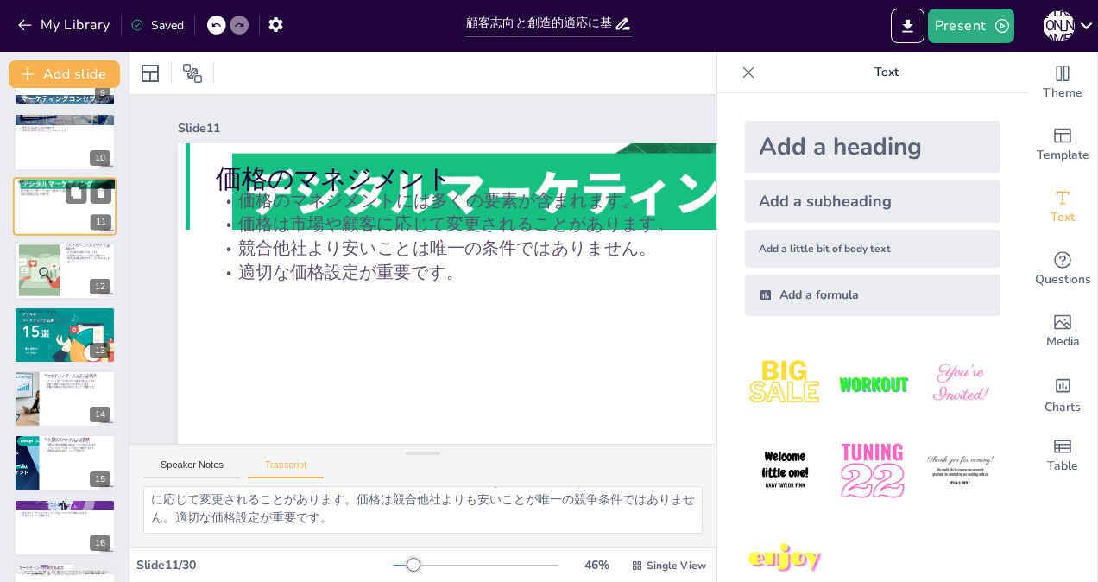
scroll to position [437, 0]
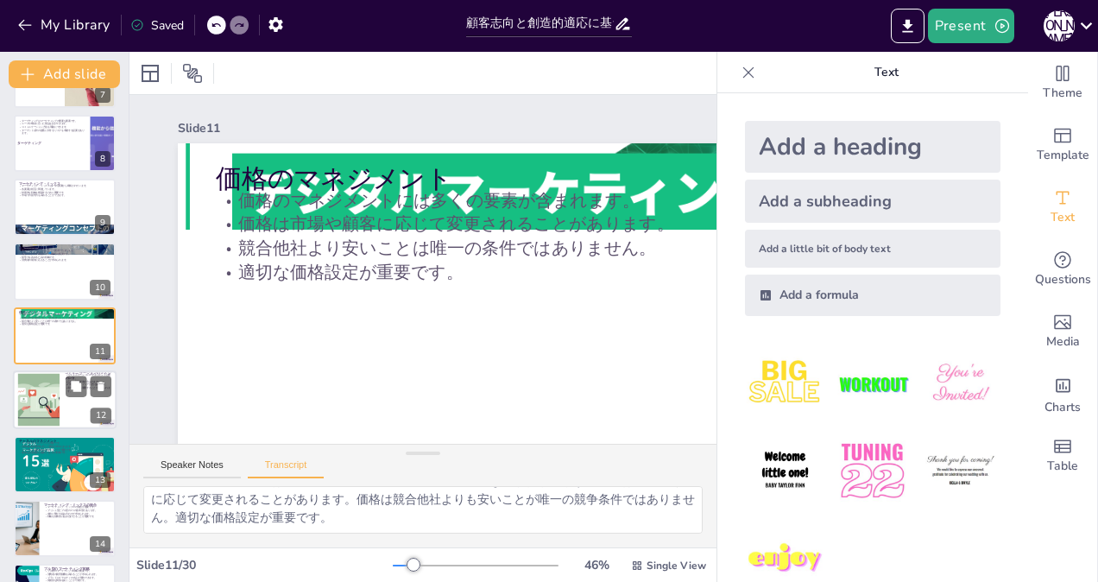
click at [37, 388] on div at bounding box center [39, 400] width 97 height 53
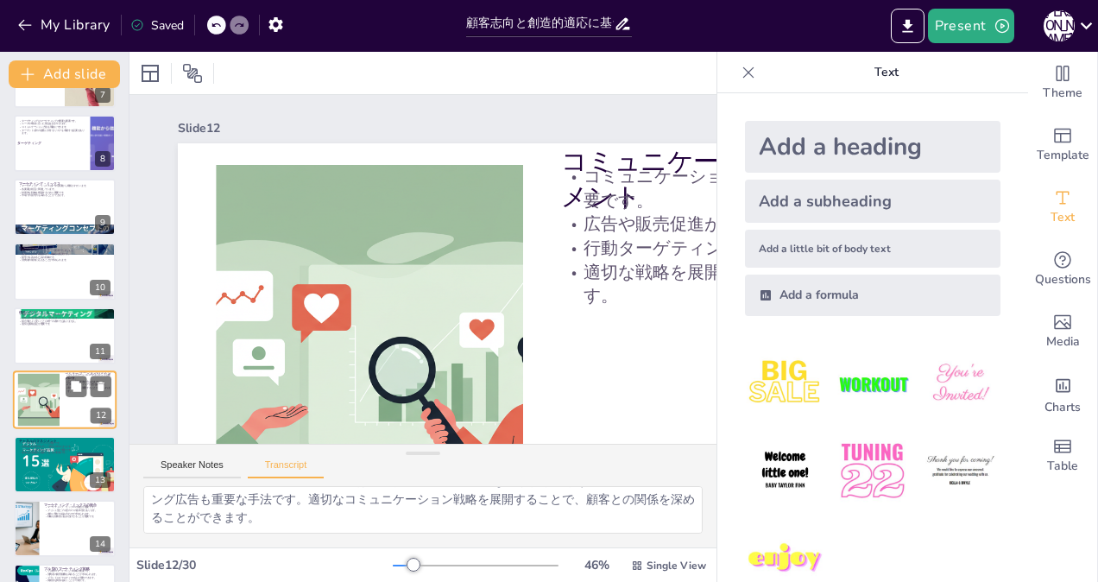
scroll to position [501, 0]
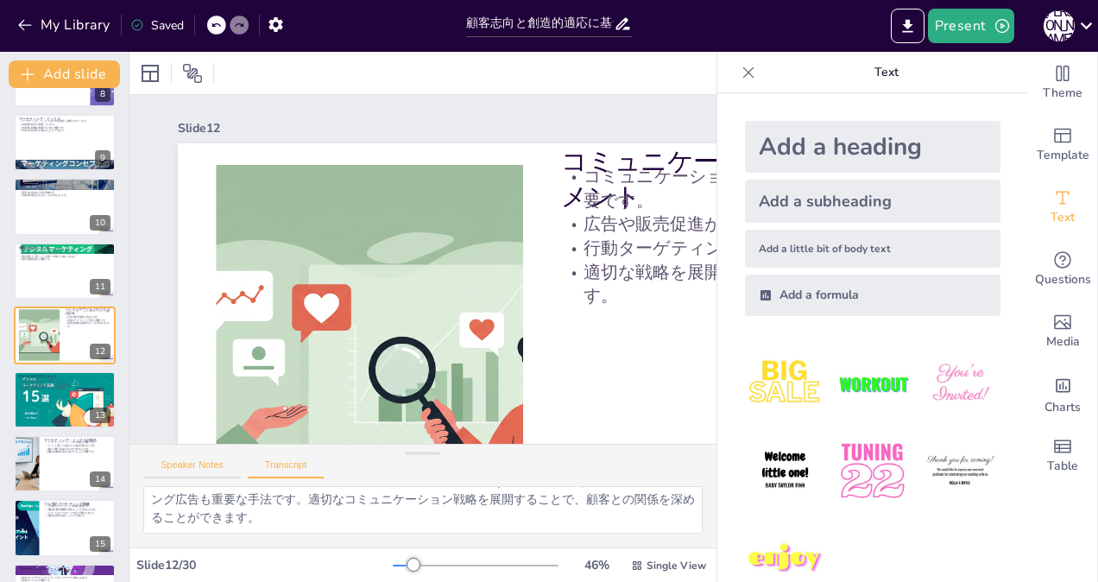
click at [200, 459] on button "Speaker Notes" at bounding box center [192, 468] width 98 height 19
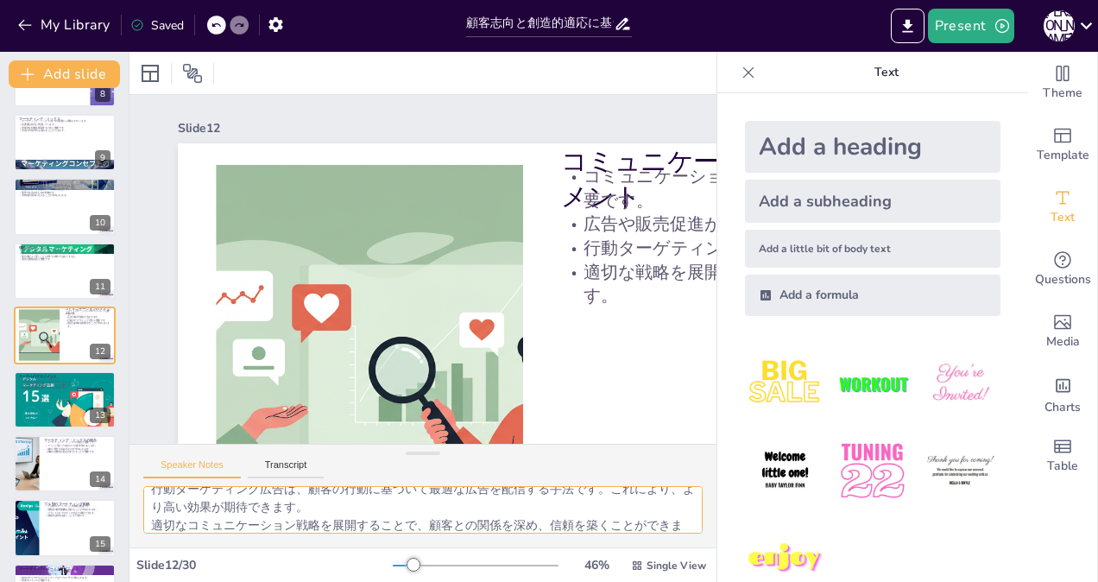
scroll to position [112, 0]
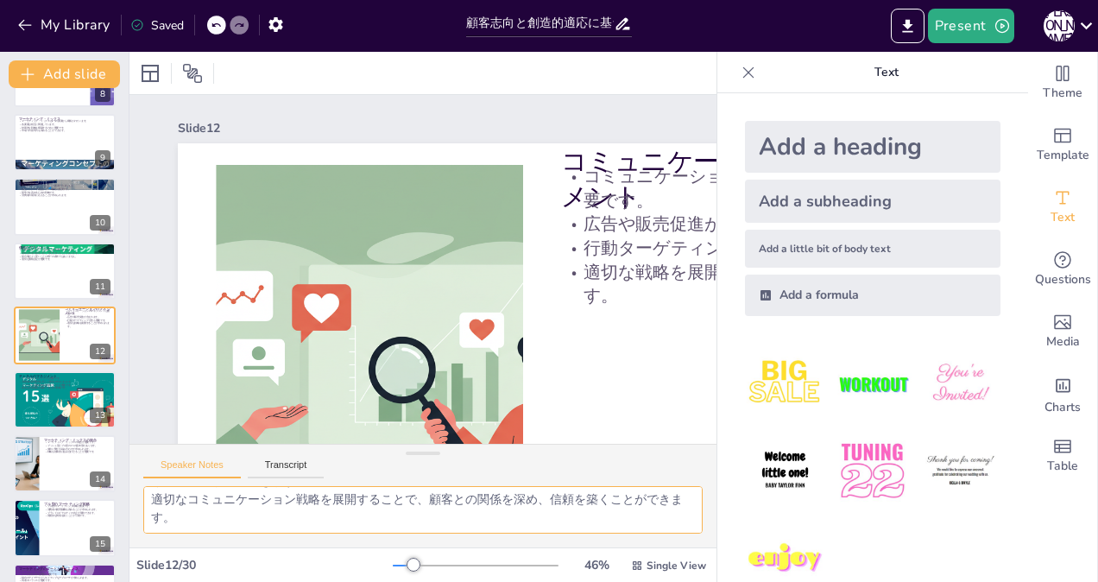
drag, startPoint x: 150, startPoint y: 496, endPoint x: 749, endPoint y: 598, distance: 607.6
click at [749, 581] on html "My Library Saved 顧客志向と創造的適応に基づくマーケティングの重要性 Present [PERSON_NAME] Document fonts…" at bounding box center [549, 291] width 1098 height 582
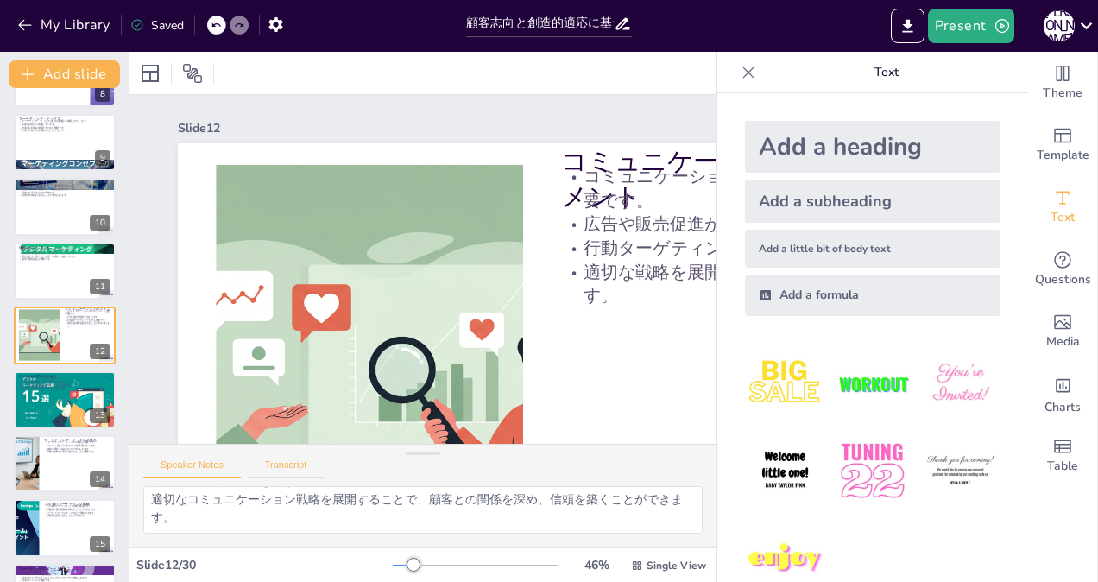
click at [290, 466] on button "Transcript" at bounding box center [286, 468] width 77 height 19
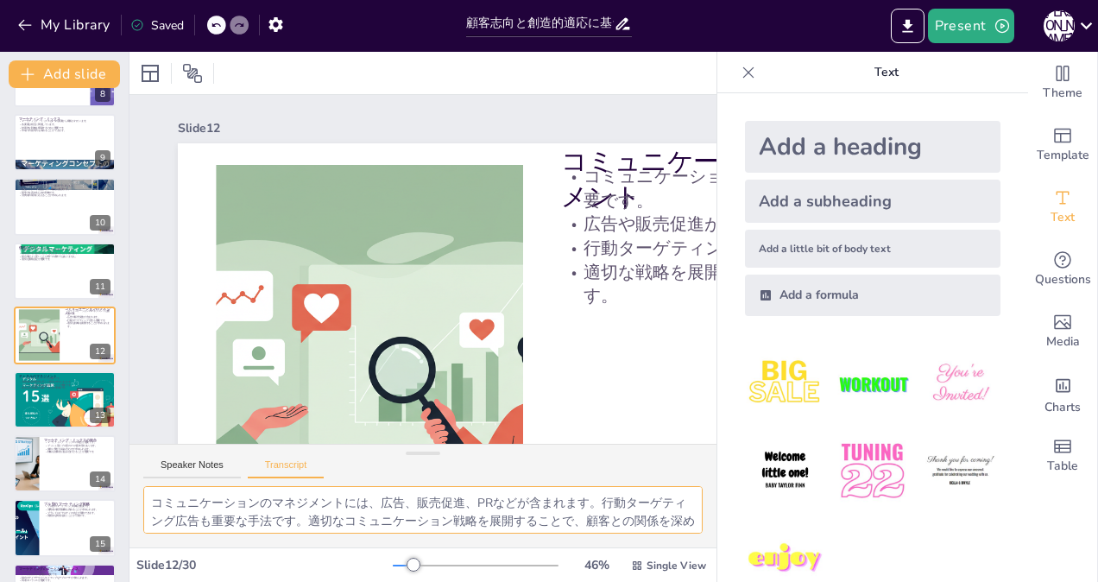
scroll to position [22, 0]
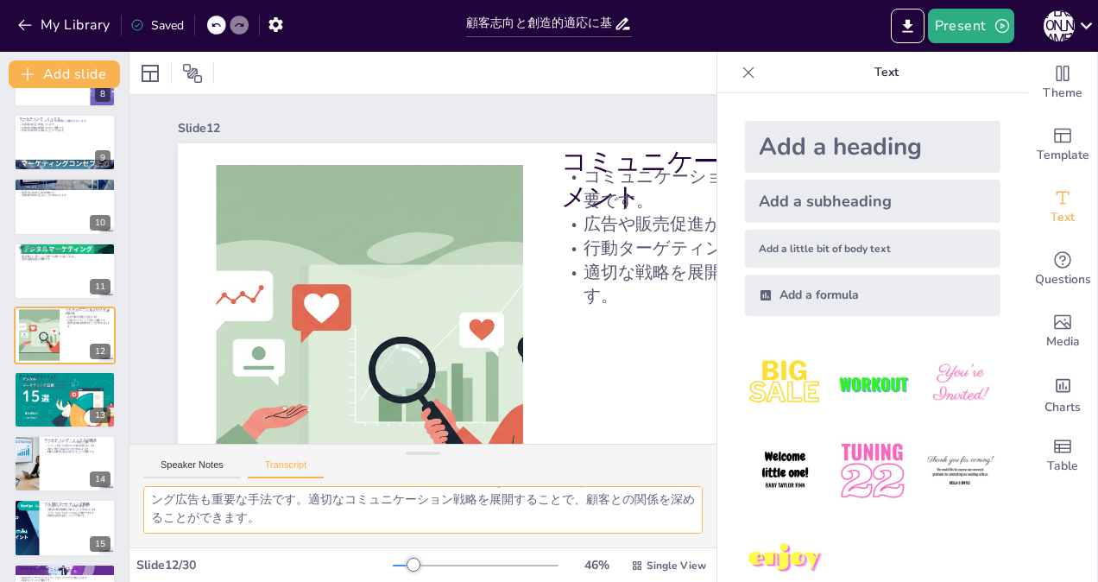
drag, startPoint x: 154, startPoint y: 502, endPoint x: 542, endPoint y: 612, distance: 403.6
click at [542, 581] on html "My Library Saved 顧客志向と創造的適応に基づくマーケティングの重要性 Present [PERSON_NAME] Document fonts…" at bounding box center [549, 291] width 1098 height 582
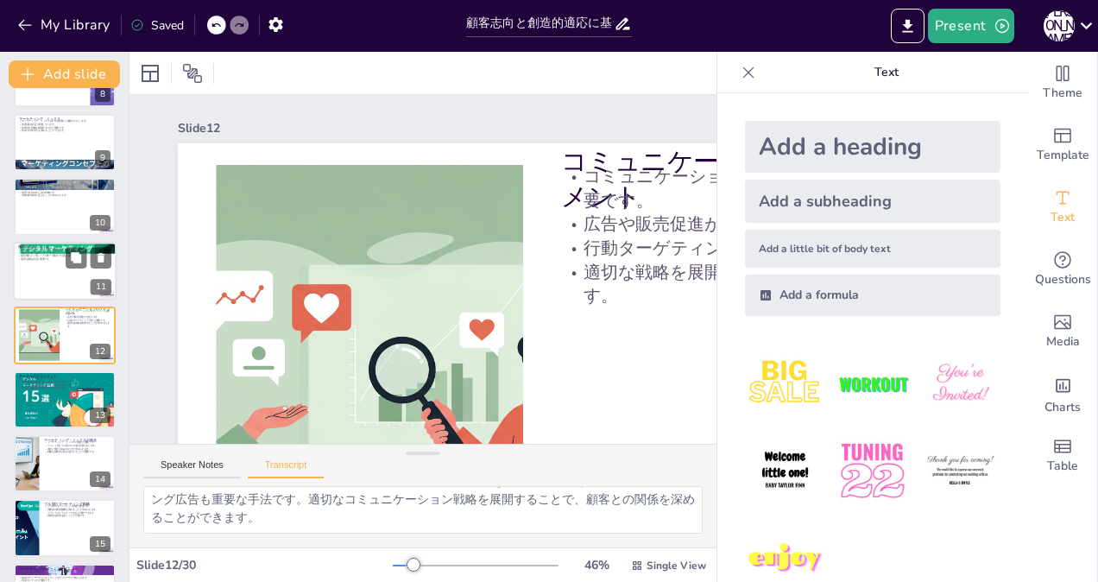
click at [48, 272] on div at bounding box center [65, 271] width 104 height 59
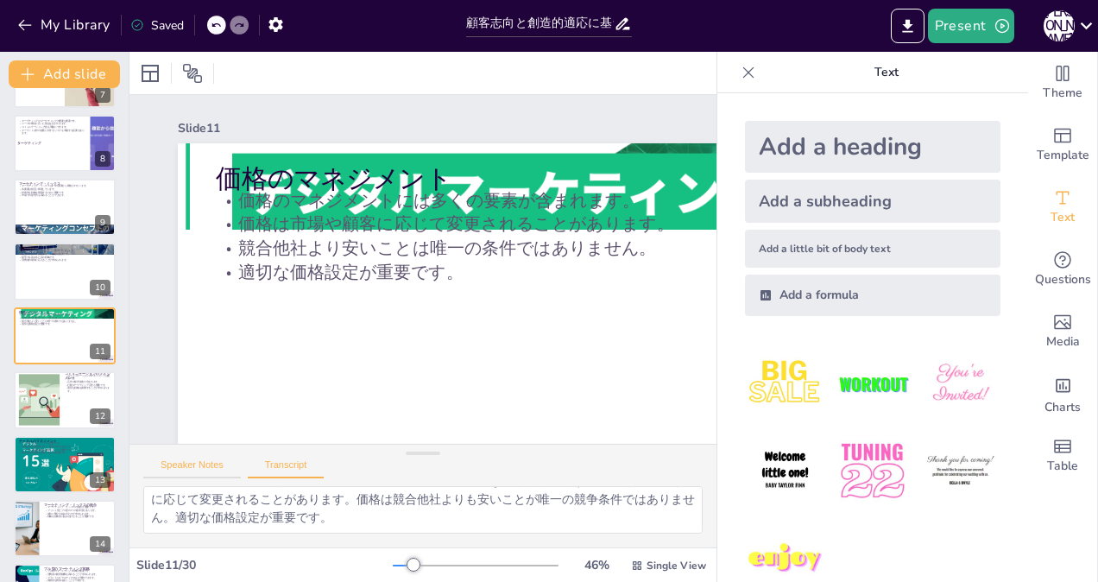
click at [178, 464] on button "Speaker Notes" at bounding box center [192, 468] width 98 height 19
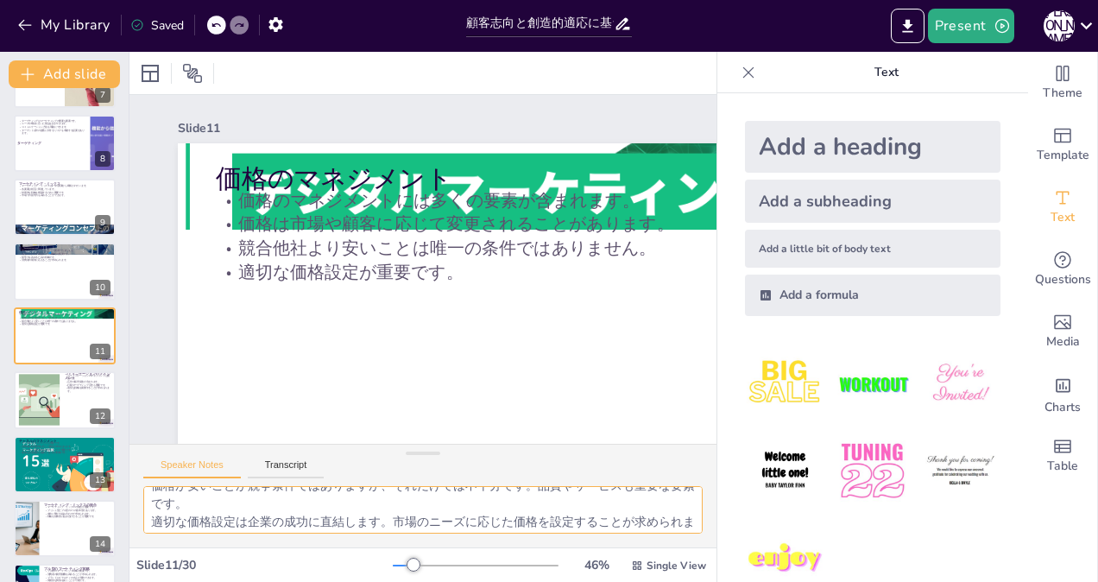
scroll to position [112, 0]
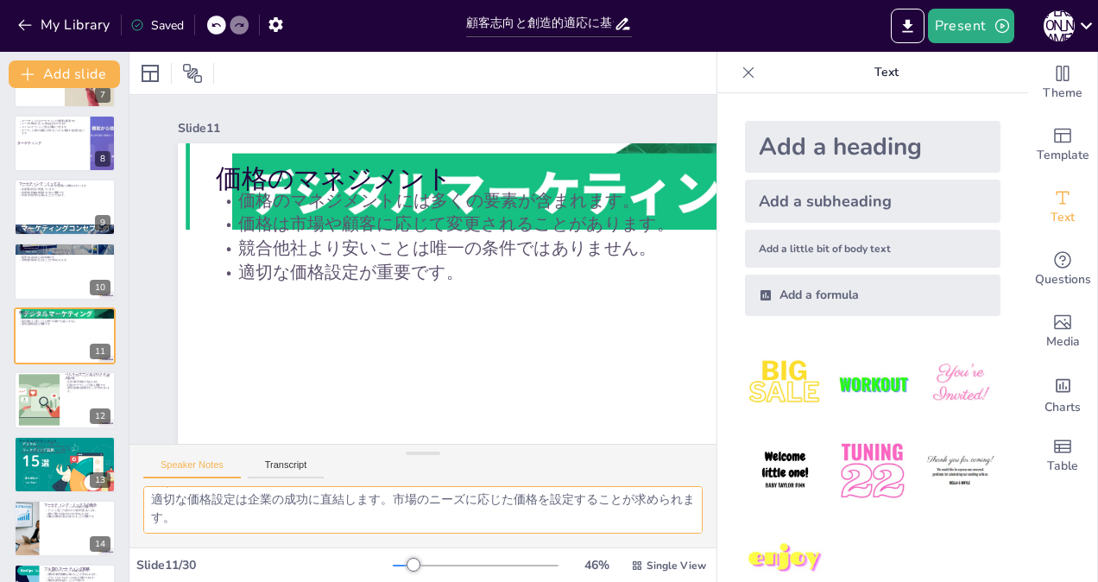
drag, startPoint x: 151, startPoint y: 498, endPoint x: 776, endPoint y: 568, distance: 628.8
click at [776, 568] on div "Document fonts Akatab Recently used Mulish Akatab Popular fonts Lato Montserrat…" at bounding box center [549, 317] width 1098 height 530
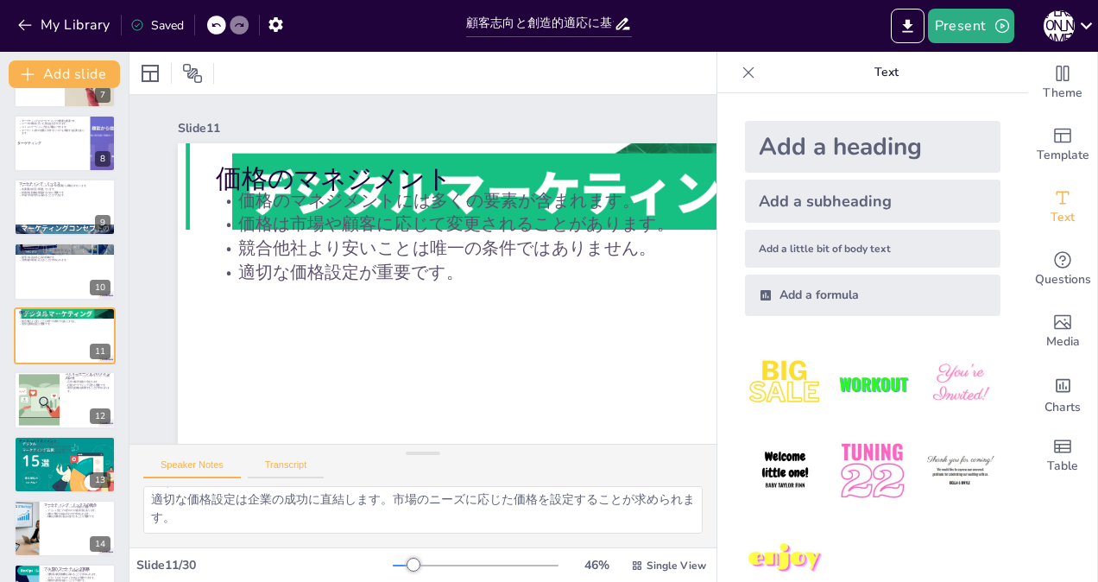
click at [300, 464] on button "Transcript" at bounding box center [286, 468] width 77 height 19
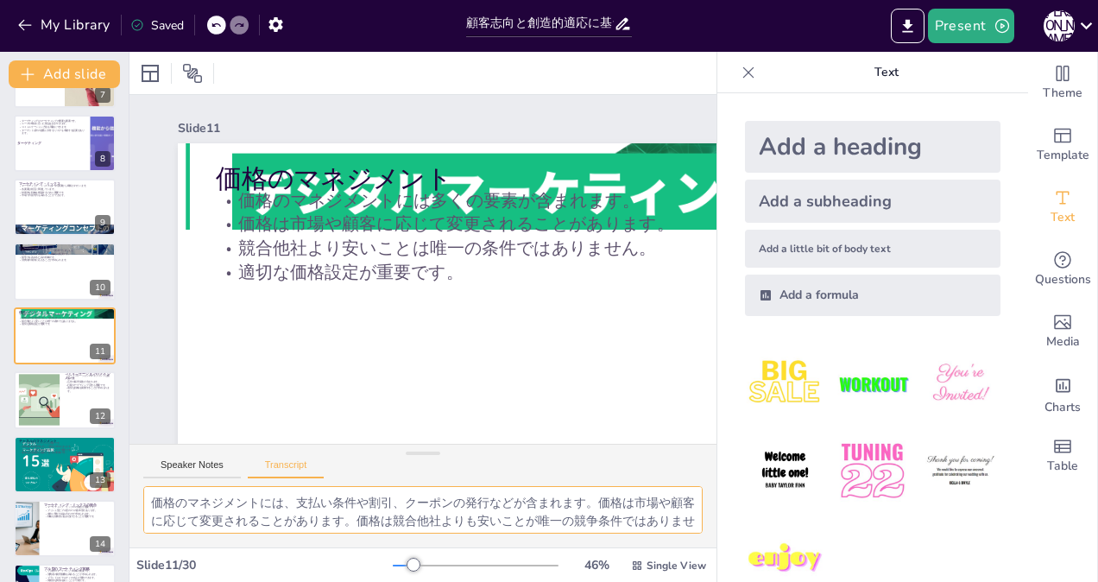
scroll to position [22, 0]
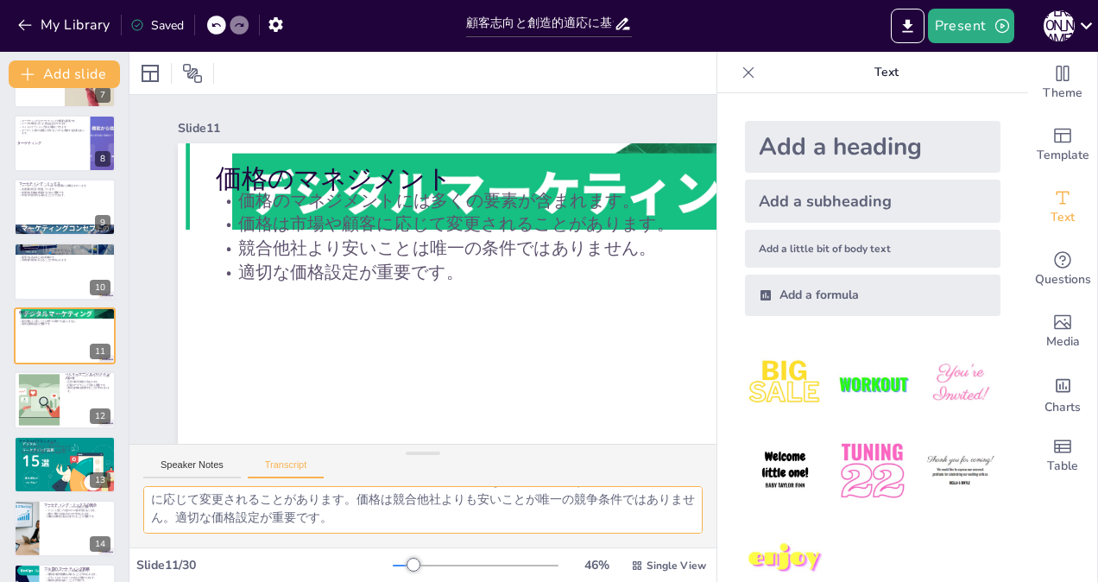
drag, startPoint x: 153, startPoint y: 497, endPoint x: 601, endPoint y: 626, distance: 466.0
click at [601, 581] on html "My Library Saved 顧客志向と創造的適応に基づくマーケティングの重要性 Present [PERSON_NAME] Document fonts…" at bounding box center [549, 291] width 1098 height 582
click at [40, 388] on div at bounding box center [39, 400] width 97 height 53
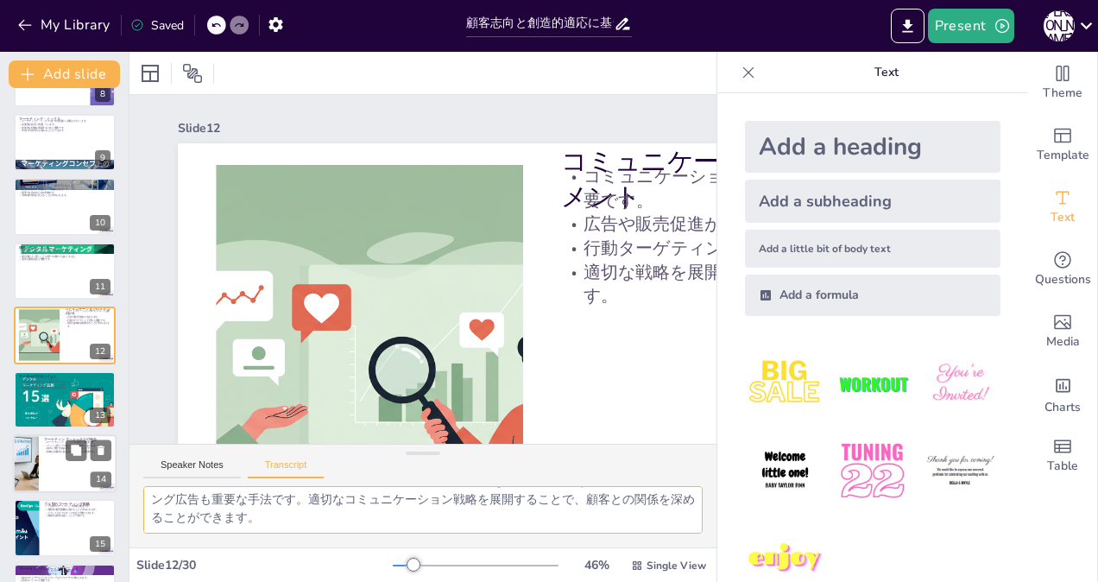
click at [36, 456] on div at bounding box center [26, 463] width 88 height 59
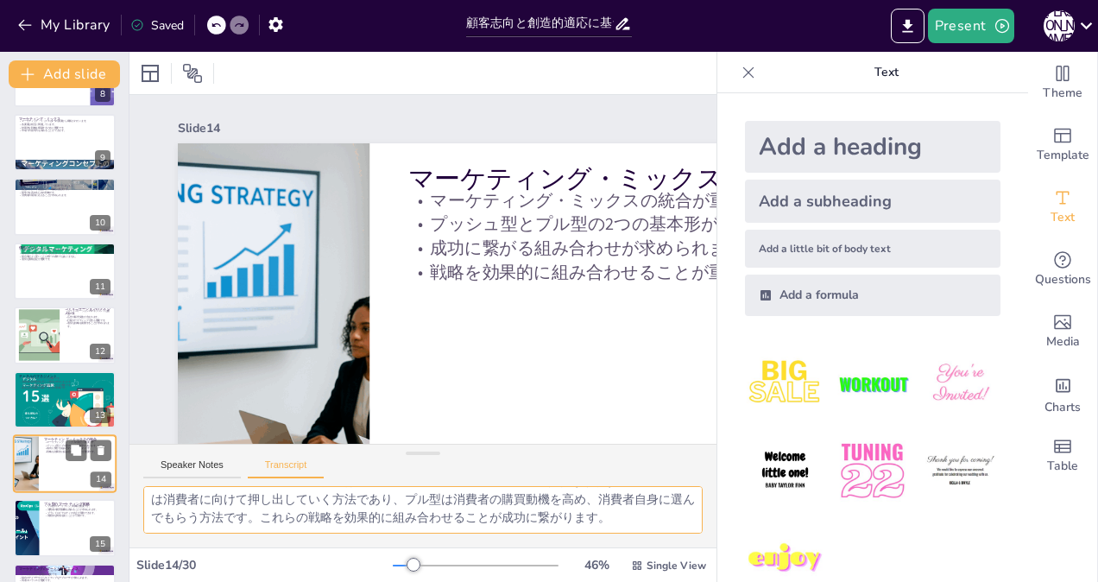
scroll to position [630, 0]
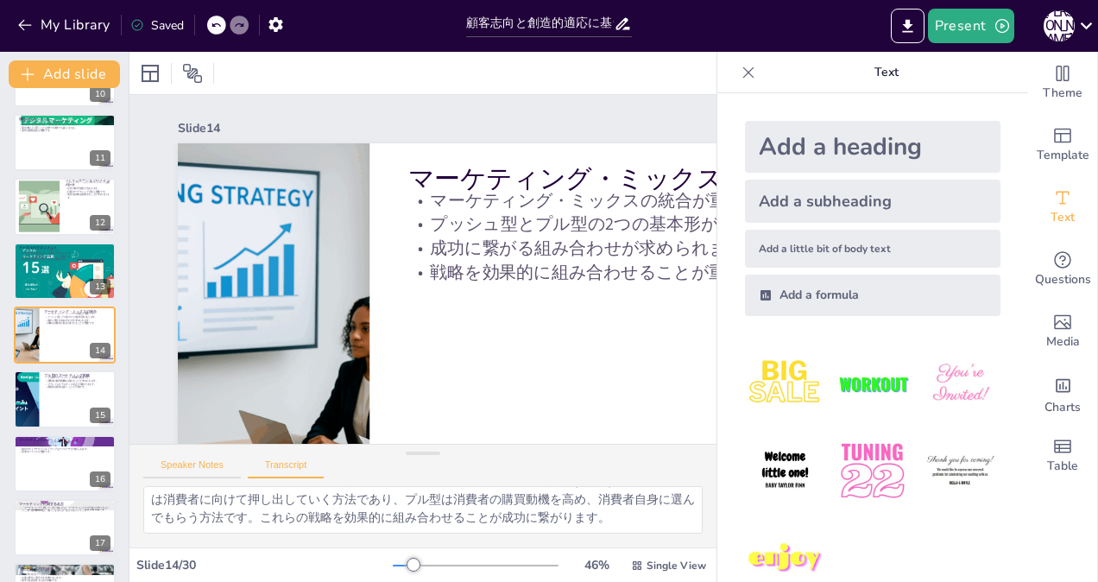
click at [187, 469] on button "Speaker Notes" at bounding box center [192, 468] width 98 height 19
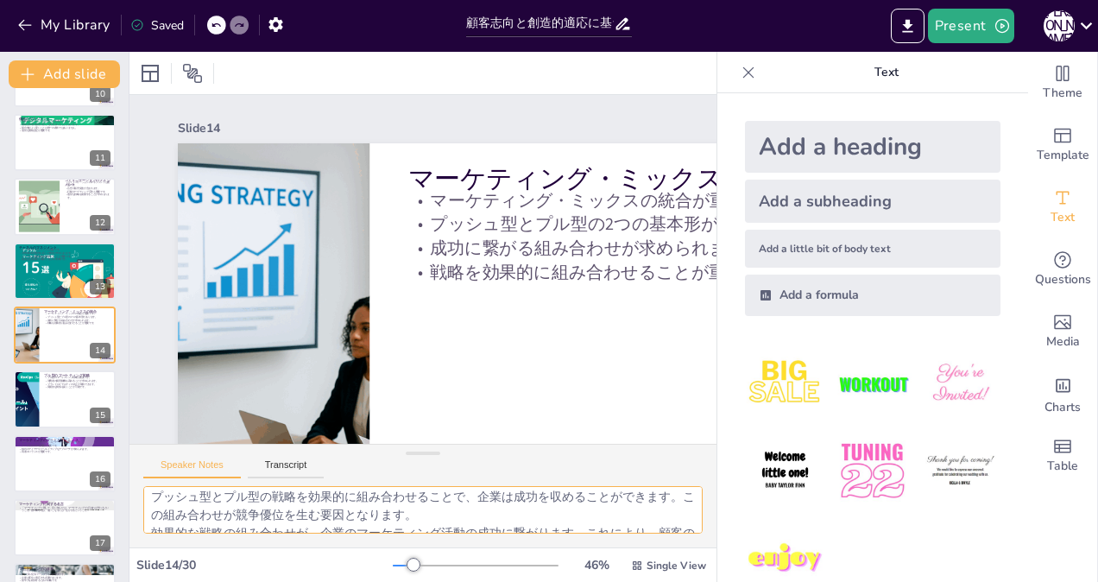
scroll to position [112, 0]
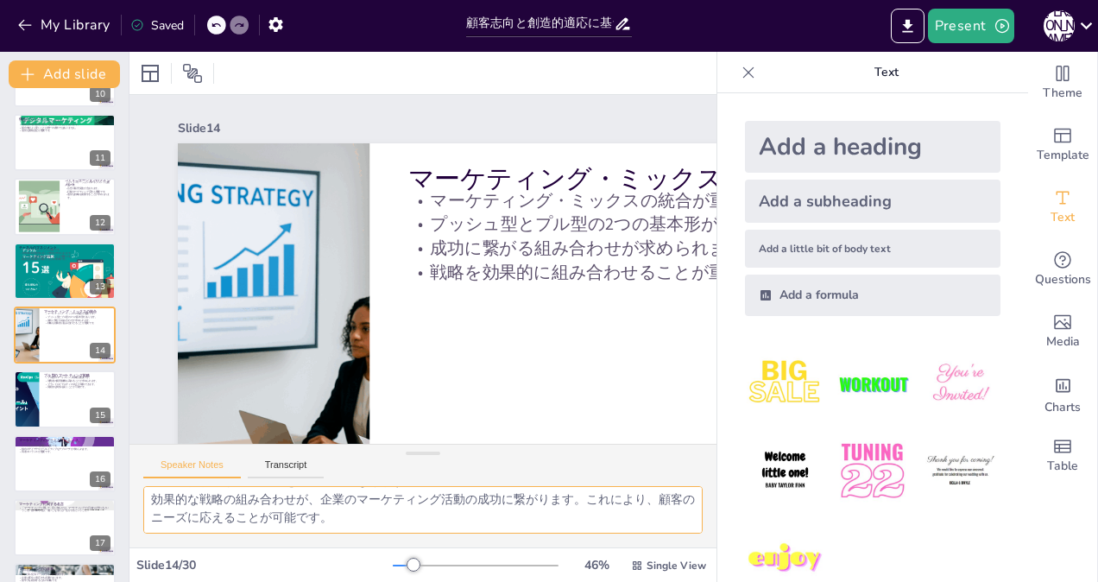
drag, startPoint x: 148, startPoint y: 499, endPoint x: 665, endPoint y: 611, distance: 529.0
click at [665, 581] on html "My Library Saved 顧客志向と創造的適応に基づくマーケティングの重要性 Present [PERSON_NAME] Document fonts…" at bounding box center [549, 291] width 1098 height 582
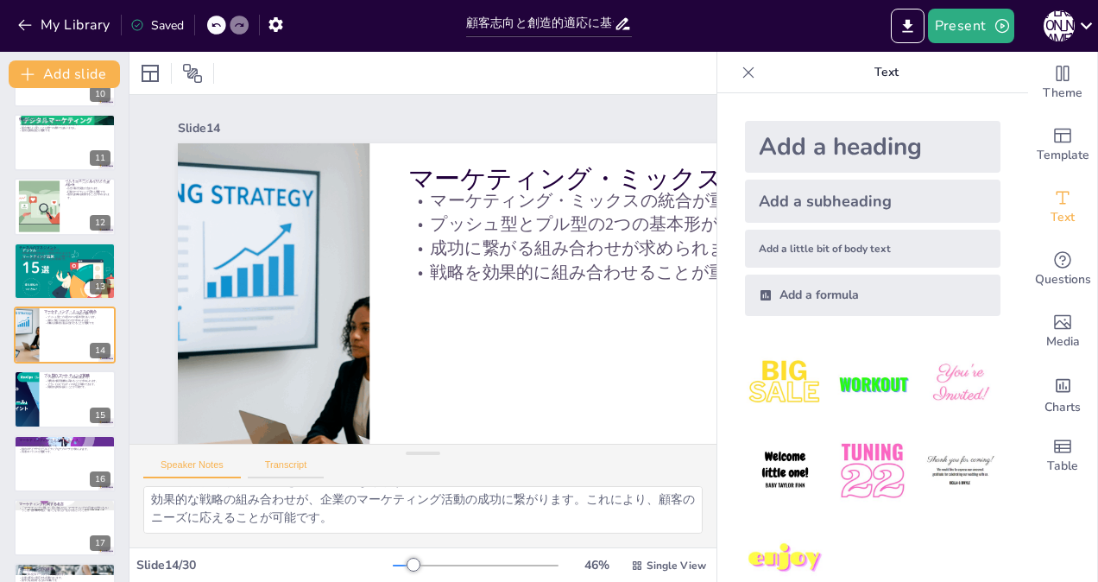
click at [285, 459] on button "Transcript" at bounding box center [286, 468] width 77 height 19
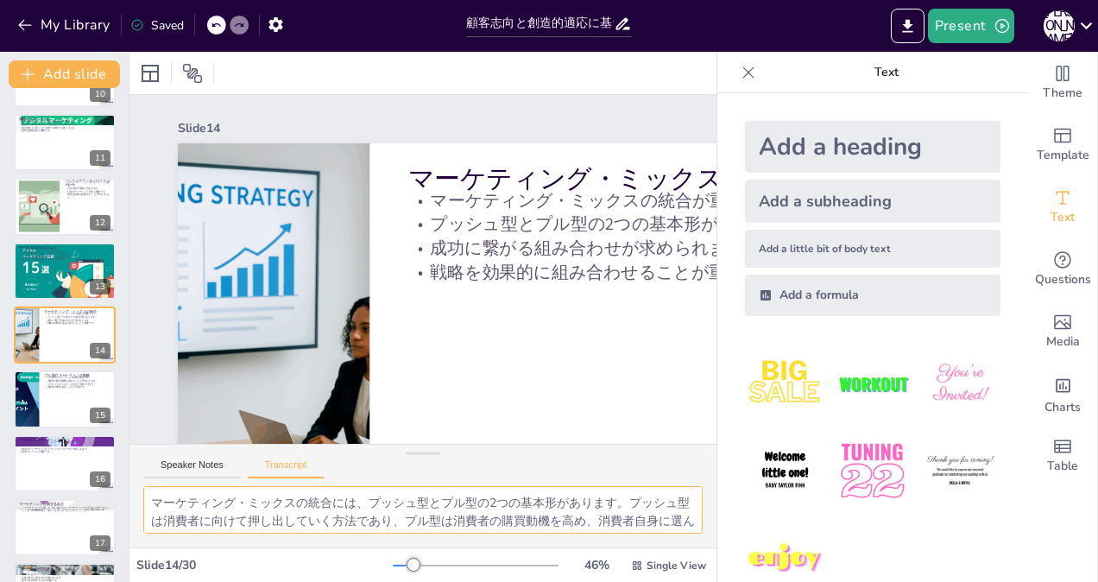
scroll to position [22, 0]
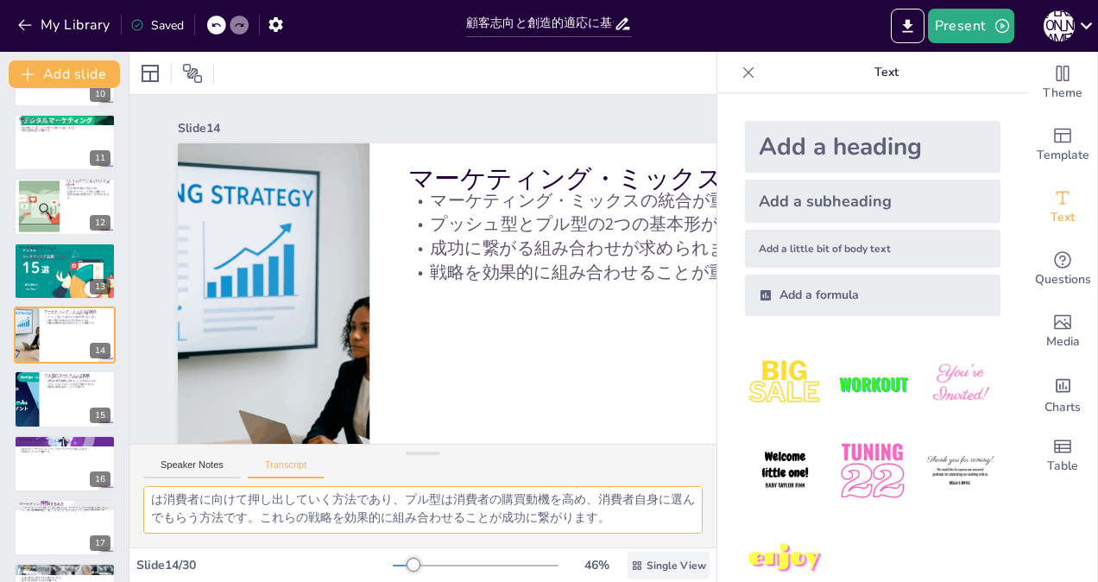
drag, startPoint x: 148, startPoint y: 498, endPoint x: 696, endPoint y: 561, distance: 551.7
click at [696, 561] on div "Slide 1 顧客志向と創造的適応に基づくマーケティングの重要性 本プレゼンテーションでは、顧客志向と創造的適応に基づくマーケティングの重要性について説明し…" at bounding box center [422, 317] width 587 height 530
click at [35, 402] on div at bounding box center [26, 399] width 104 height 59
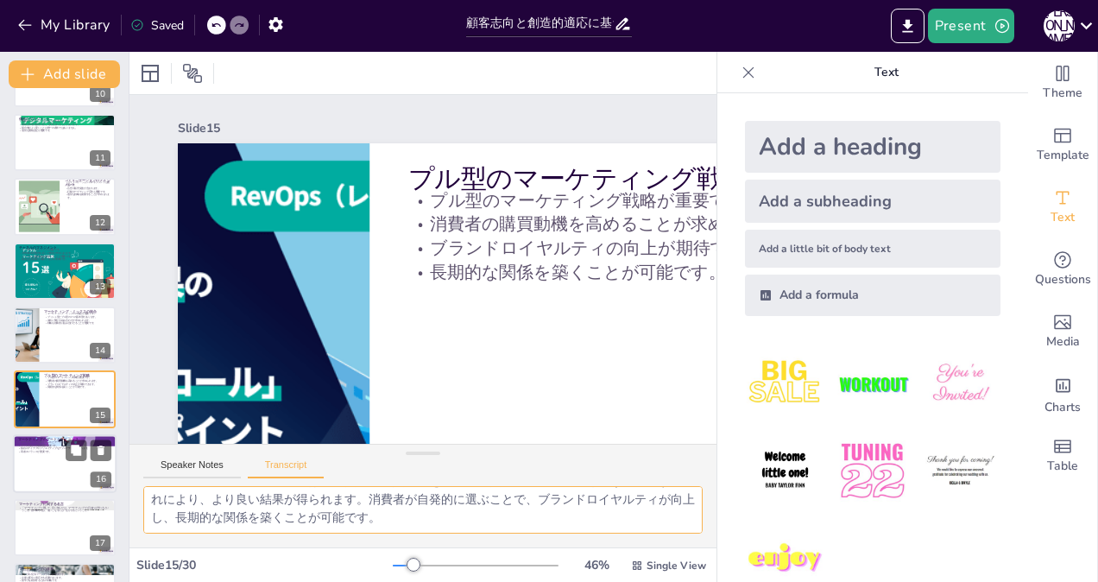
scroll to position [694, 0]
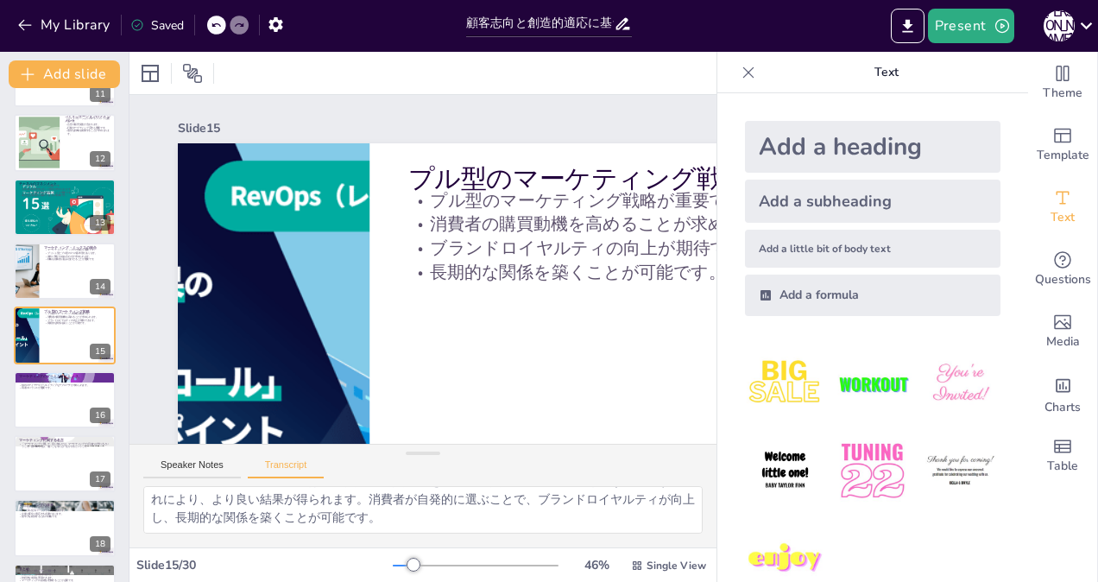
click at [183, 457] on div "Speaker Notes Transcript" at bounding box center [422, 464] width 587 height 41
click at [183, 464] on button "Speaker Notes" at bounding box center [192, 468] width 98 height 19
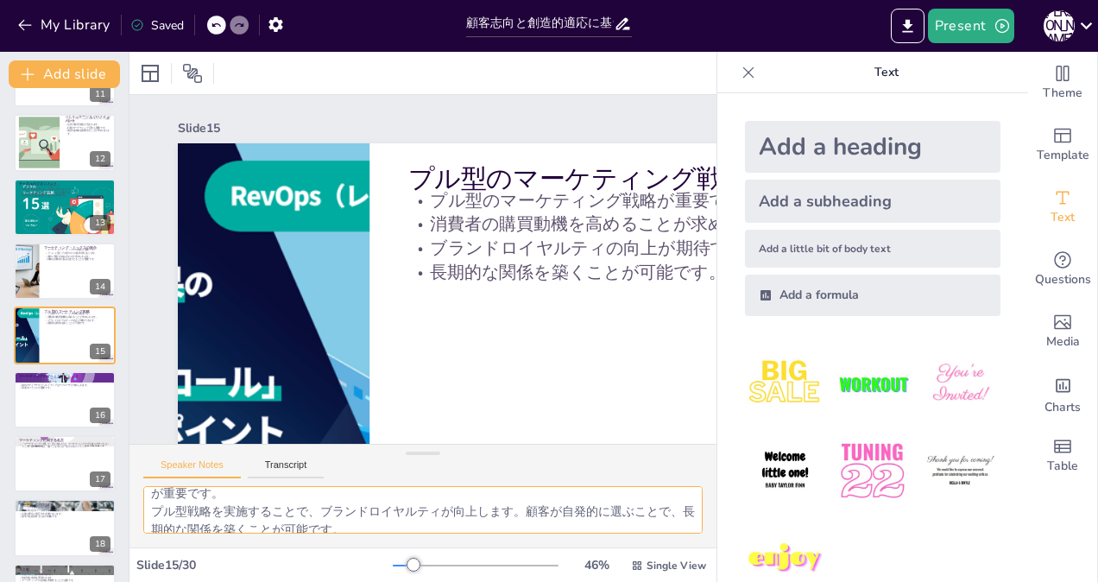
scroll to position [112, 0]
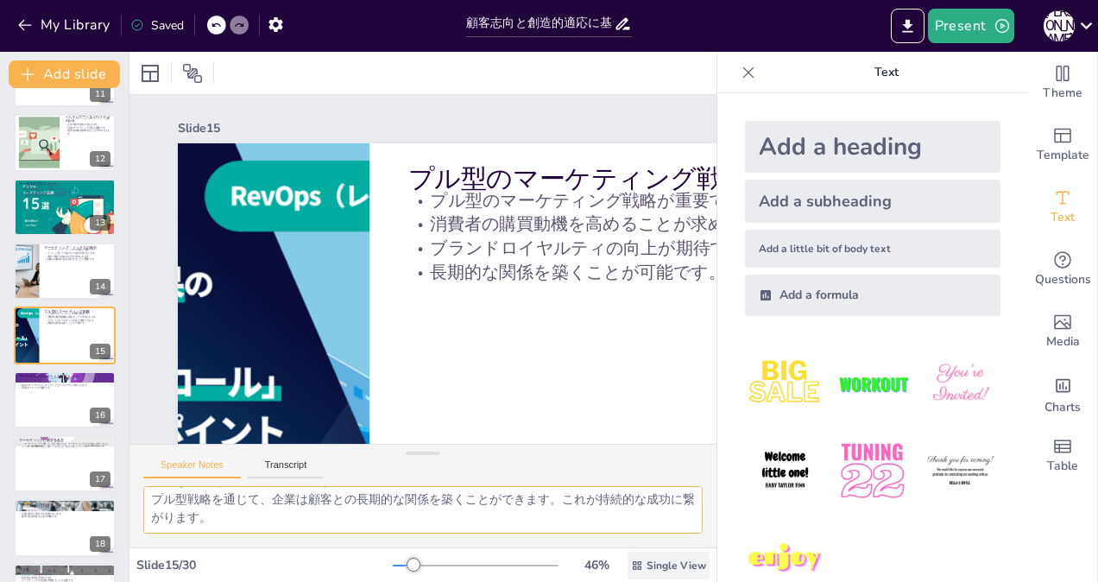
drag, startPoint x: 152, startPoint y: 501, endPoint x: 652, endPoint y: 560, distance: 504.0
click at [652, 560] on div "Slide 1 顧客志向と創造的適応に基づくマーケティングの重要性 本プレゼンテーションでは、顧客志向と創造的適応に基づくマーケティングの重要性について説明し…" at bounding box center [422, 317] width 587 height 530
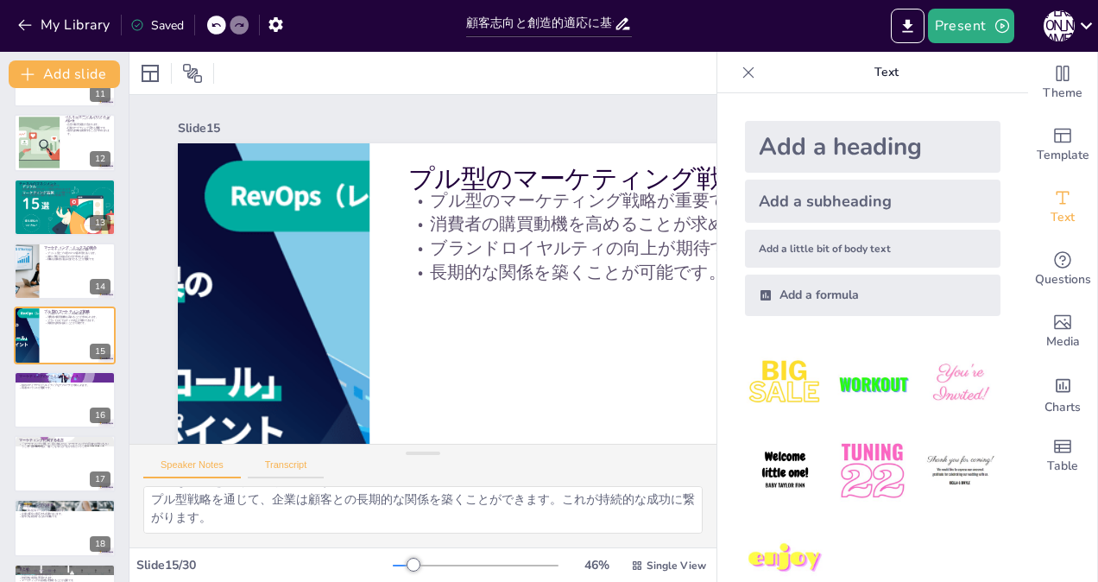
click at [296, 464] on button "Transcript" at bounding box center [286, 468] width 77 height 19
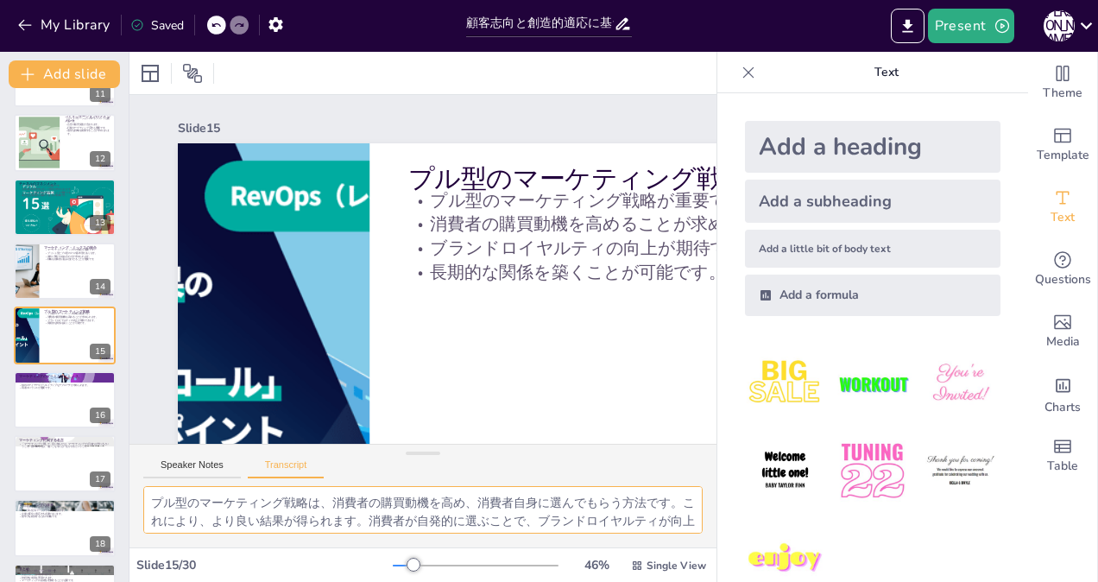
scroll to position [22, 0]
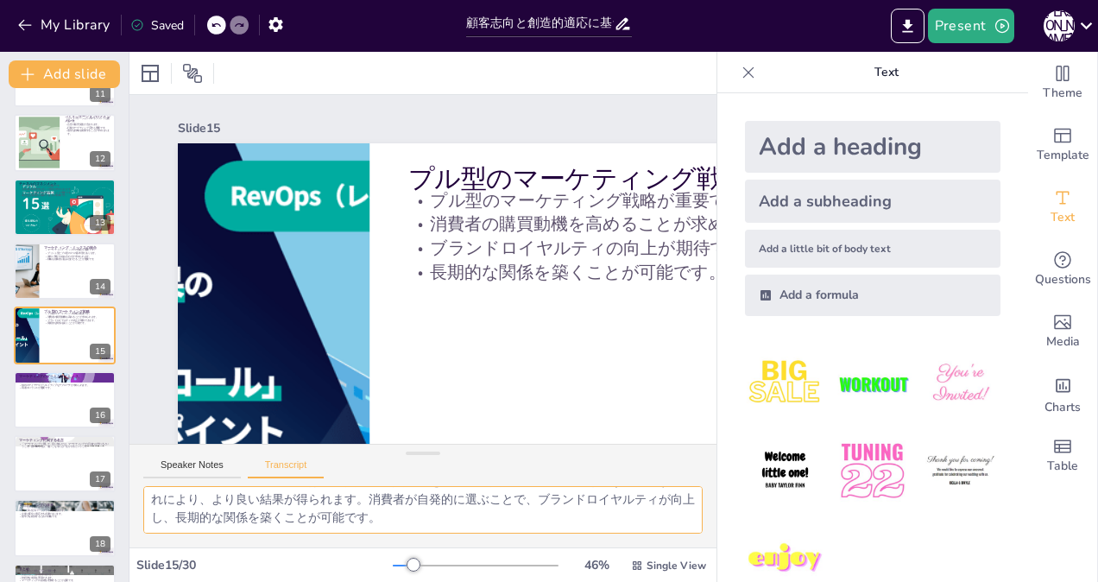
drag, startPoint x: 153, startPoint y: 500, endPoint x: 696, endPoint y: 589, distance: 550.3
click at [696, 581] on html "My Library Saved 顧客志向と創造的適応に基づくマーケティングの重要性 Present [PERSON_NAME] Document fonts…" at bounding box center [549, 291] width 1098 height 582
click at [47, 394] on div at bounding box center [65, 399] width 104 height 59
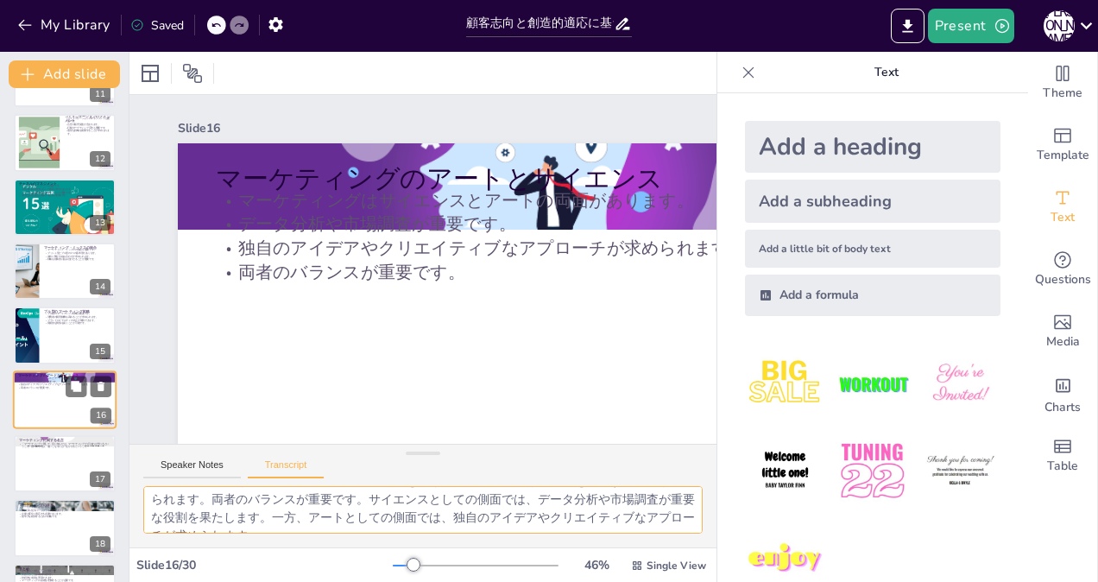
scroll to position [758, 0]
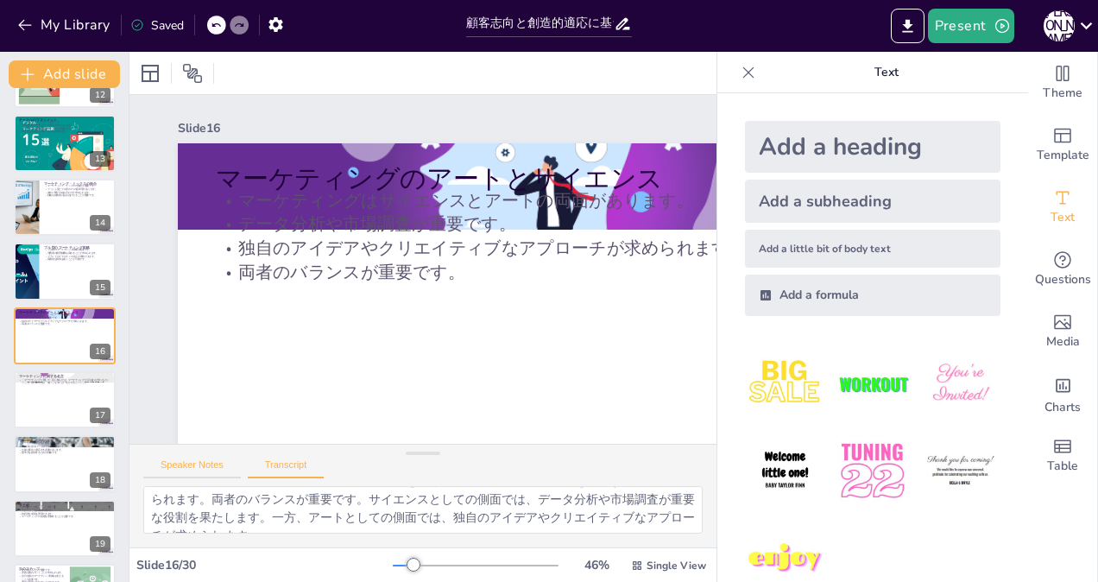
click at [179, 461] on button "Speaker Notes" at bounding box center [192, 468] width 98 height 19
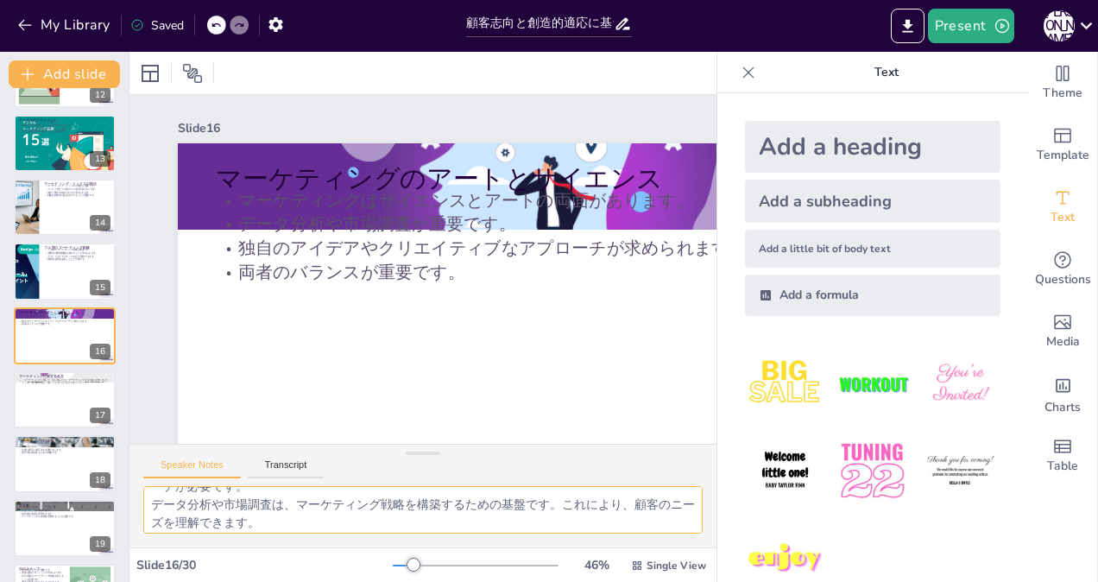
scroll to position [112, 0]
drag, startPoint x: 149, startPoint y: 501, endPoint x: 615, endPoint y: 615, distance: 479.0
click at [615, 581] on html "My Library Saved 顧客志向と創造的適応に基づくマーケティングの重要性 Present [PERSON_NAME] Document fonts…" at bounding box center [549, 291] width 1098 height 582
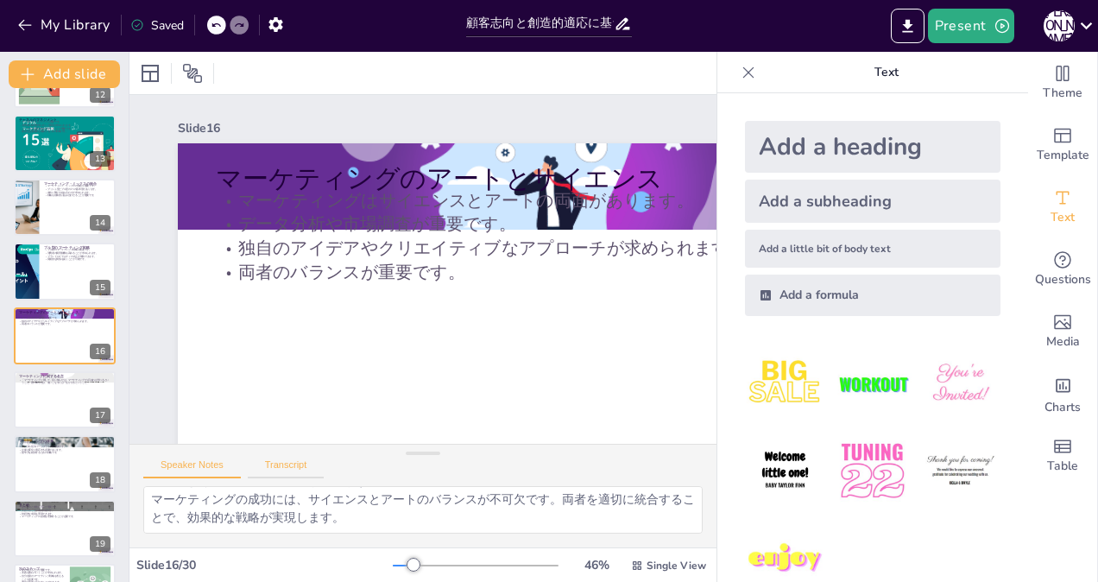
click at [297, 468] on button "Transcript" at bounding box center [286, 468] width 77 height 19
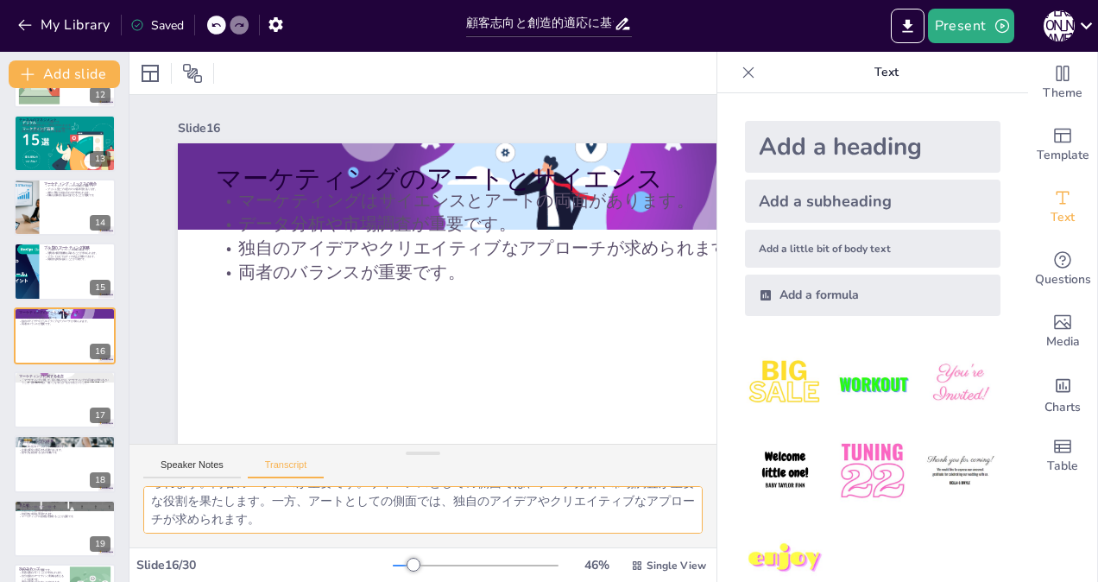
scroll to position [40, 0]
drag, startPoint x: 154, startPoint y: 500, endPoint x: 444, endPoint y: 585, distance: 302.3
click at [444, 581] on html "My Library Saved 顧客志向と創造的適応に基づくマーケティングの重要性 Present [PERSON_NAME] Document fonts…" at bounding box center [549, 291] width 1098 height 582
click at [38, 397] on div at bounding box center [65, 399] width 104 height 59
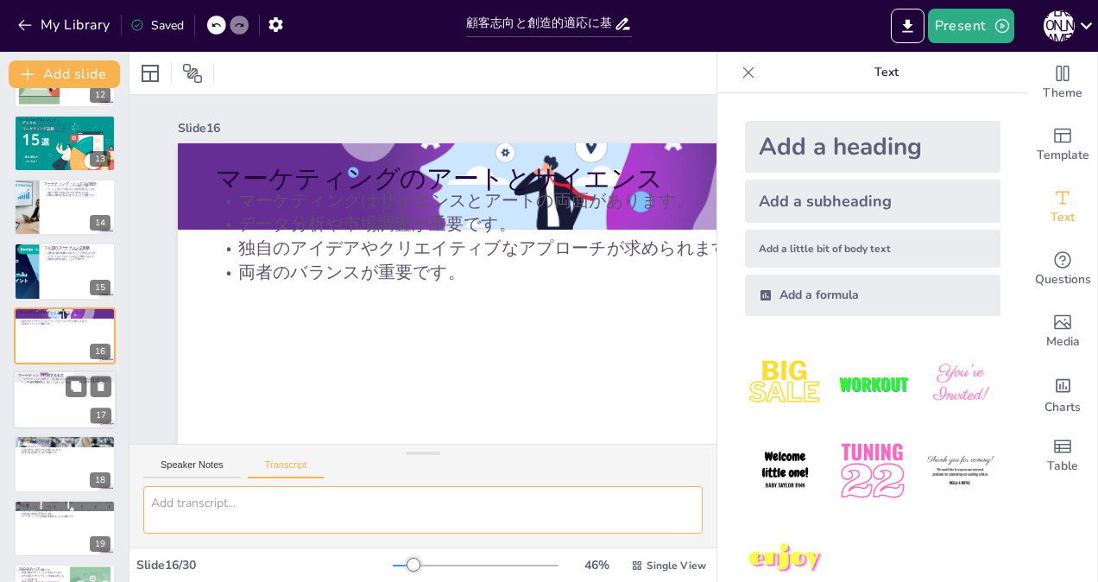
scroll to position [0, 0]
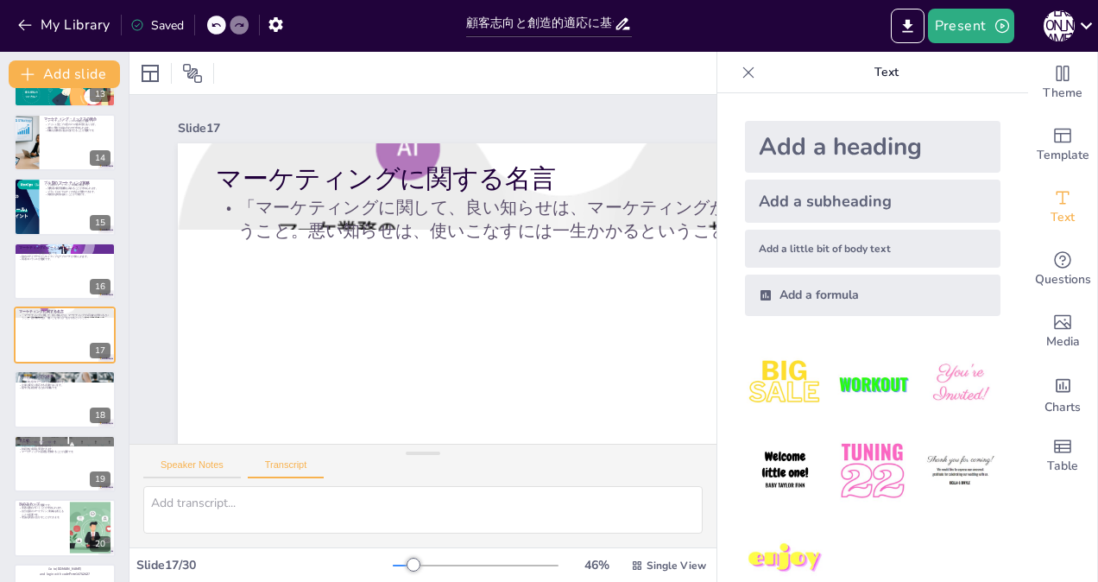
click at [197, 460] on button "Speaker Notes" at bounding box center [192, 468] width 98 height 19
click at [276, 466] on button "Transcript" at bounding box center [286, 468] width 77 height 19
click at [41, 397] on div at bounding box center [65, 399] width 104 height 59
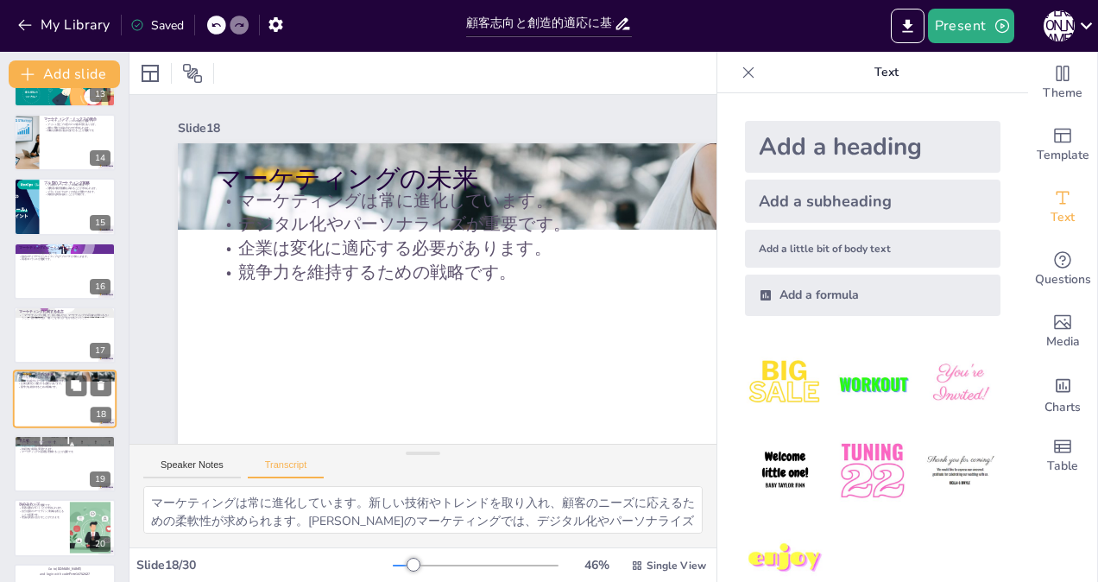
scroll to position [886, 0]
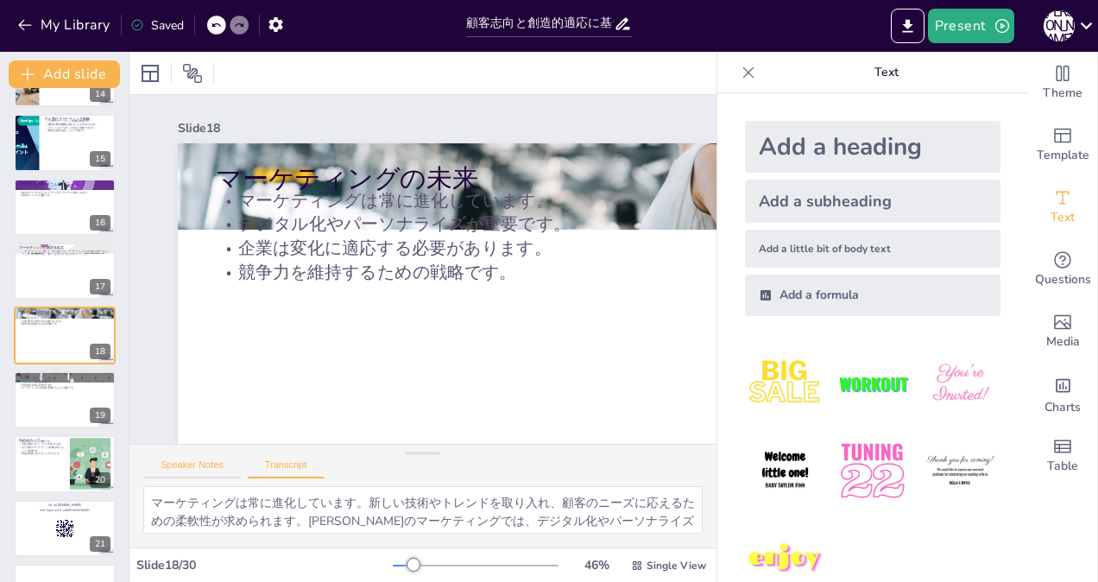
click at [173, 462] on button "Speaker Notes" at bounding box center [192, 468] width 98 height 19
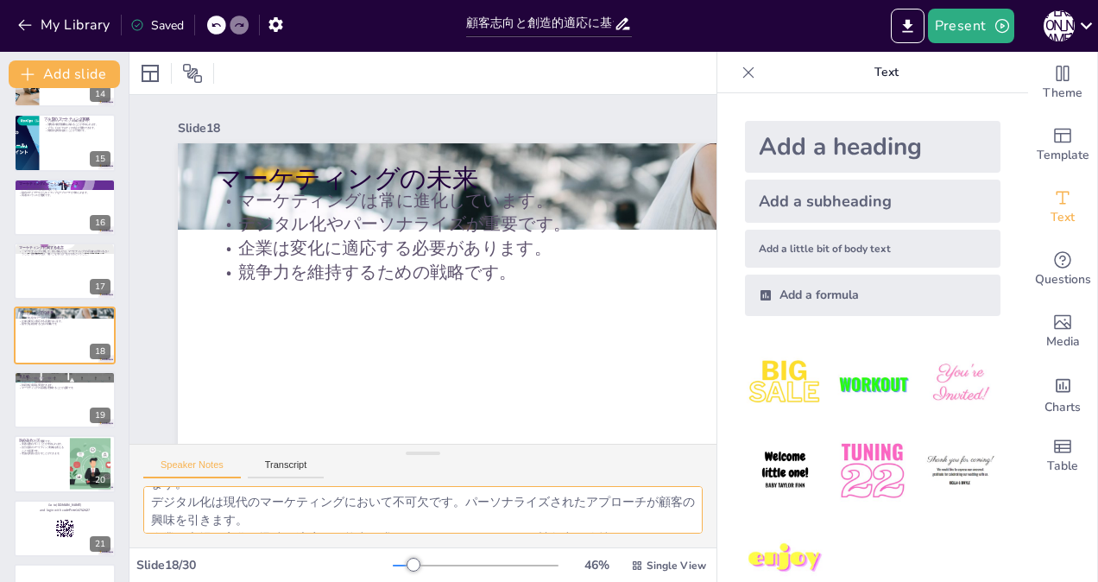
scroll to position [94, 0]
drag, startPoint x: 148, startPoint y: 496, endPoint x: 495, endPoint y: 539, distance: 348.8
click at [495, 539] on div "マーケティングは常に変化し続けています。新しい技術やトレンドに敏感であることが成功に繋がります。 デジタル化は現代のマーケティングにおいて不可欠です。パーソナ…" at bounding box center [422, 516] width 587 height 61
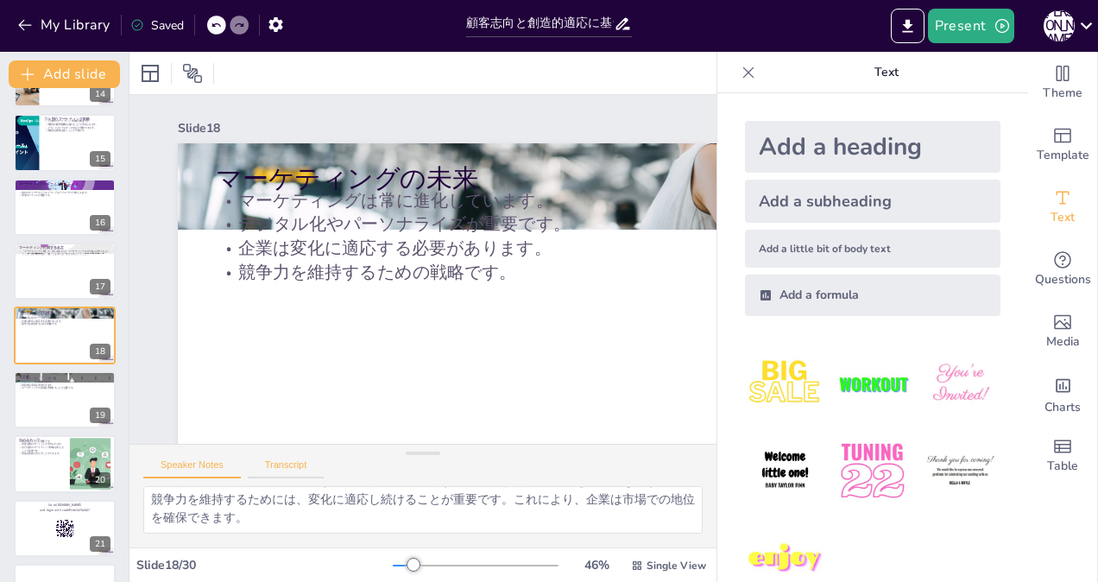
click at [281, 464] on button "Transcript" at bounding box center [286, 468] width 77 height 19
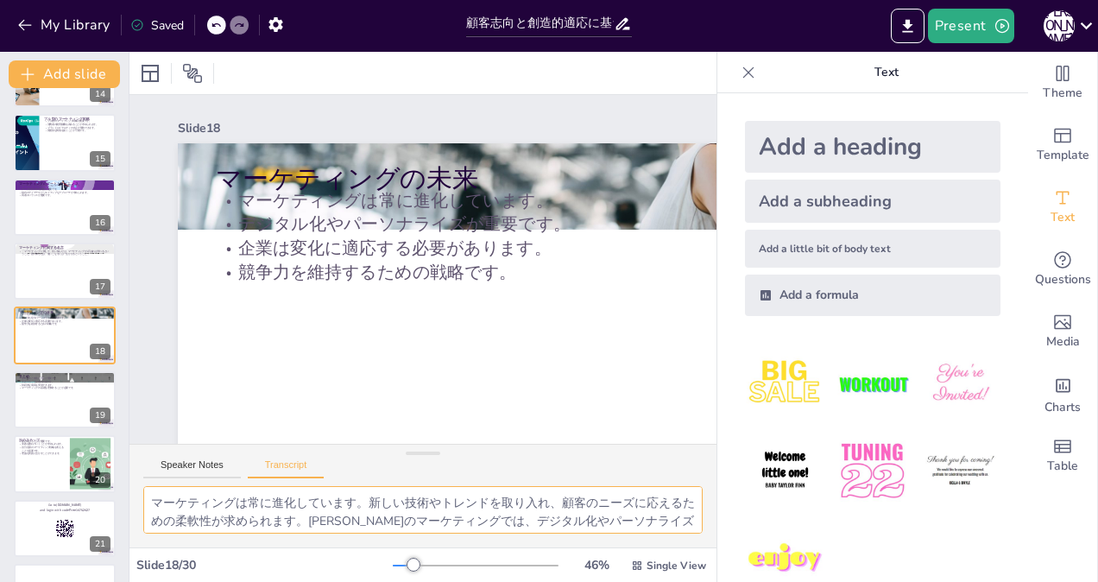
scroll to position [22, 0]
drag, startPoint x: 152, startPoint y: 502, endPoint x: 716, endPoint y: 528, distance: 565.1
click at [716, 528] on div "Document fonts Akatab Recently used Mulish Akatab Popular fonts Lato Montserrat…" at bounding box center [549, 317] width 1098 height 530
click at [41, 395] on div at bounding box center [65, 399] width 104 height 59
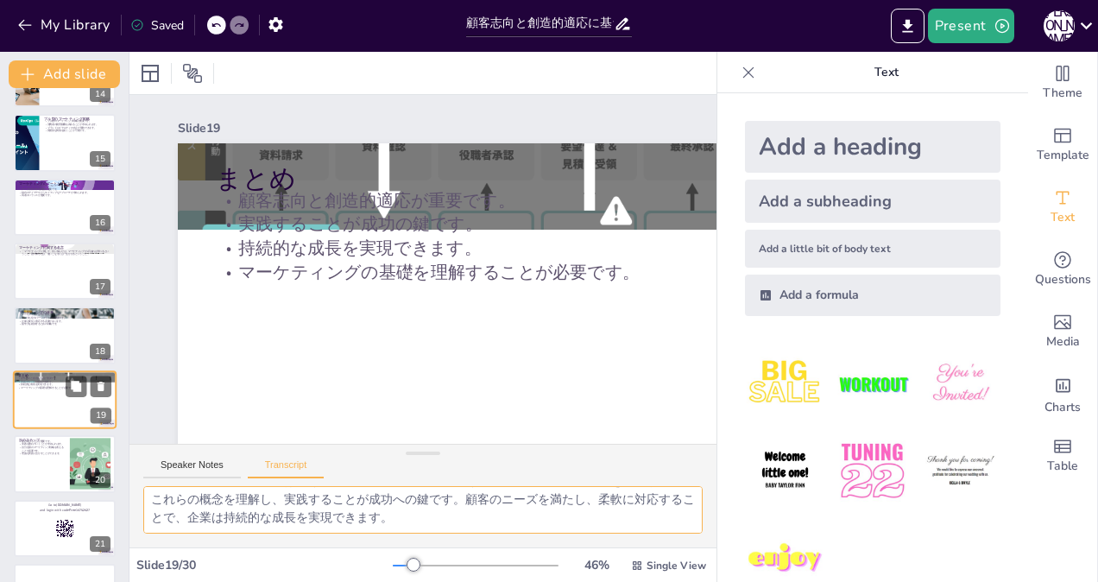
scroll to position [951, 0]
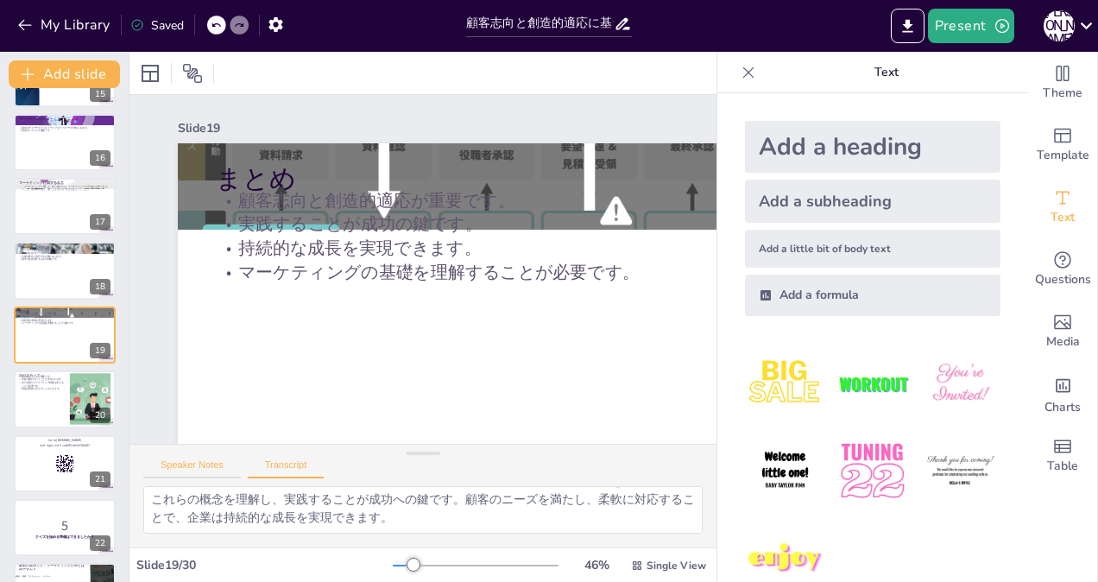
click at [180, 463] on button "Speaker Notes" at bounding box center [192, 468] width 98 height 19
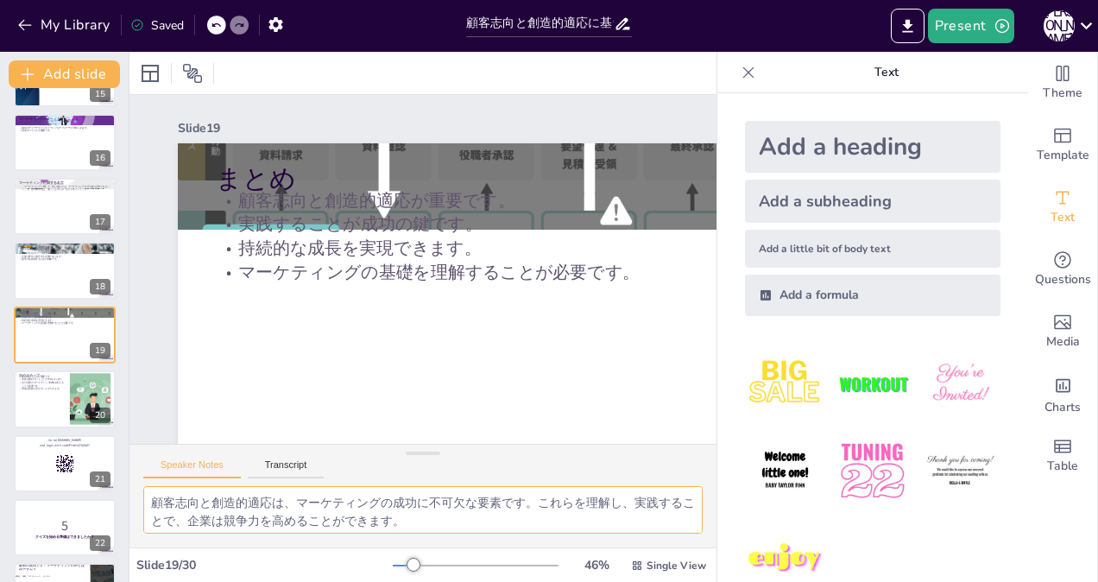
scroll to position [112, 0]
drag, startPoint x: 151, startPoint y: 497, endPoint x: 592, endPoint y: 573, distance: 447.5
click at [592, 573] on div "Slide 1 顧客志向と創造的適応に基づくマーケティングの重要性 本プレゼンテーションでは、顧客志向と創造的適応に基づくマーケティングの重要性について説明し…" at bounding box center [422, 317] width 587 height 530
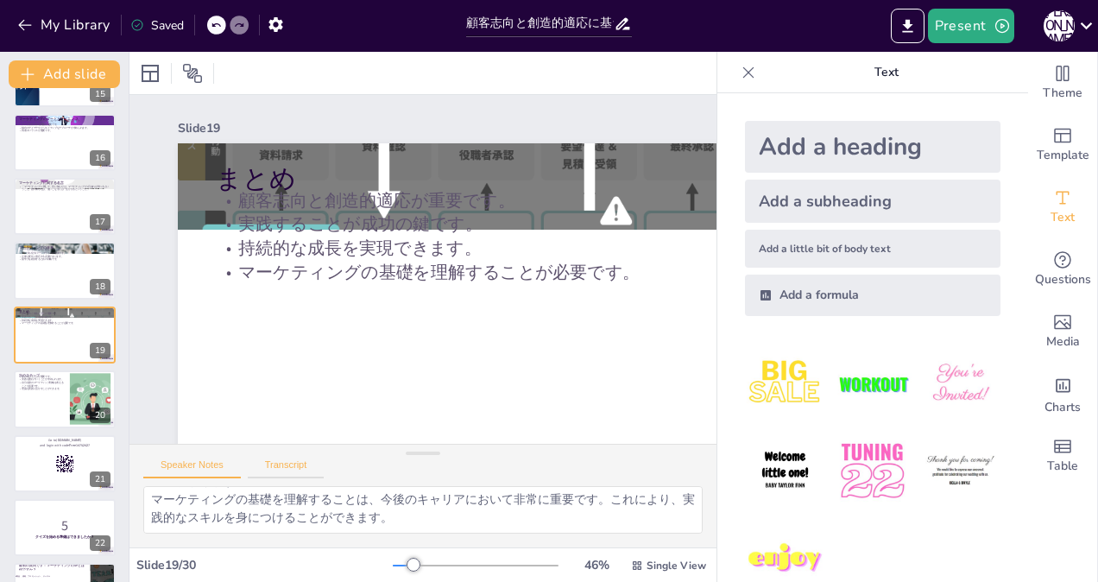
click at [292, 463] on button "Transcript" at bounding box center [286, 468] width 77 height 19
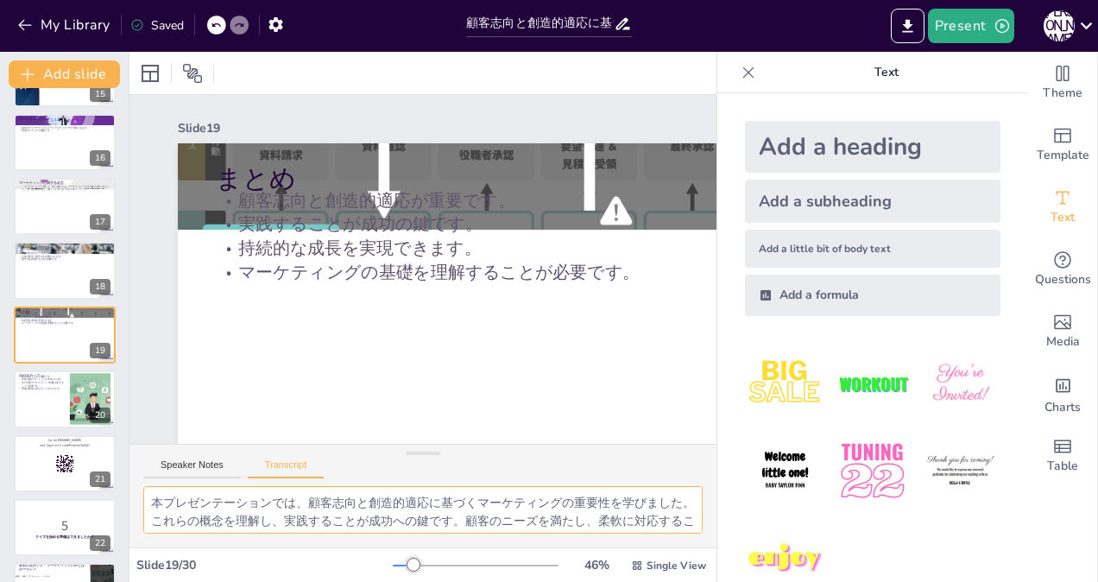
scroll to position [22, 0]
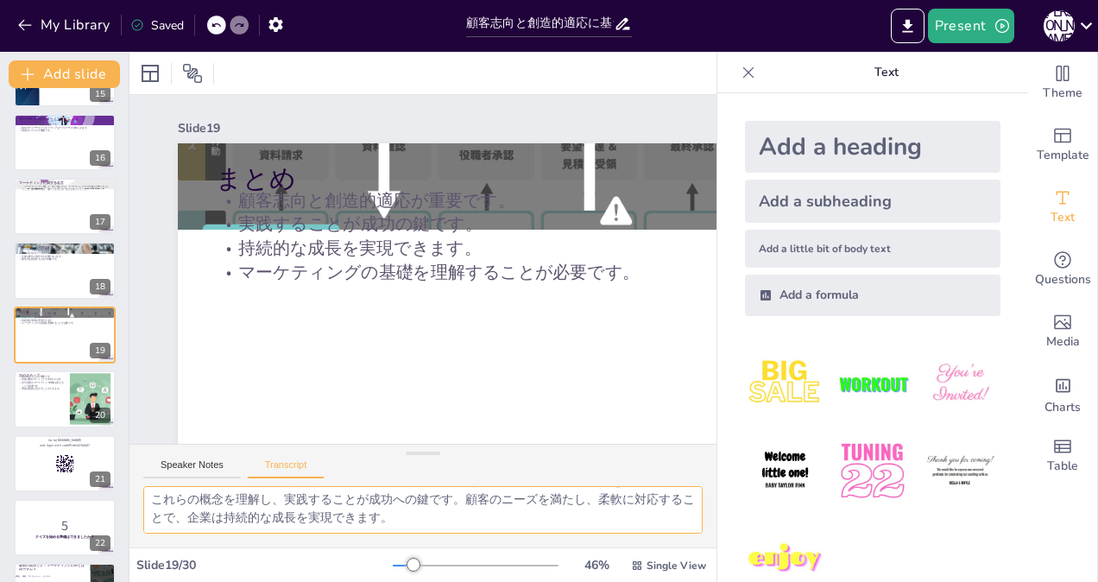
drag, startPoint x: 152, startPoint y: 499, endPoint x: 618, endPoint y: 548, distance: 468.7
click at [618, 548] on div "Slide 1 顧客志向と創造的適応に基づくマーケティングの重要性 本プレゼンテーションでは、顧客志向と創造的適応に基づくマーケティングの重要性について説明し…" at bounding box center [422, 317] width 587 height 530
